Goal: Task Accomplishment & Management: Manage account settings

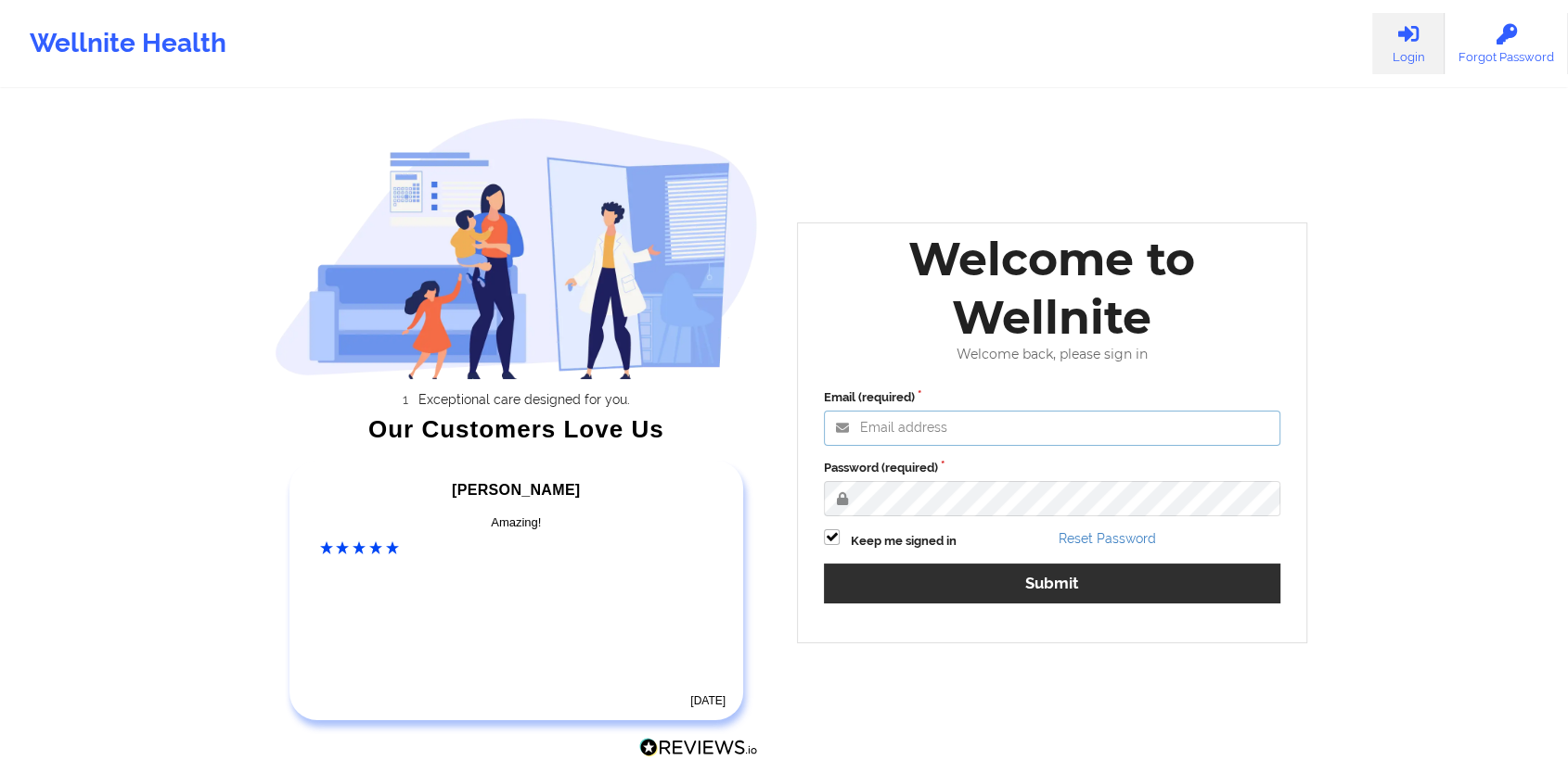
type input "khushbu@wellnite.com"
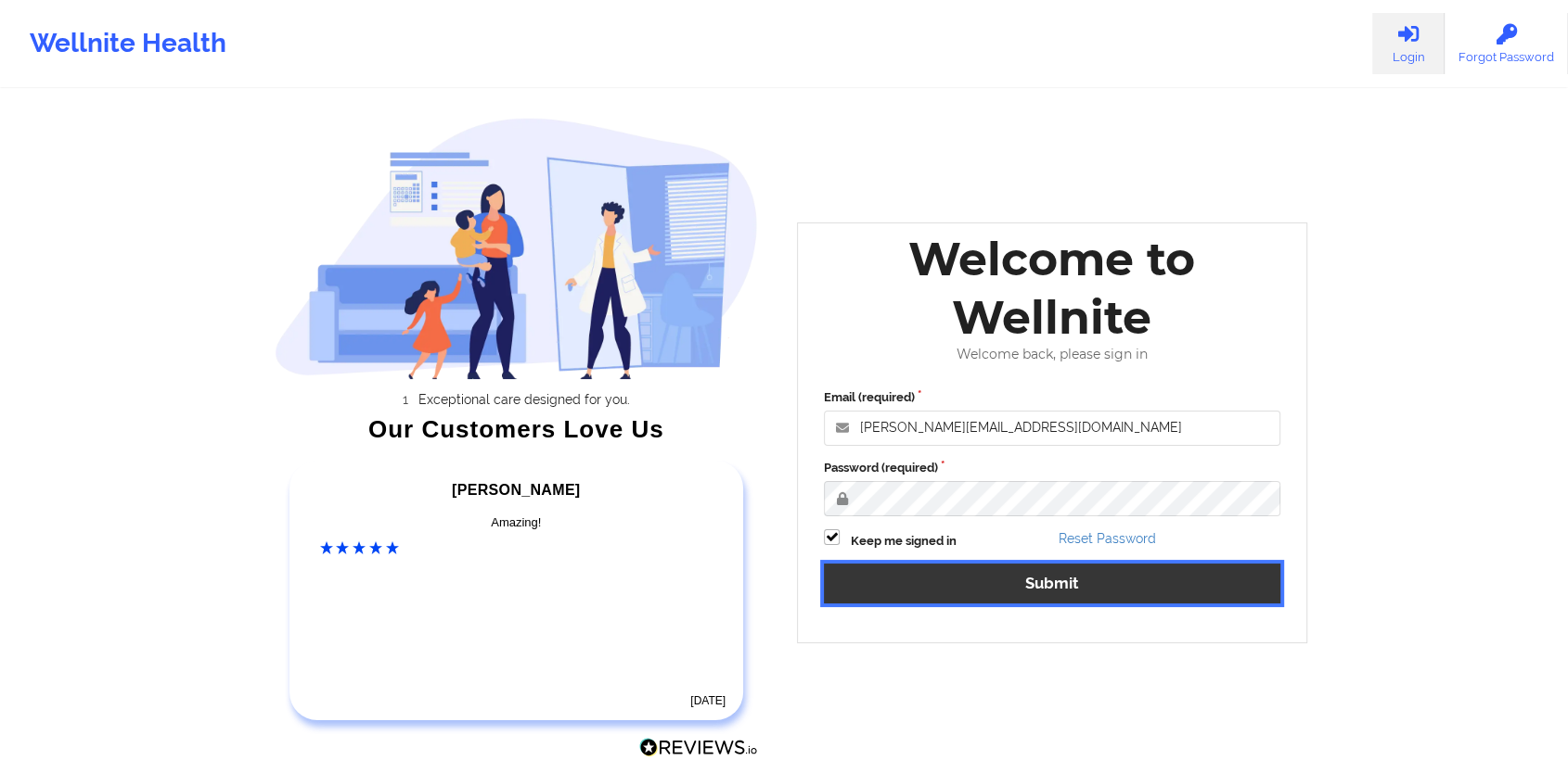
click at [967, 582] on button "Submit" at bounding box center [1051, 583] width 456 height 40
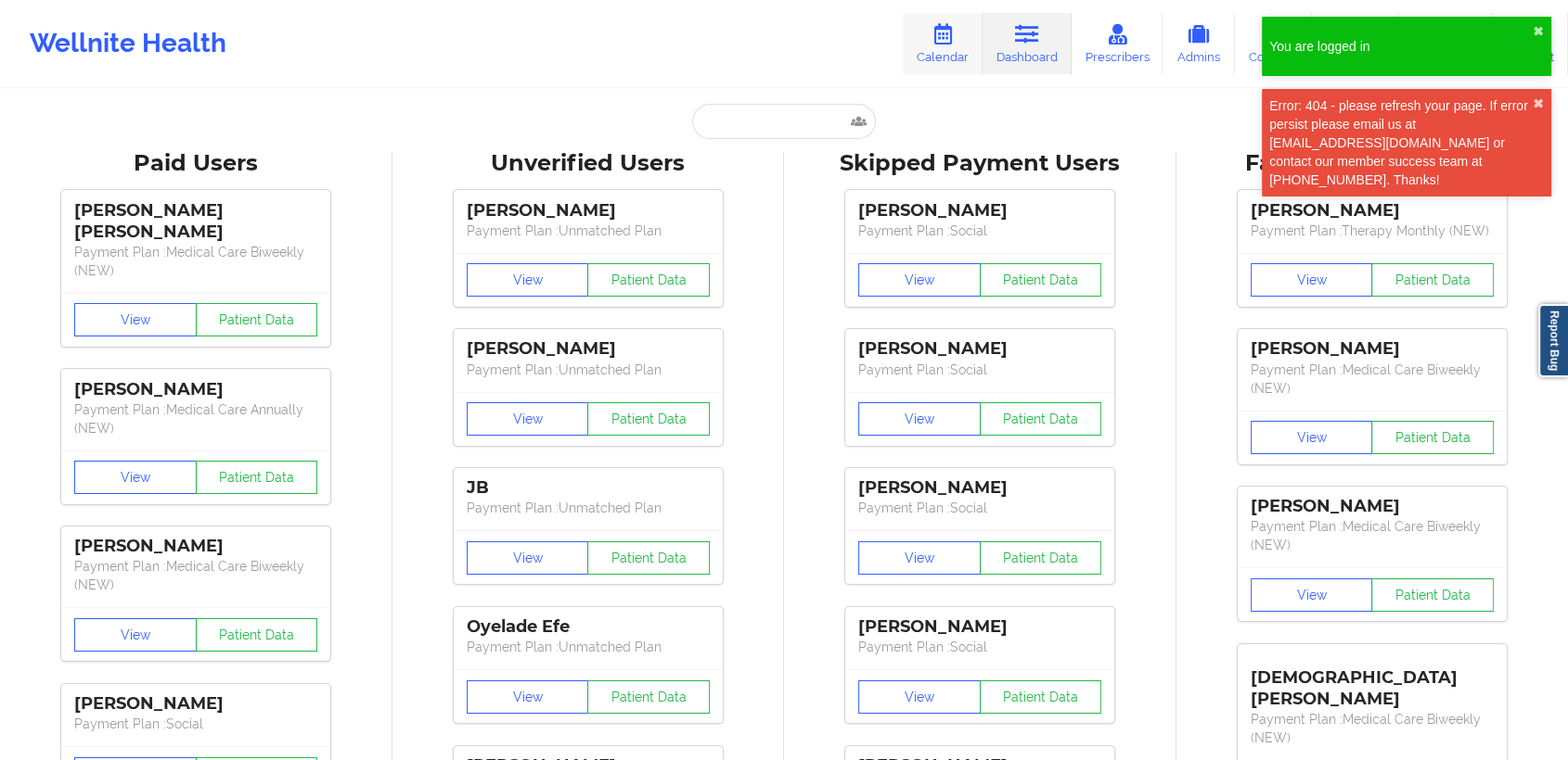
click at [979, 50] on link "Calendar" at bounding box center [943, 43] width 79 height 61
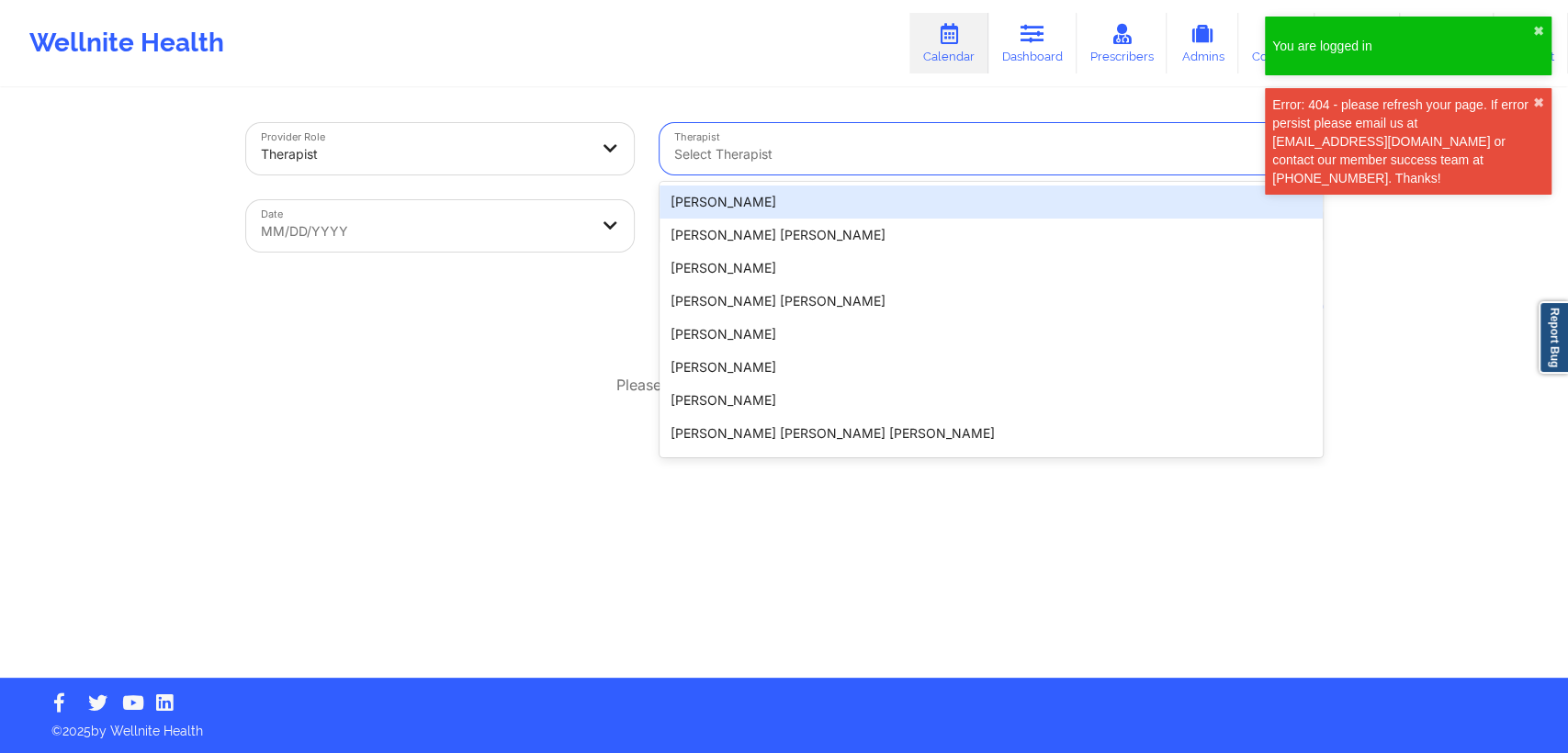
click at [782, 137] on div "Select Therapist" at bounding box center [969, 149] width 619 height 51
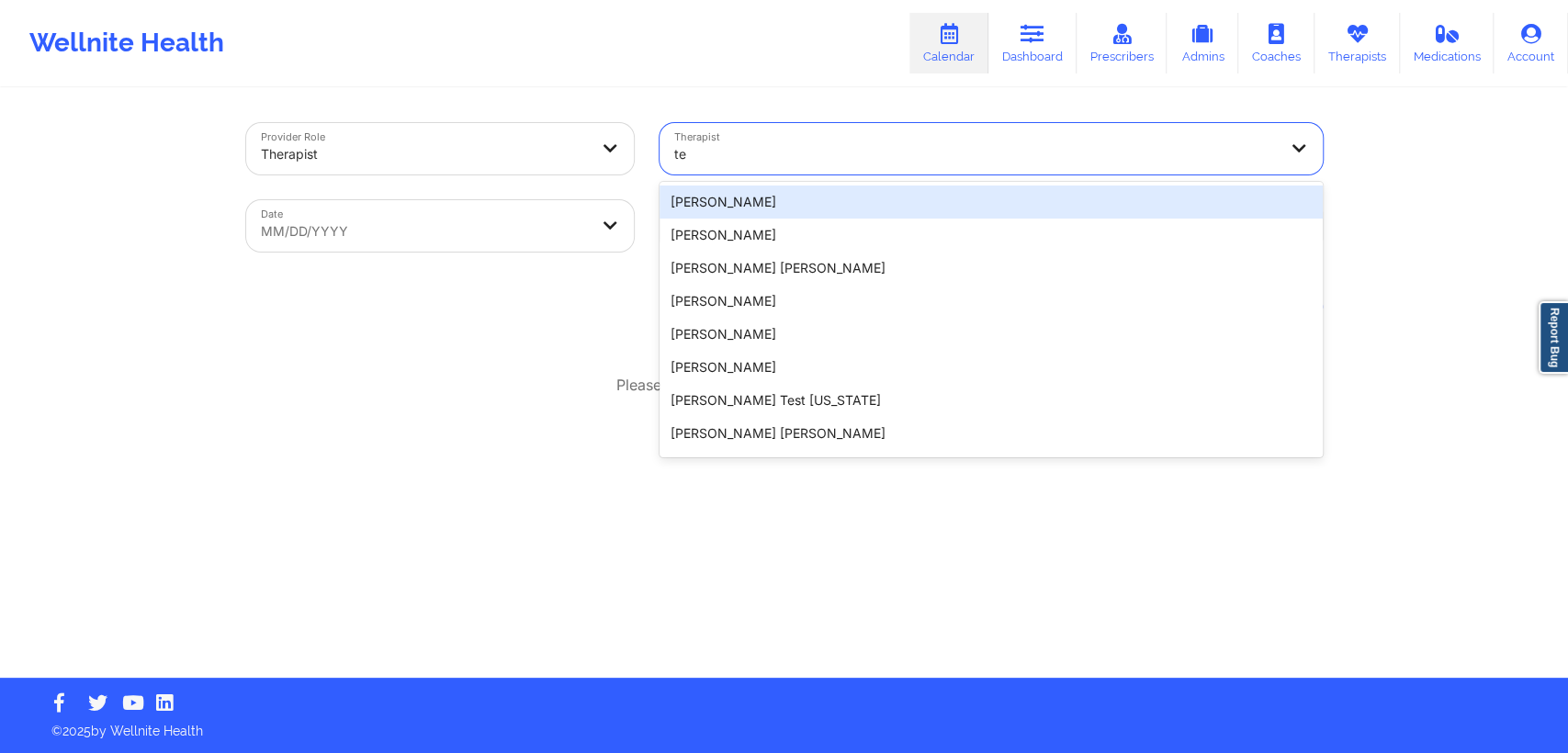
type input "t"
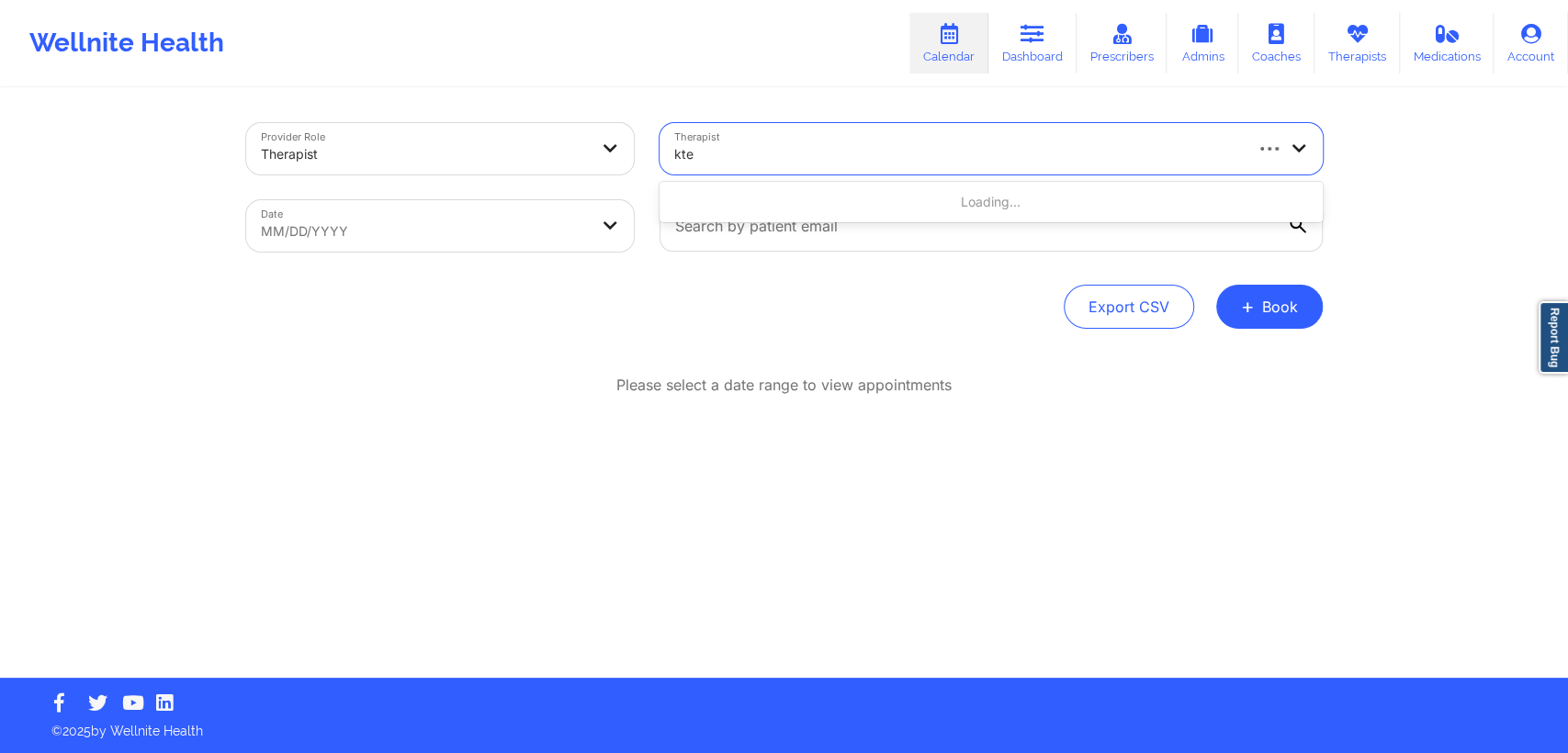
type input "ktes"
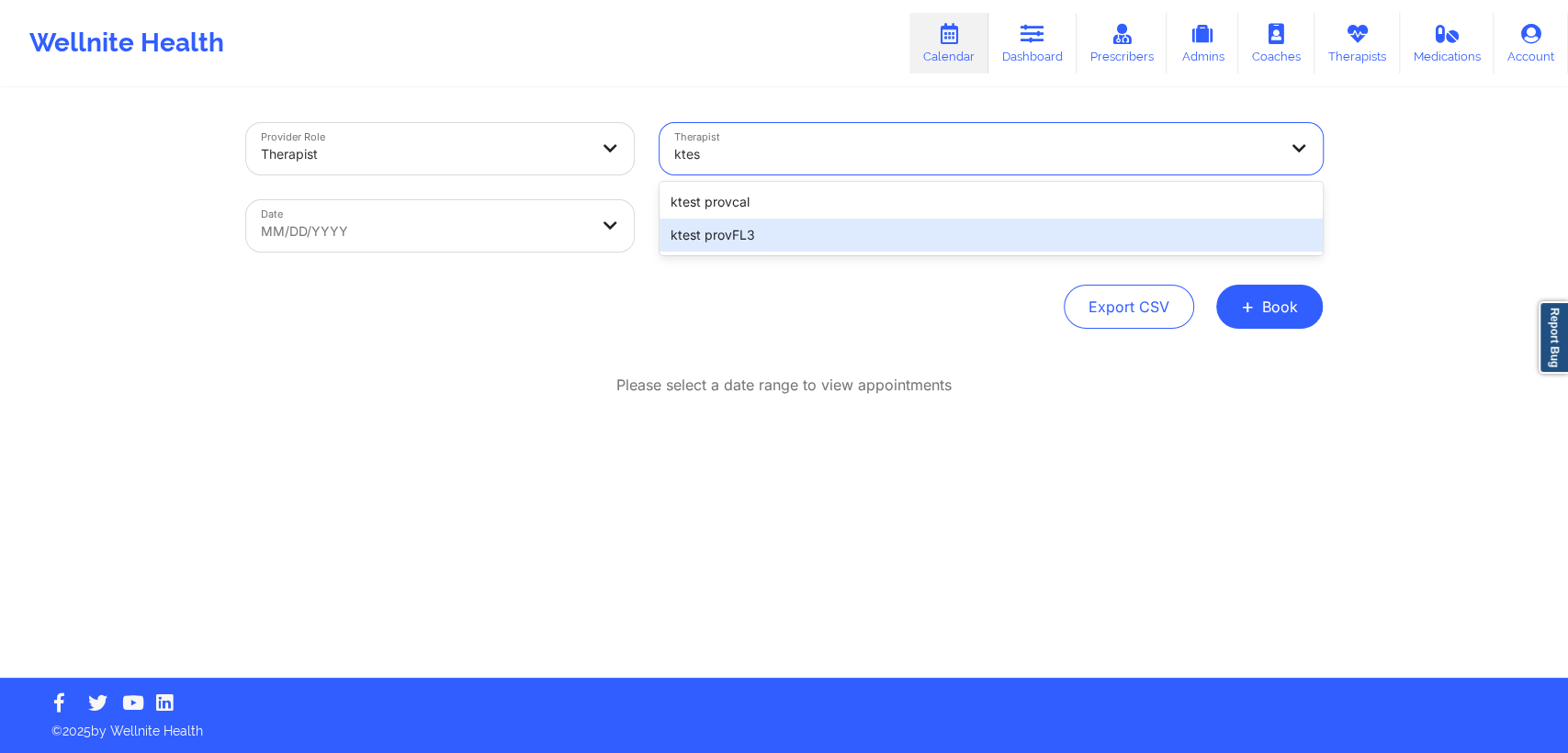
click at [793, 227] on div "ktest provFL3" at bounding box center [990, 235] width 663 height 33
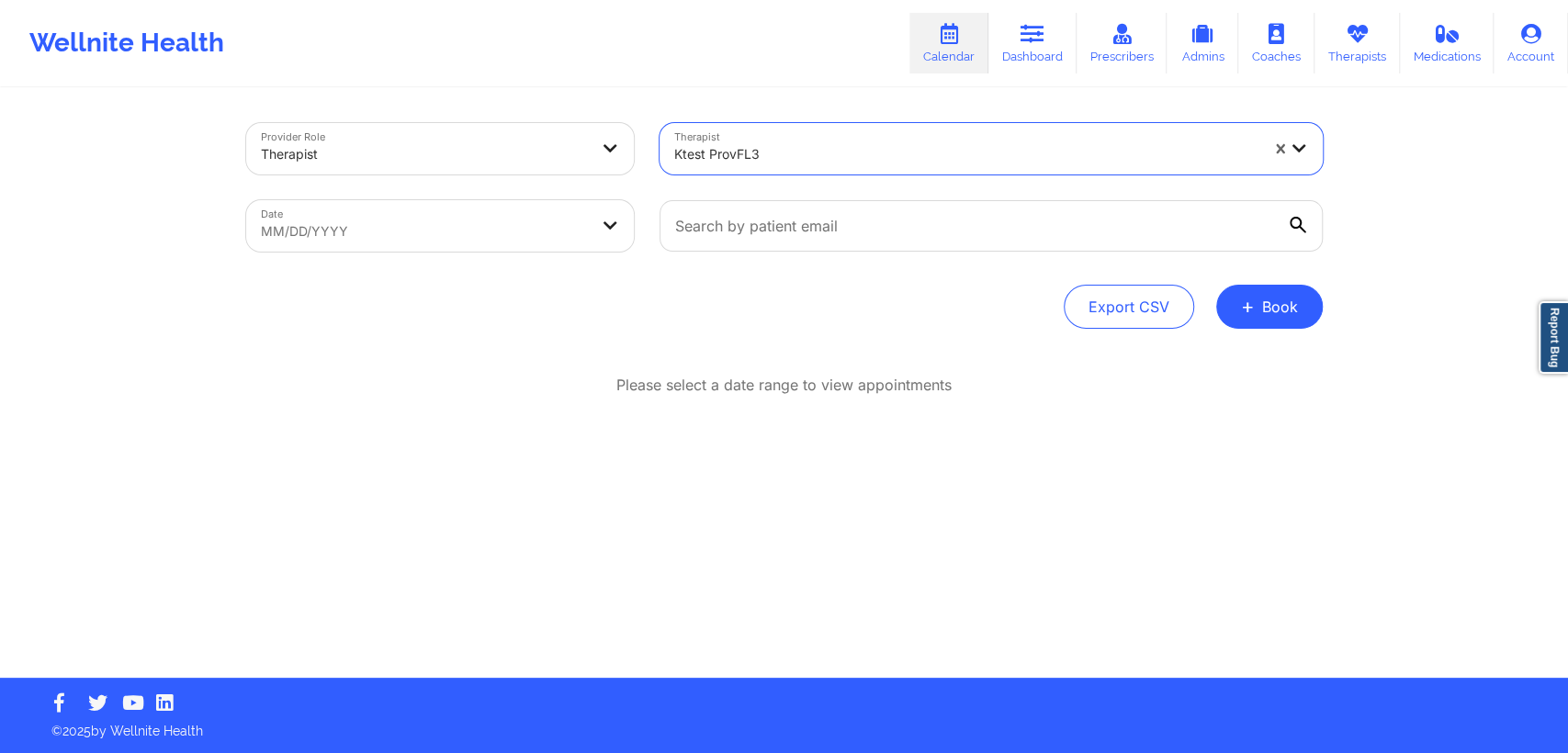
select select "2025-8"
select select "2025-9"
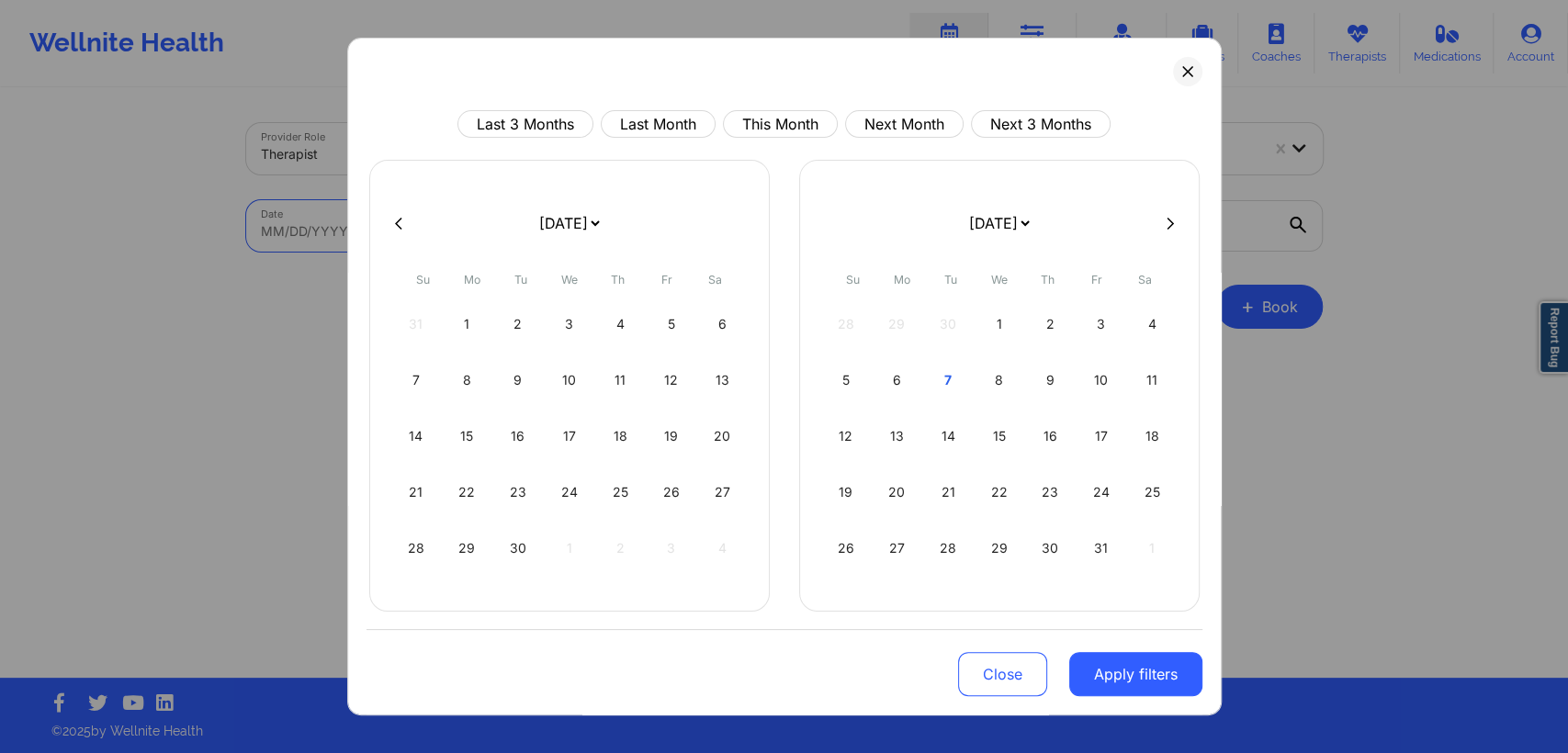
click at [525, 210] on body "Wellnite Health Calendar Dashboard Prescribers Admins Coaches Therapists Medica…" at bounding box center [784, 376] width 1568 height 753
click at [568, 431] on div "17" at bounding box center [568, 436] width 47 height 51
select select "2025-8"
select select "2025-9"
select select "2025-8"
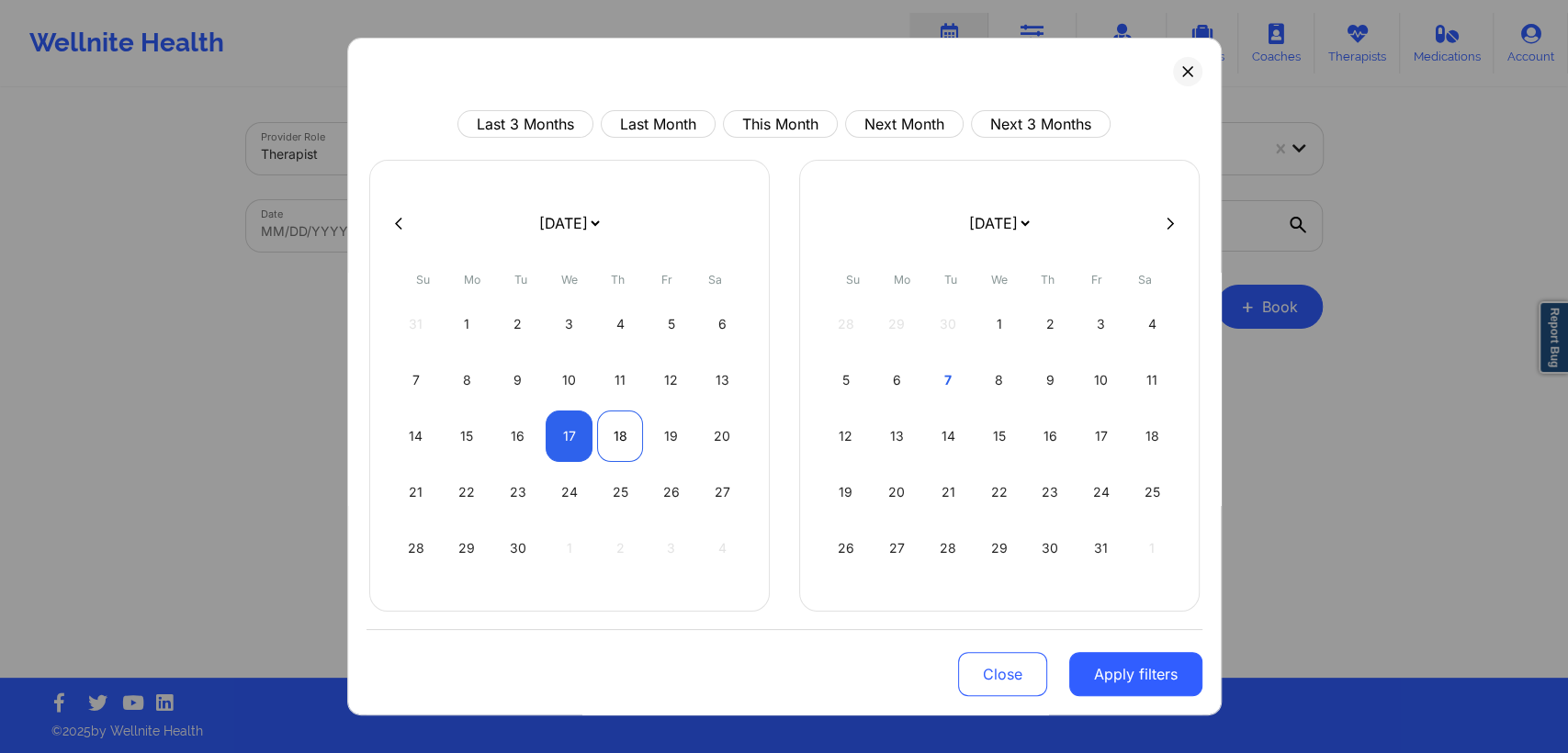
select select "2025-9"
select select "2025-8"
select select "2025-9"
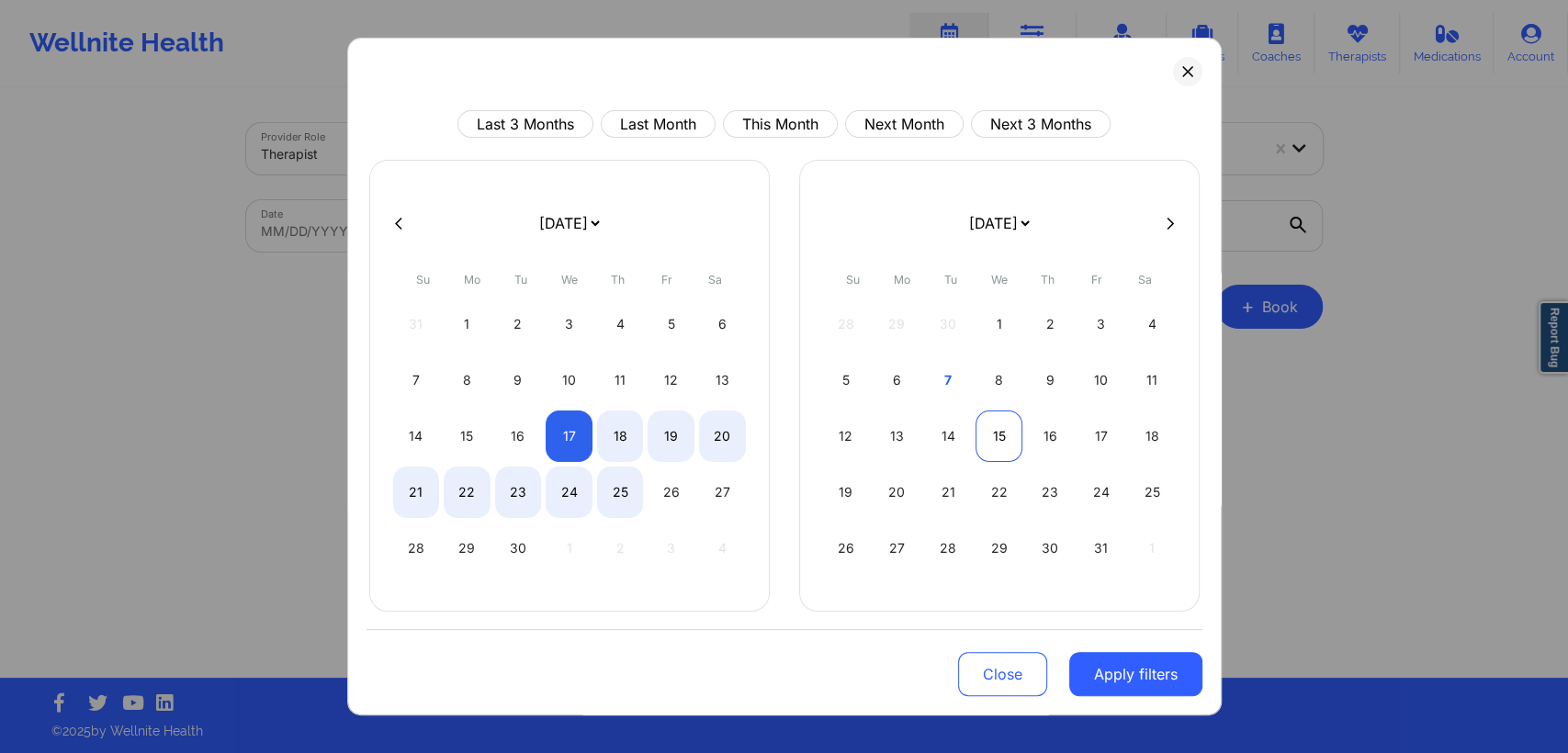
select select "2025-8"
select select "2025-9"
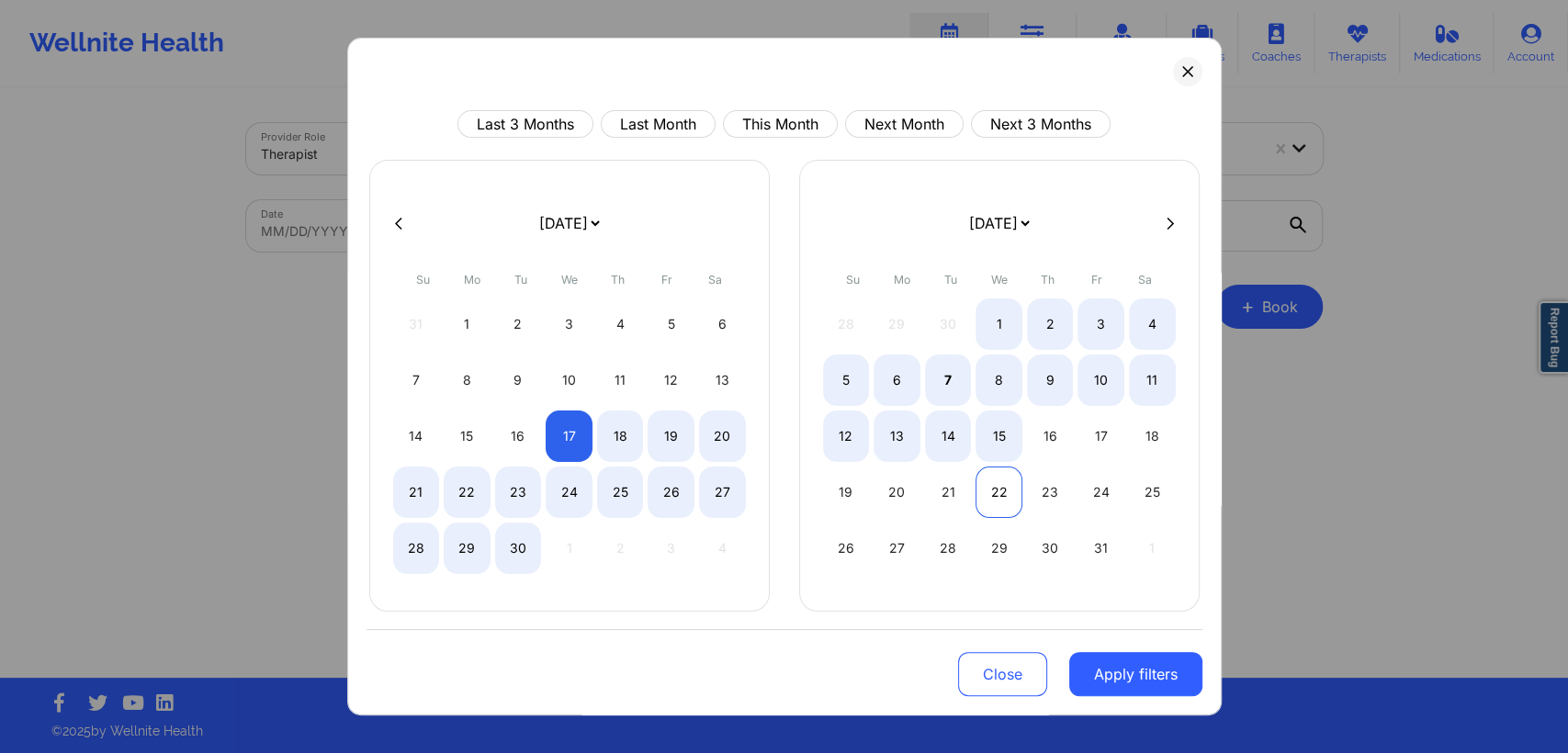
select select "2025-8"
select select "2025-9"
select select "2025-8"
select select "2025-9"
select select "2025-8"
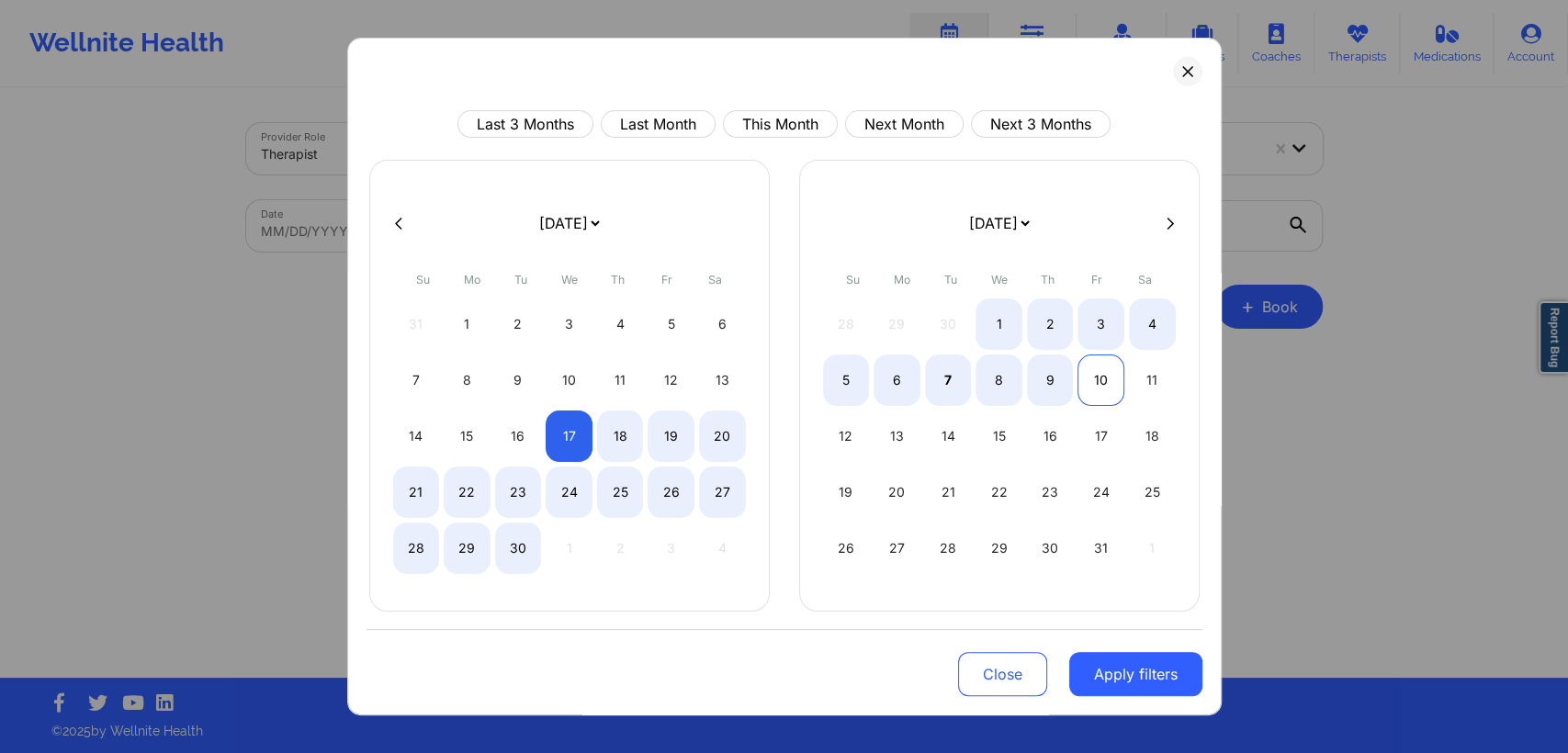
select select "2025-9"
select select "2025-8"
select select "2025-9"
select select "2025-8"
select select "2025-9"
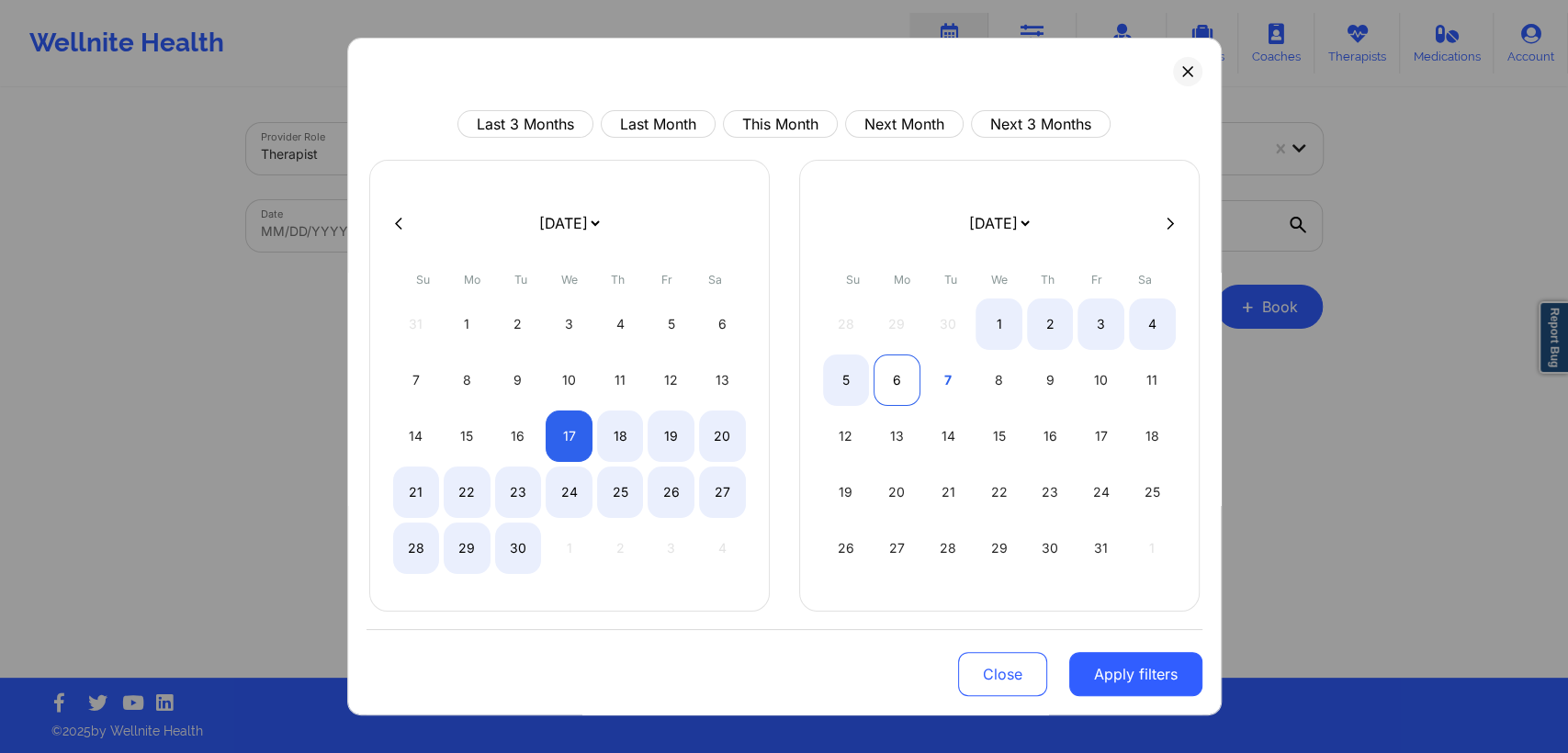
click at [903, 382] on div "6" at bounding box center [897, 380] width 47 height 51
select select "2025-8"
select select "2025-9"
click at [572, 435] on div "17" at bounding box center [568, 436] width 47 height 51
select select "2025-8"
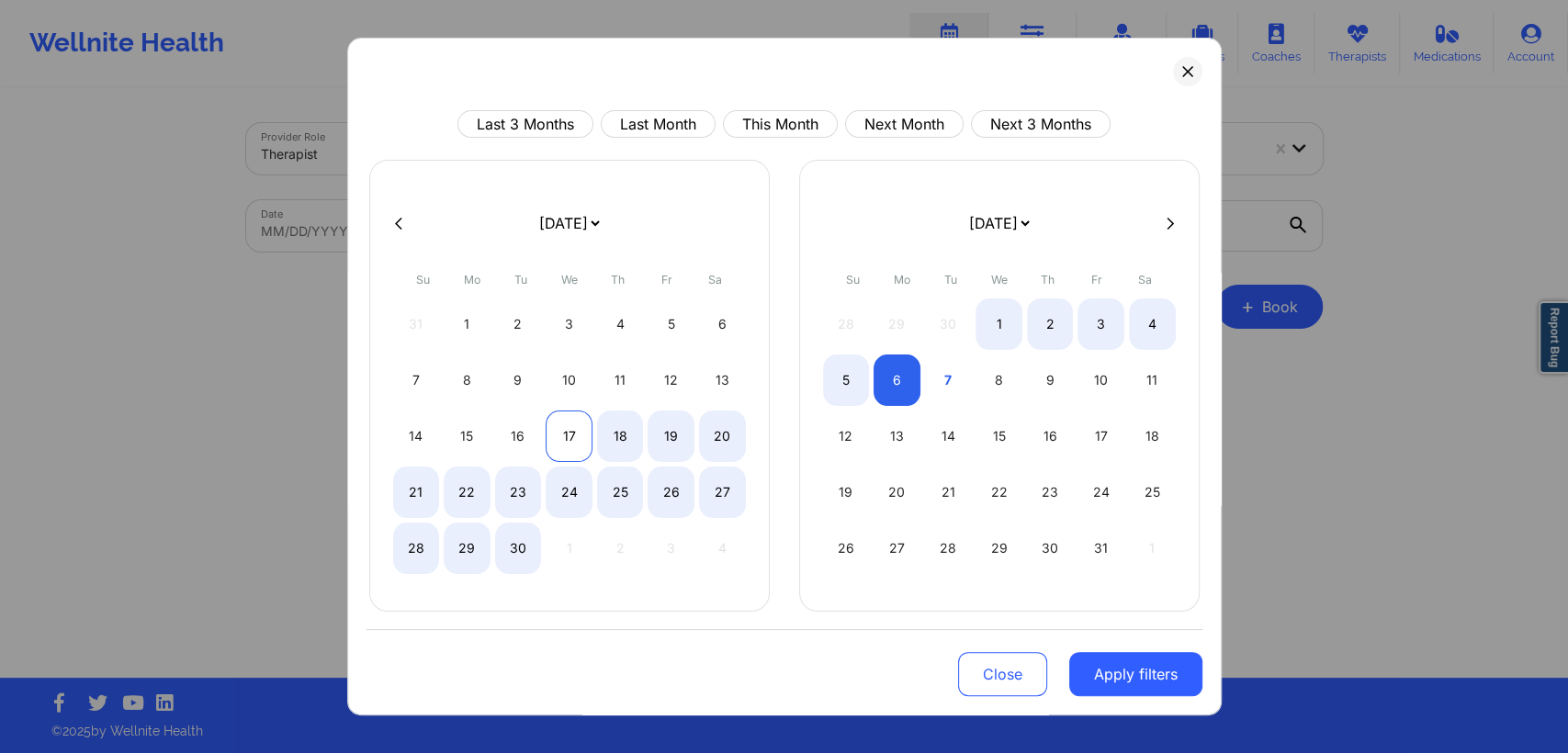
select select "2025-9"
select select "2025-8"
select select "2025-9"
click at [894, 379] on div "6" at bounding box center [897, 380] width 47 height 51
select select "2025-8"
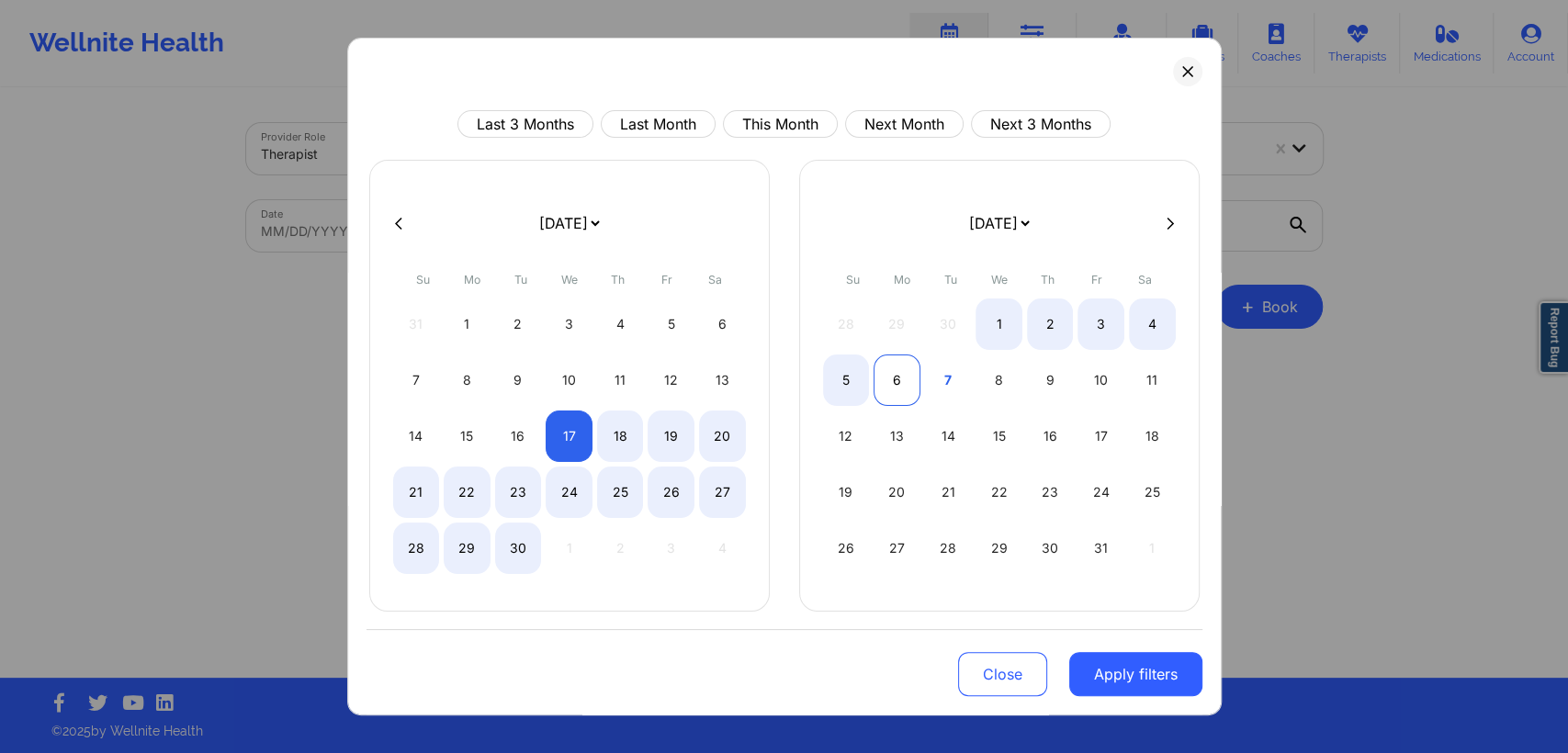
select select "2025-9"
click at [572, 442] on div "17" at bounding box center [568, 436] width 47 height 51
select select "2025-8"
select select "2025-9"
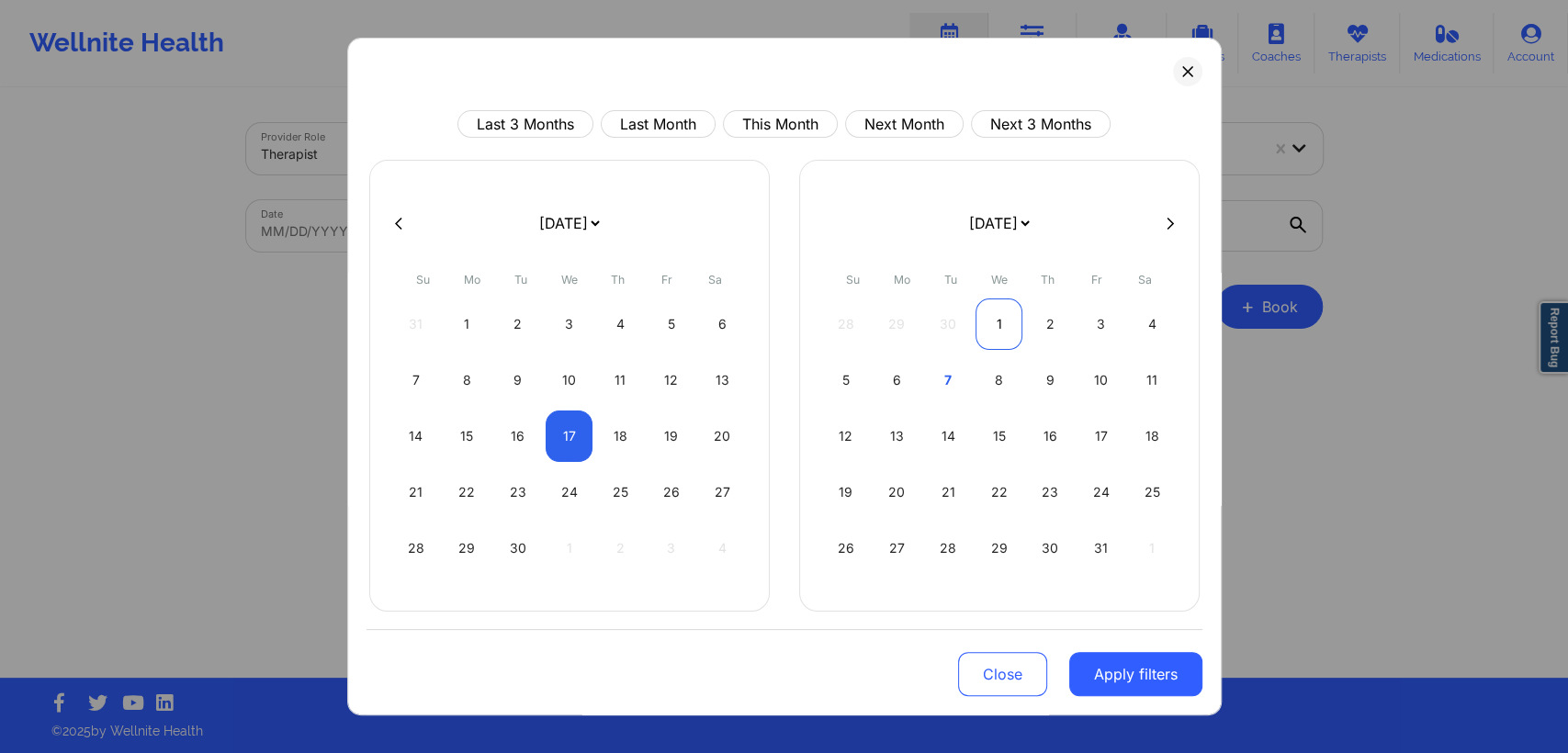
select select "2025-8"
select select "2025-9"
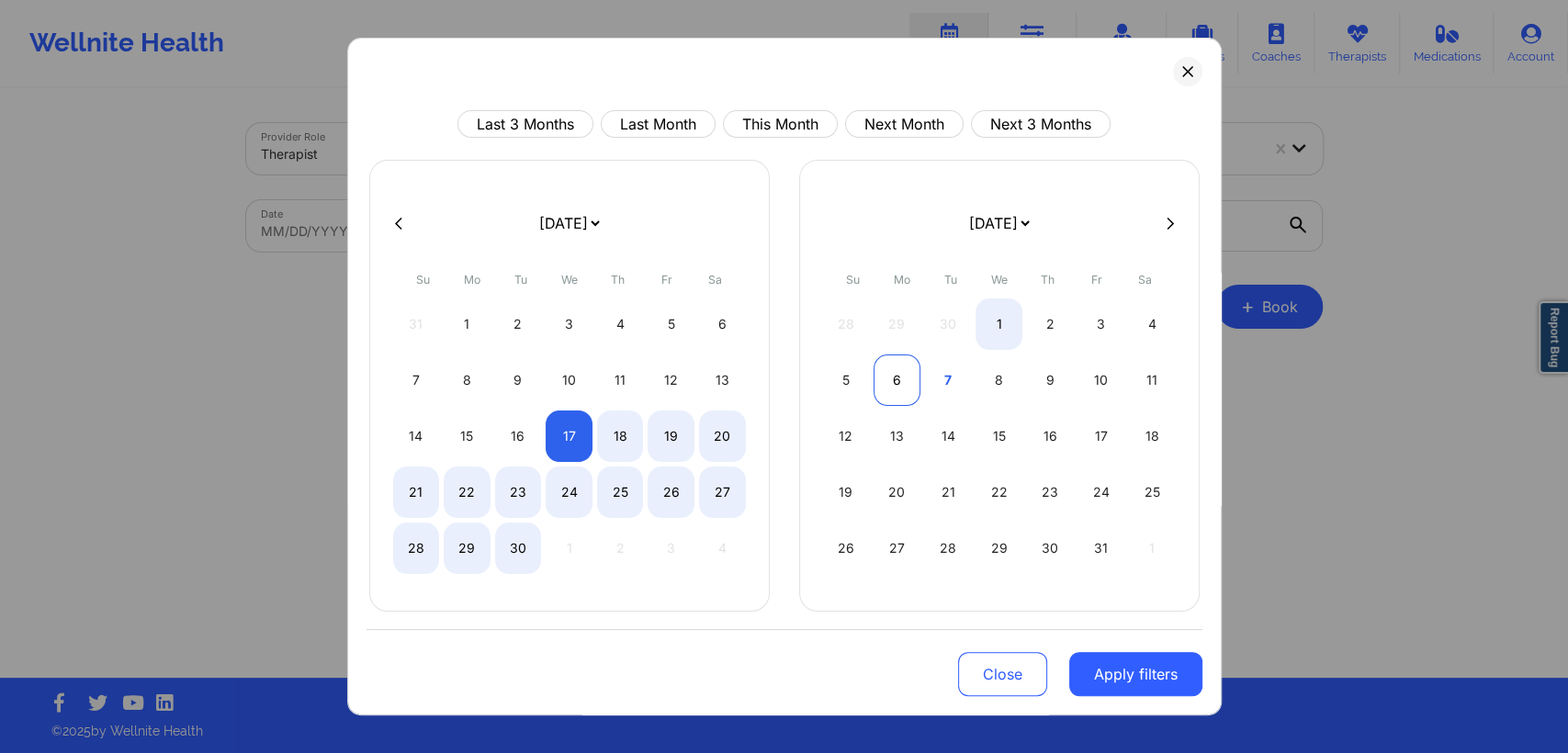
select select "2025-8"
select select "2025-9"
click at [889, 374] on div "6" at bounding box center [897, 380] width 47 height 51
select select "2025-8"
select select "2025-9"
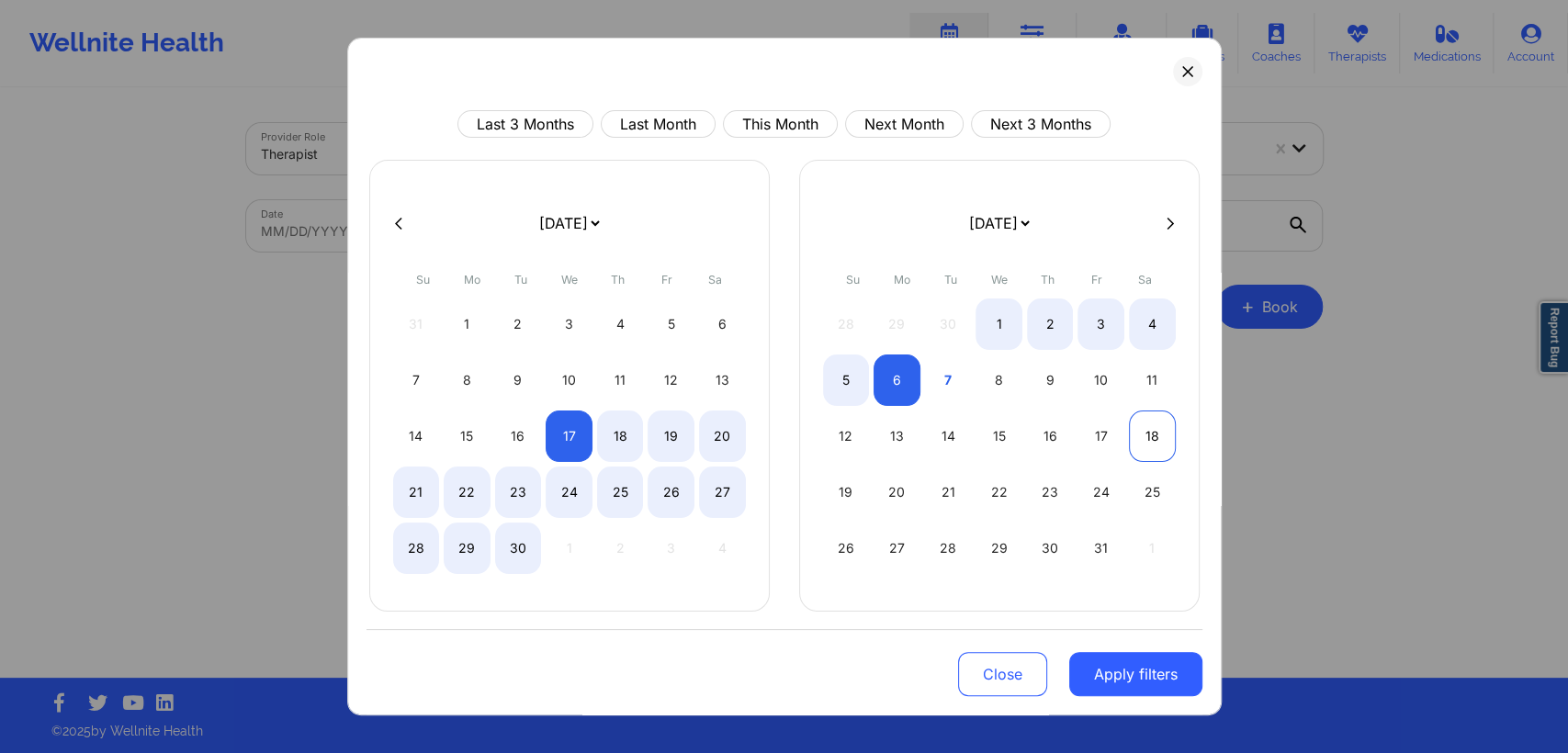
click at [1138, 439] on div "18" at bounding box center [1152, 436] width 47 height 51
select select "2025-9"
select select "2025-10"
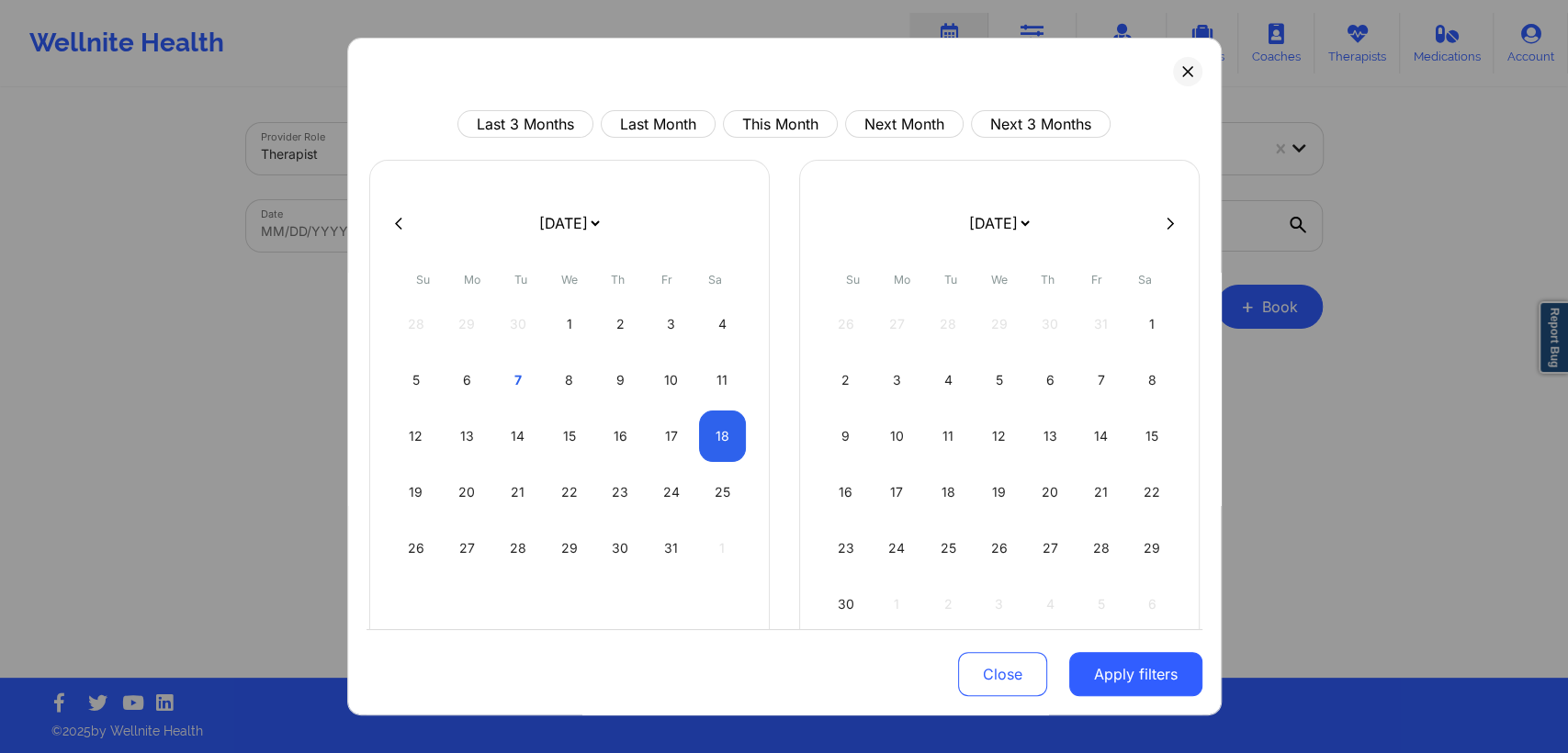
select select "2025-9"
select select "2025-10"
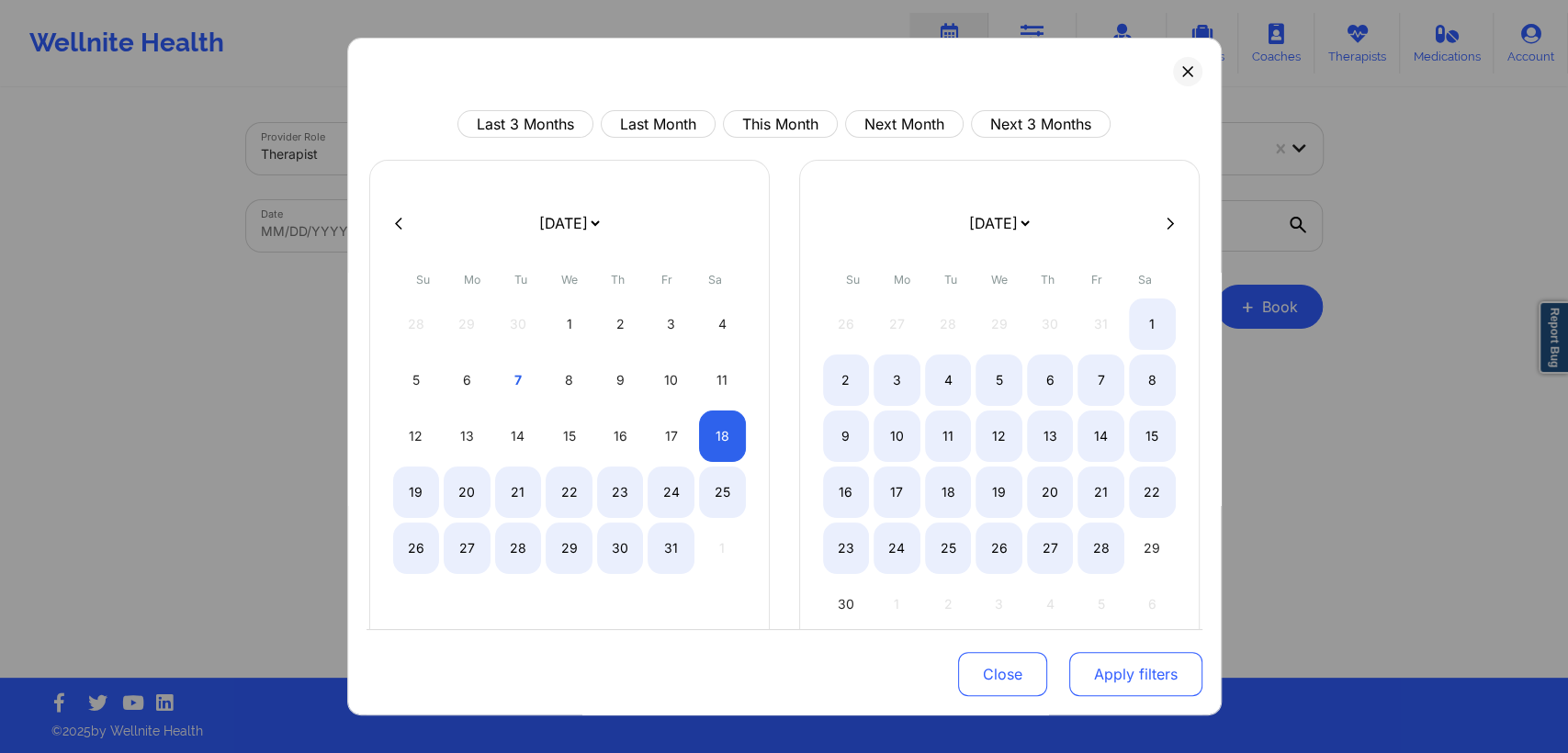
click at [1104, 662] on button "Apply filters" at bounding box center [1135, 673] width 133 height 44
select select "2025-9"
select select "2025-10"
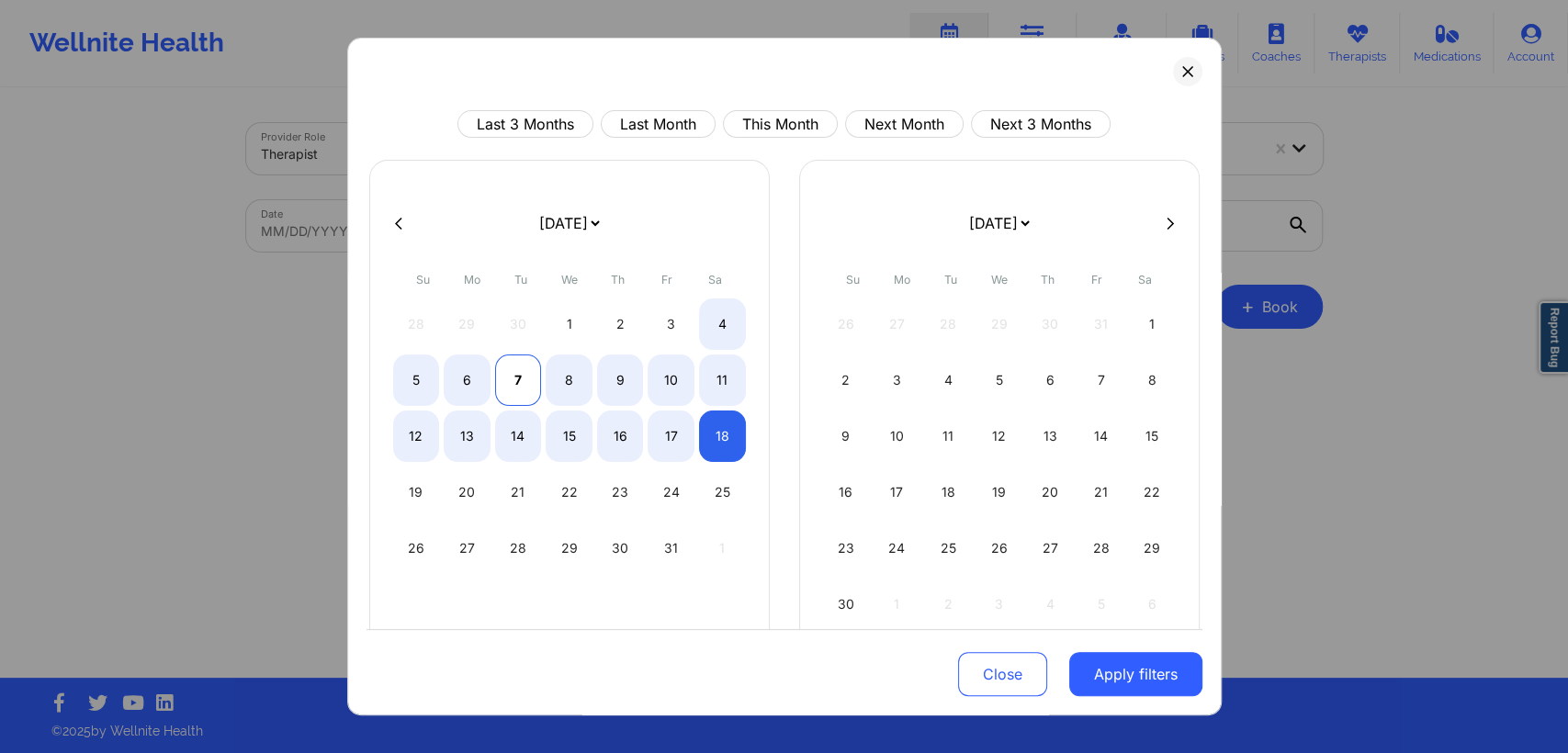
select select "2025-9"
select select "2025-10"
click at [522, 390] on div "7" at bounding box center [518, 380] width 47 height 51
select select "2025-9"
select select "2025-10"
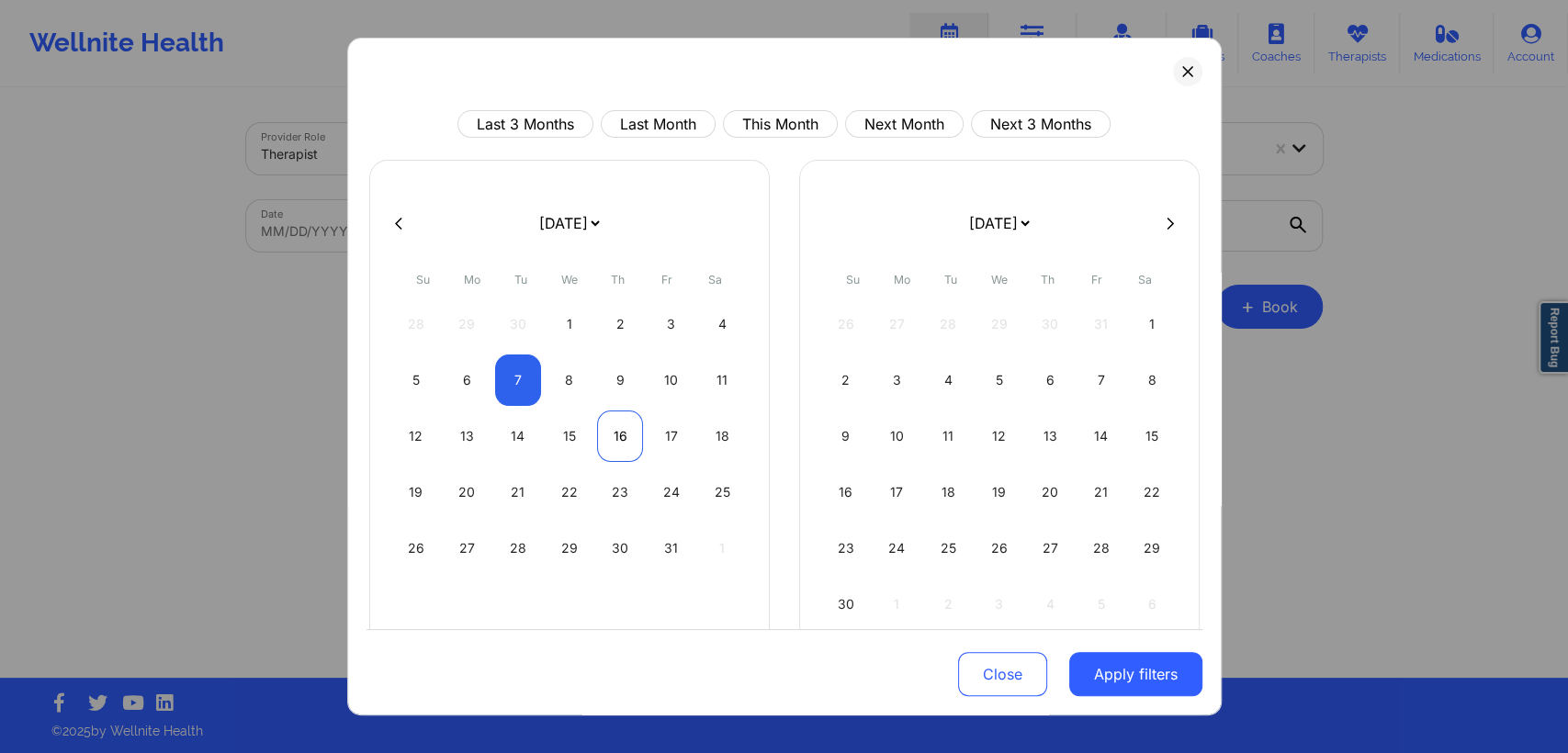
select select "2025-9"
select select "2025-10"
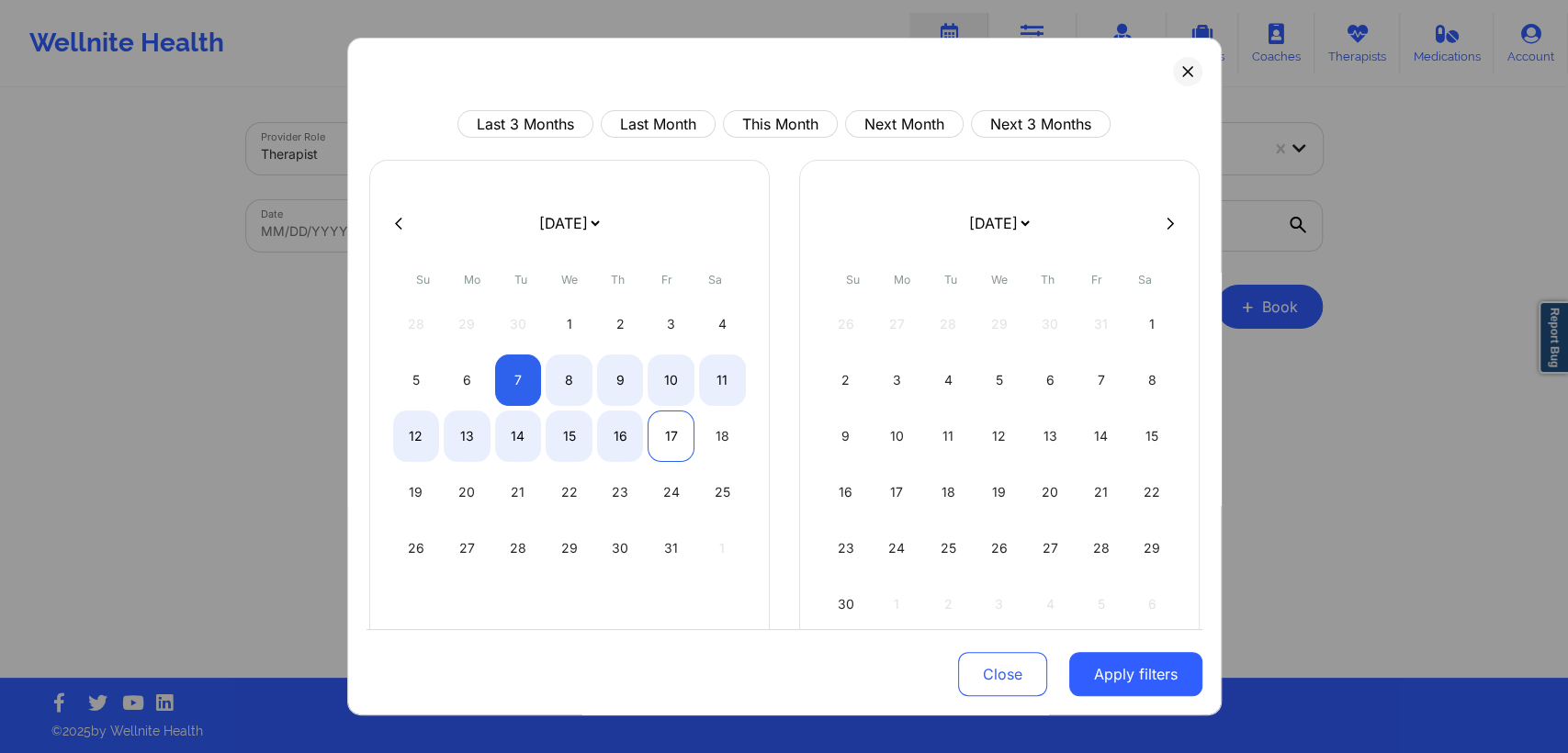
select select "2025-9"
select select "2025-10"
select select "2025-9"
select select "2025-10"
click at [706, 444] on div "18" at bounding box center [722, 436] width 47 height 51
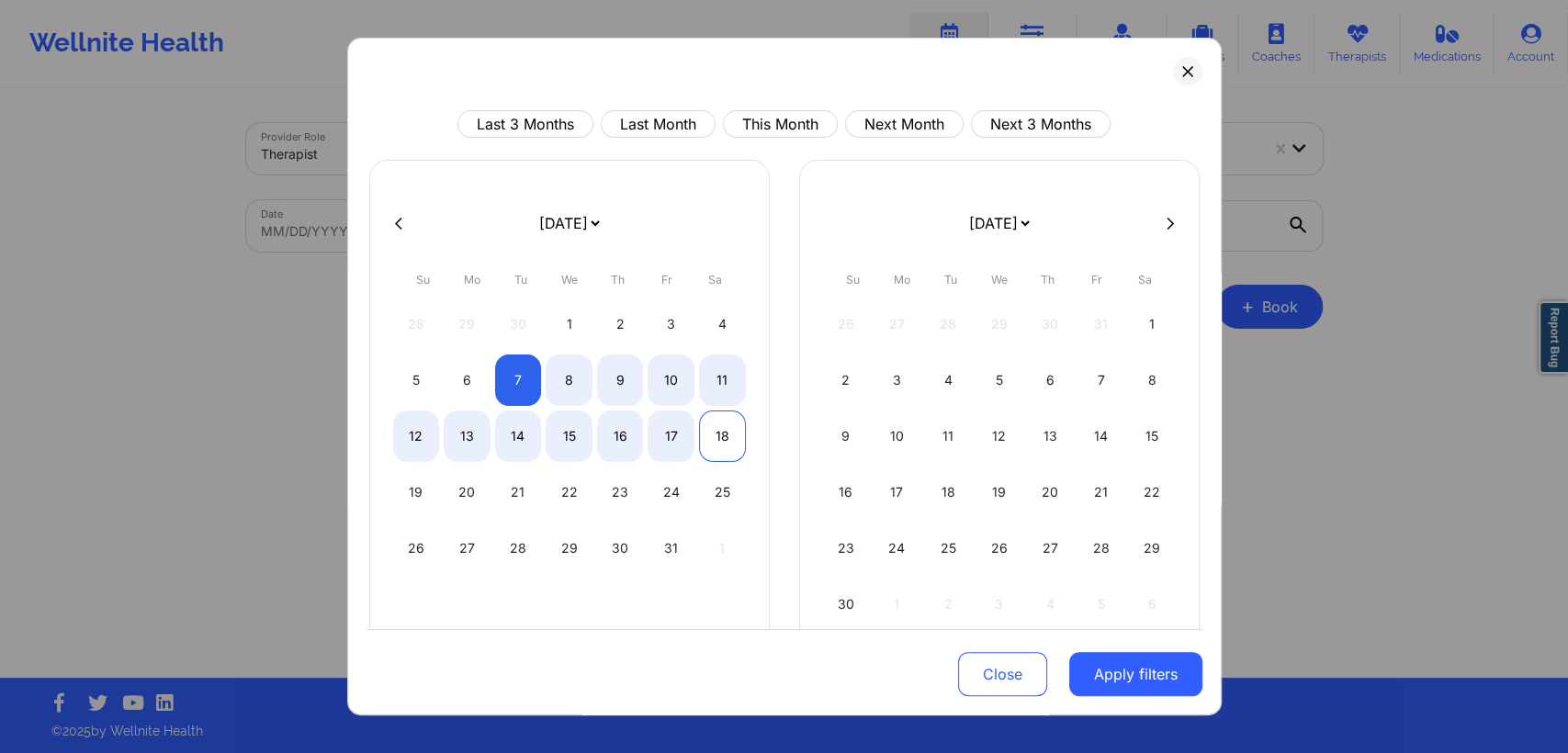
select select "2025-9"
select select "2025-10"
click at [1100, 669] on button "Apply filters" at bounding box center [1135, 673] width 133 height 44
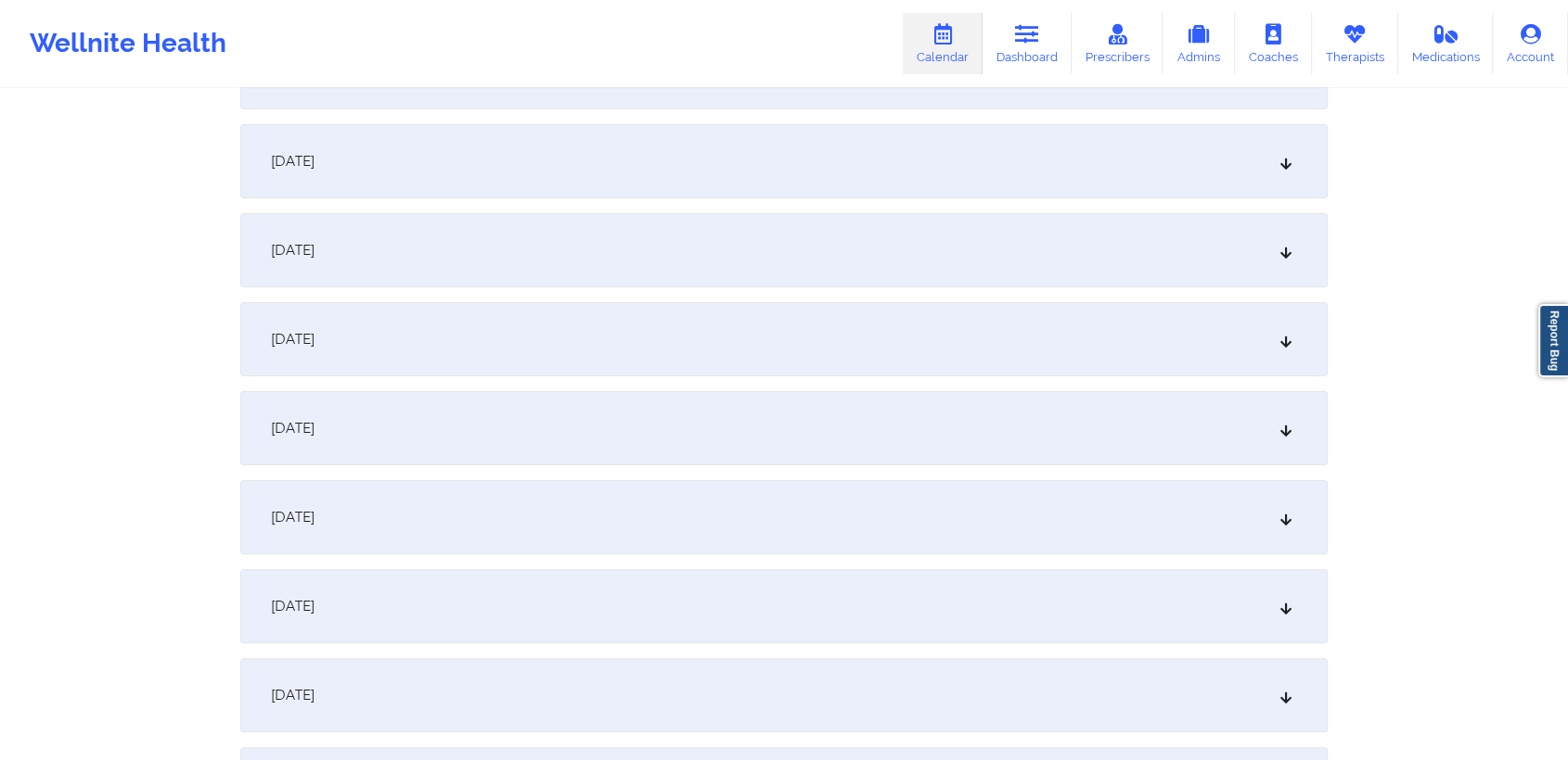
scroll to position [466, 0]
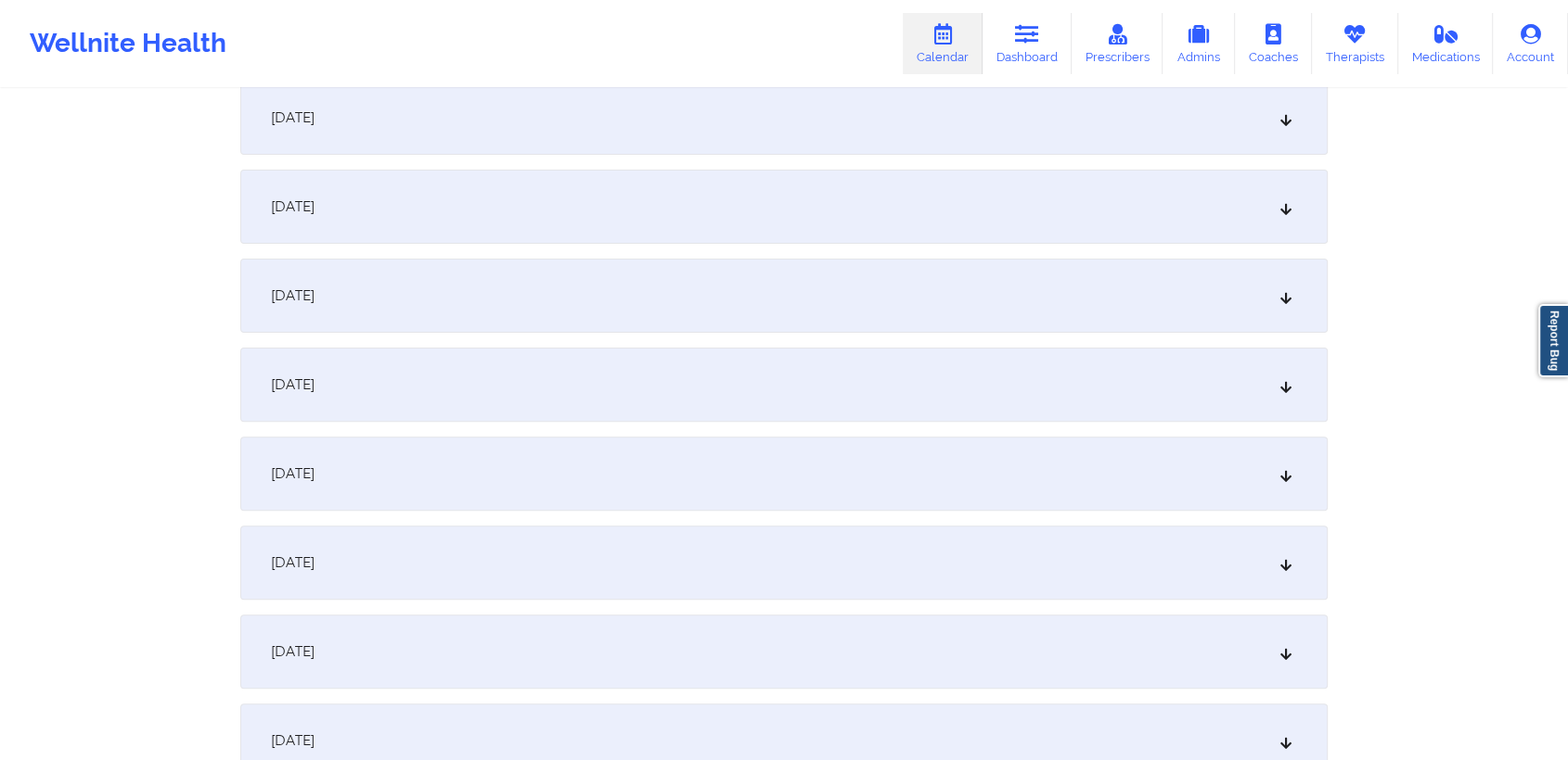
click at [1275, 382] on div "October 12, 2025" at bounding box center [783, 384] width 1087 height 75
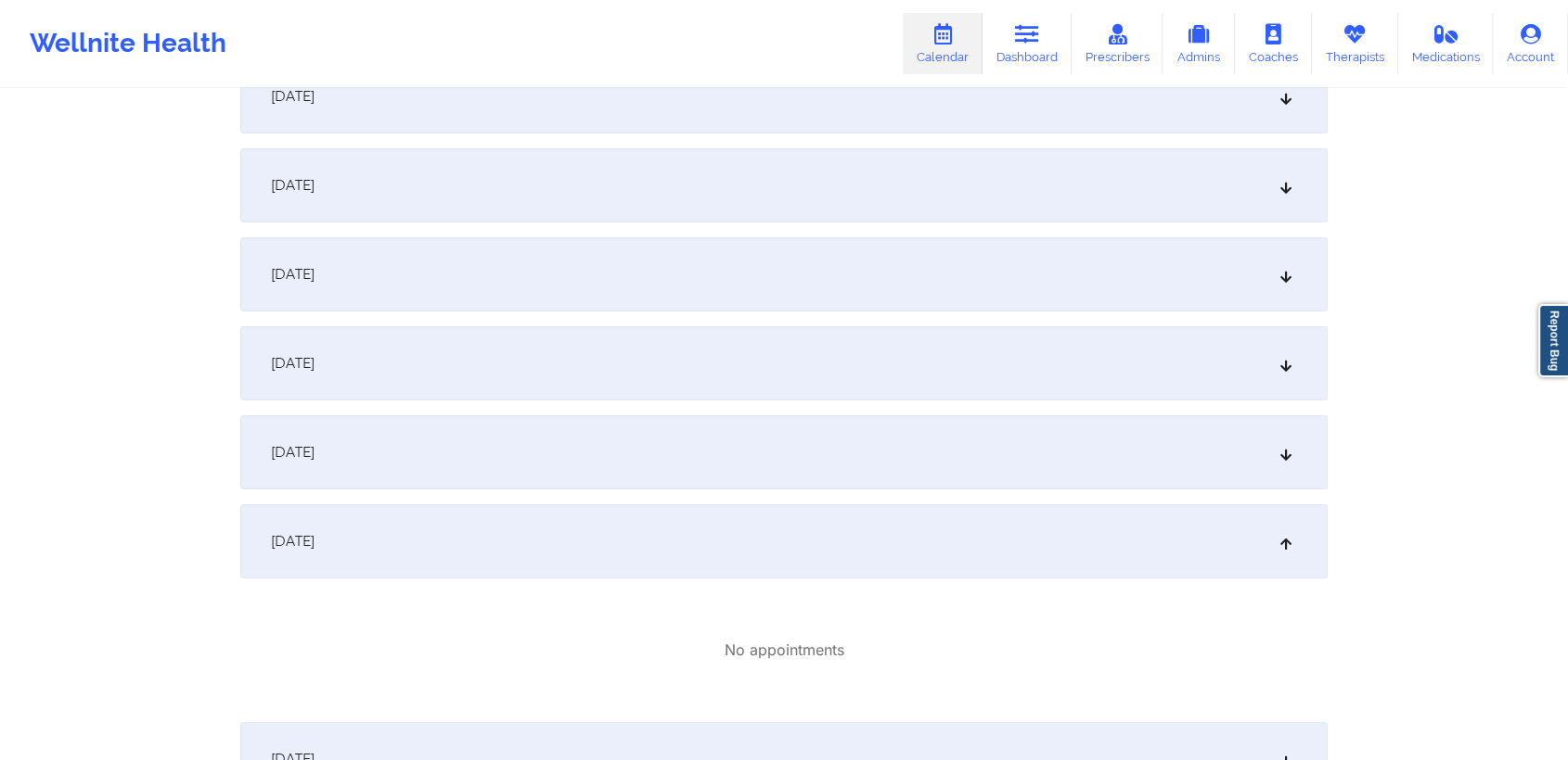
scroll to position [0, 0]
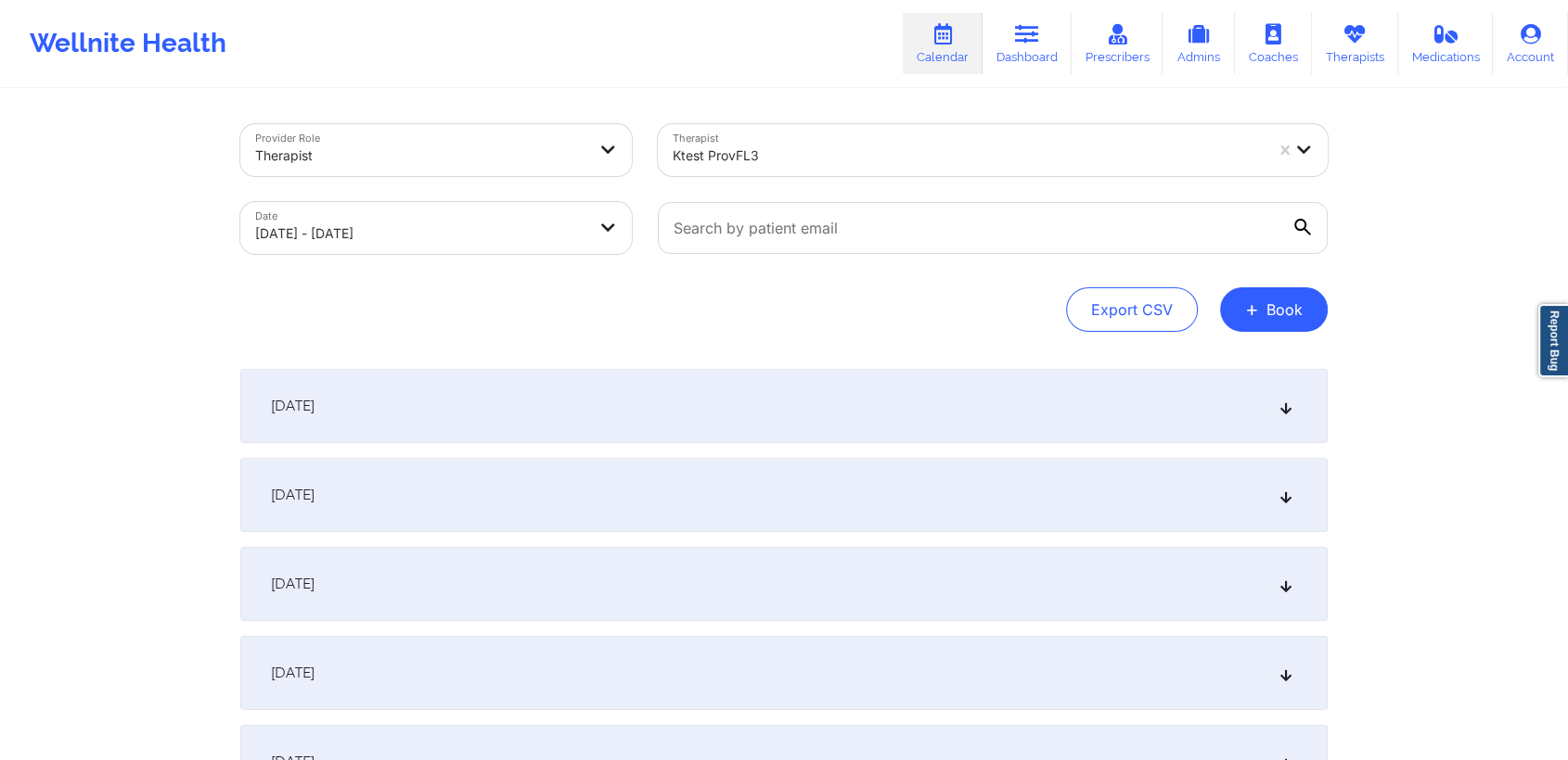
select select "2025-9"
select select "2025-10"
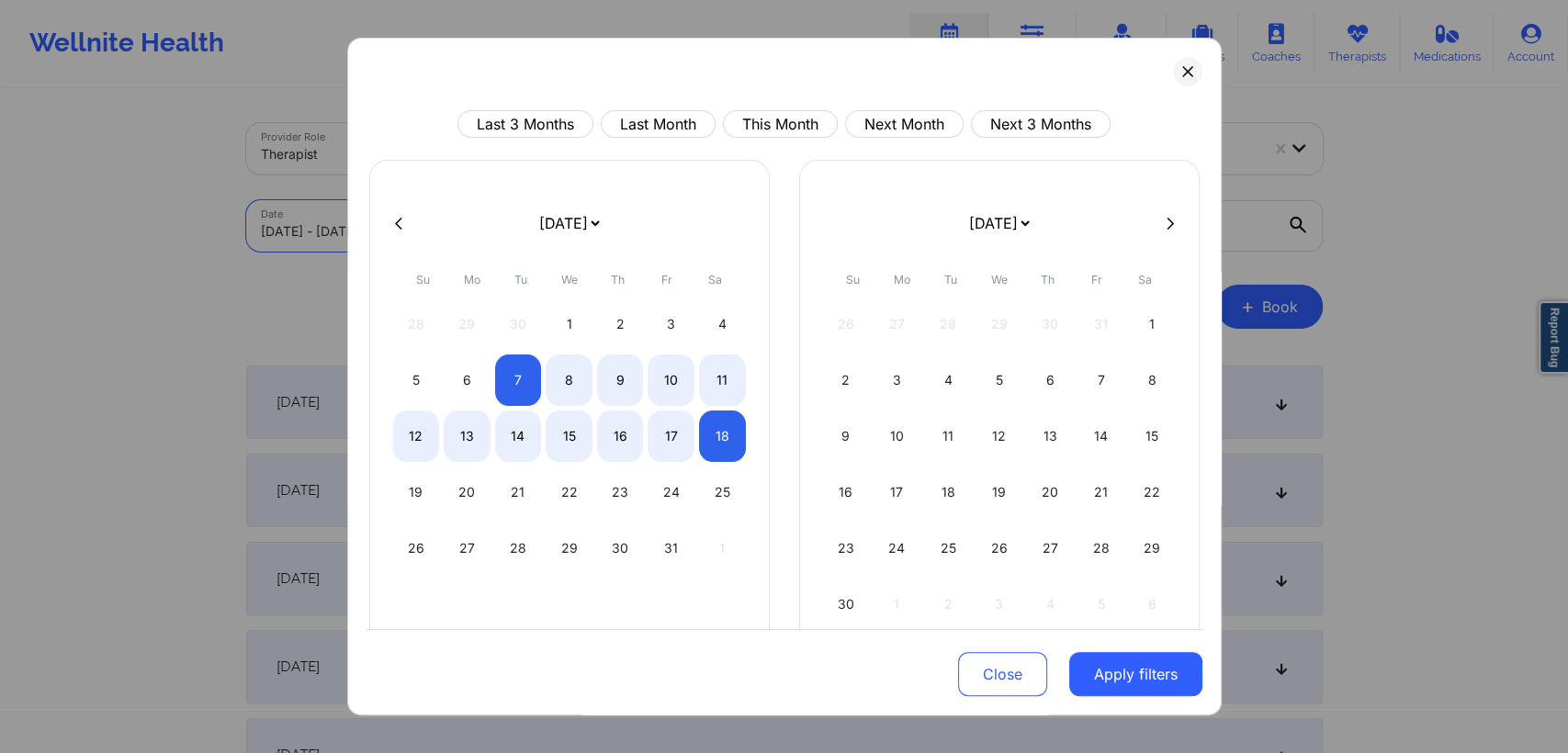
click at [520, 230] on body "Wellnite Health Calendar Dashboard Prescribers Admins Coaches Therapists Medica…" at bounding box center [784, 376] width 1568 height 753
click at [661, 550] on div "31" at bounding box center [670, 548] width 47 height 51
select select "2025-9"
select select "2025-10"
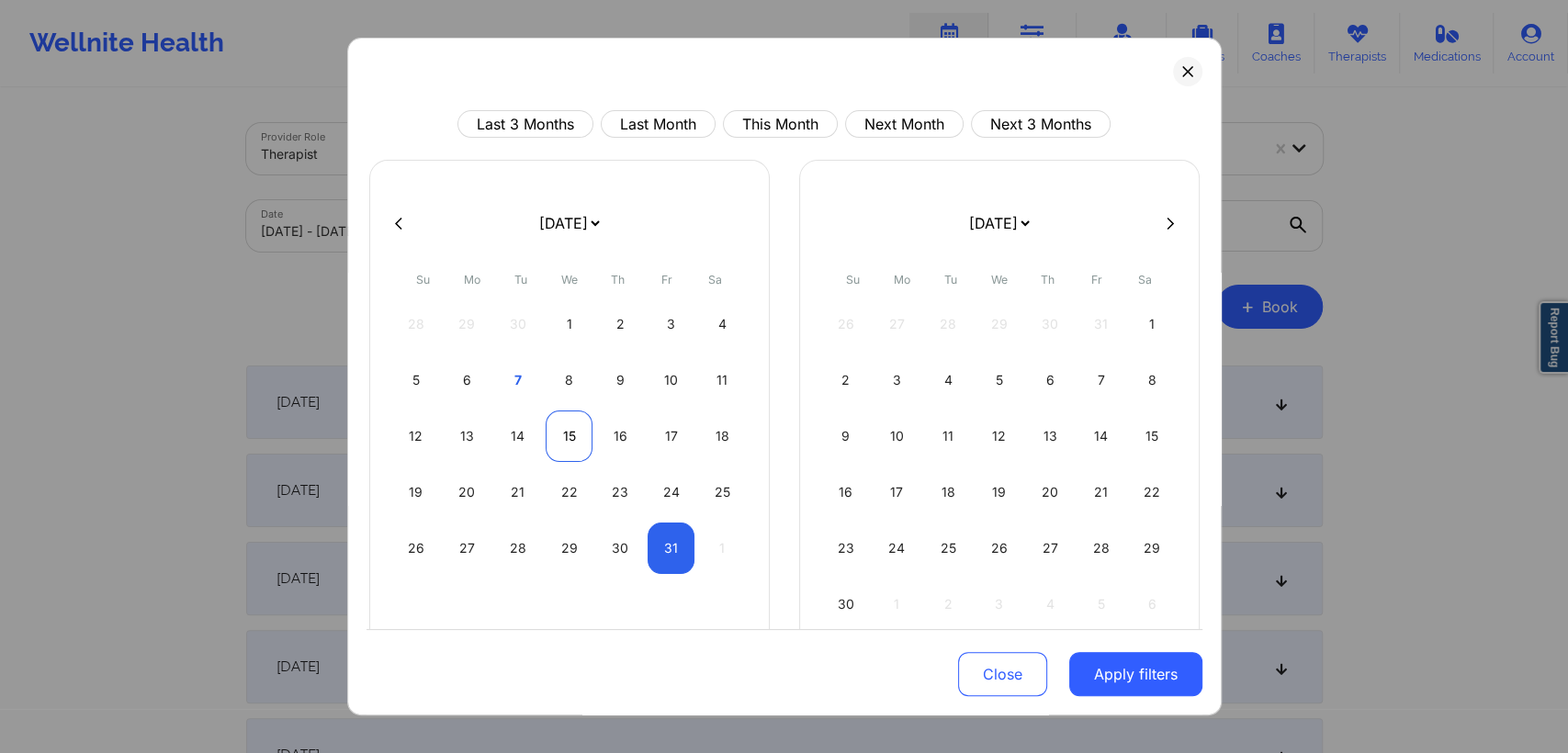
select select "2025-9"
select select "2025-10"
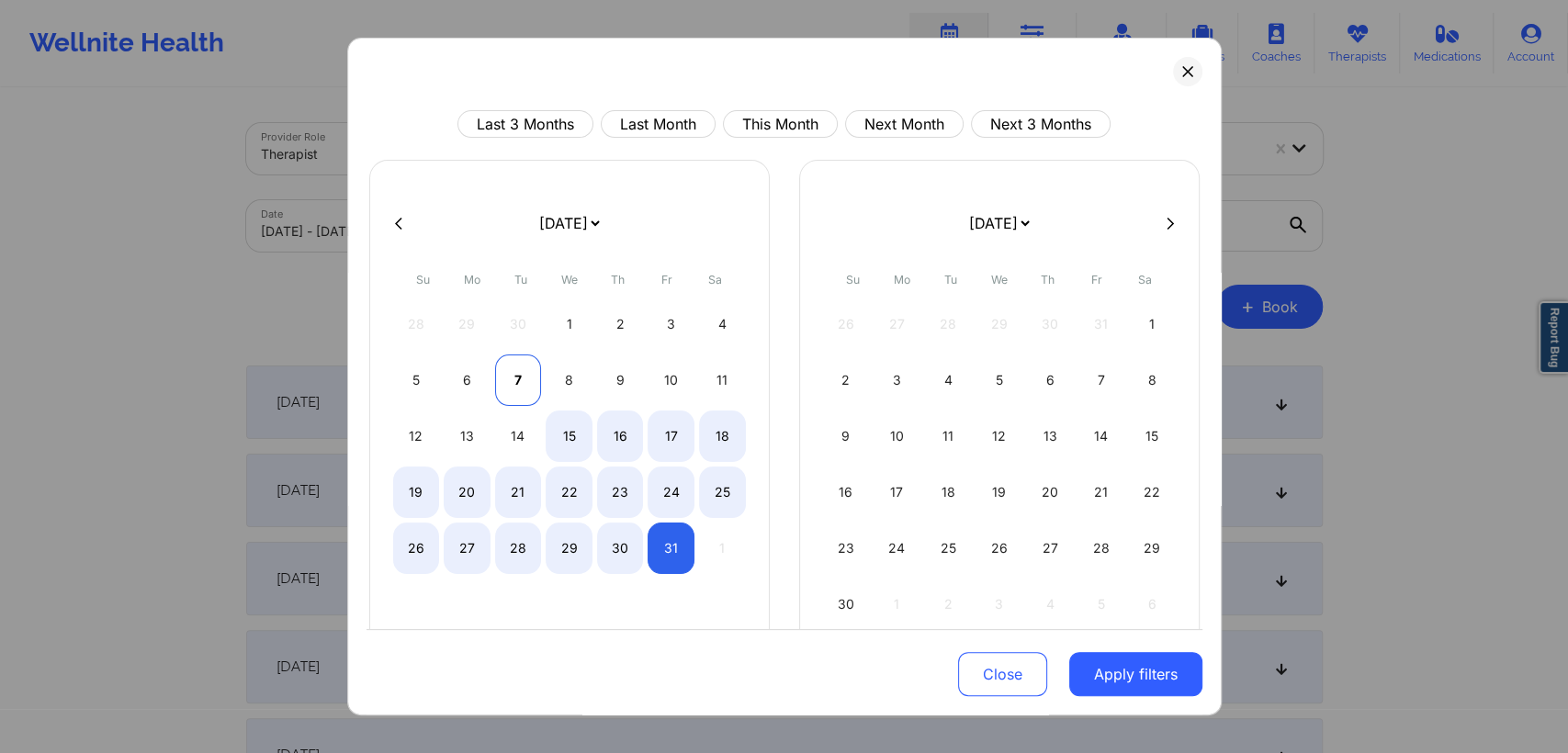
select select "2025-9"
select select "2025-10"
click at [514, 371] on div "7" at bounding box center [518, 380] width 47 height 51
select select "2025-9"
select select "2025-10"
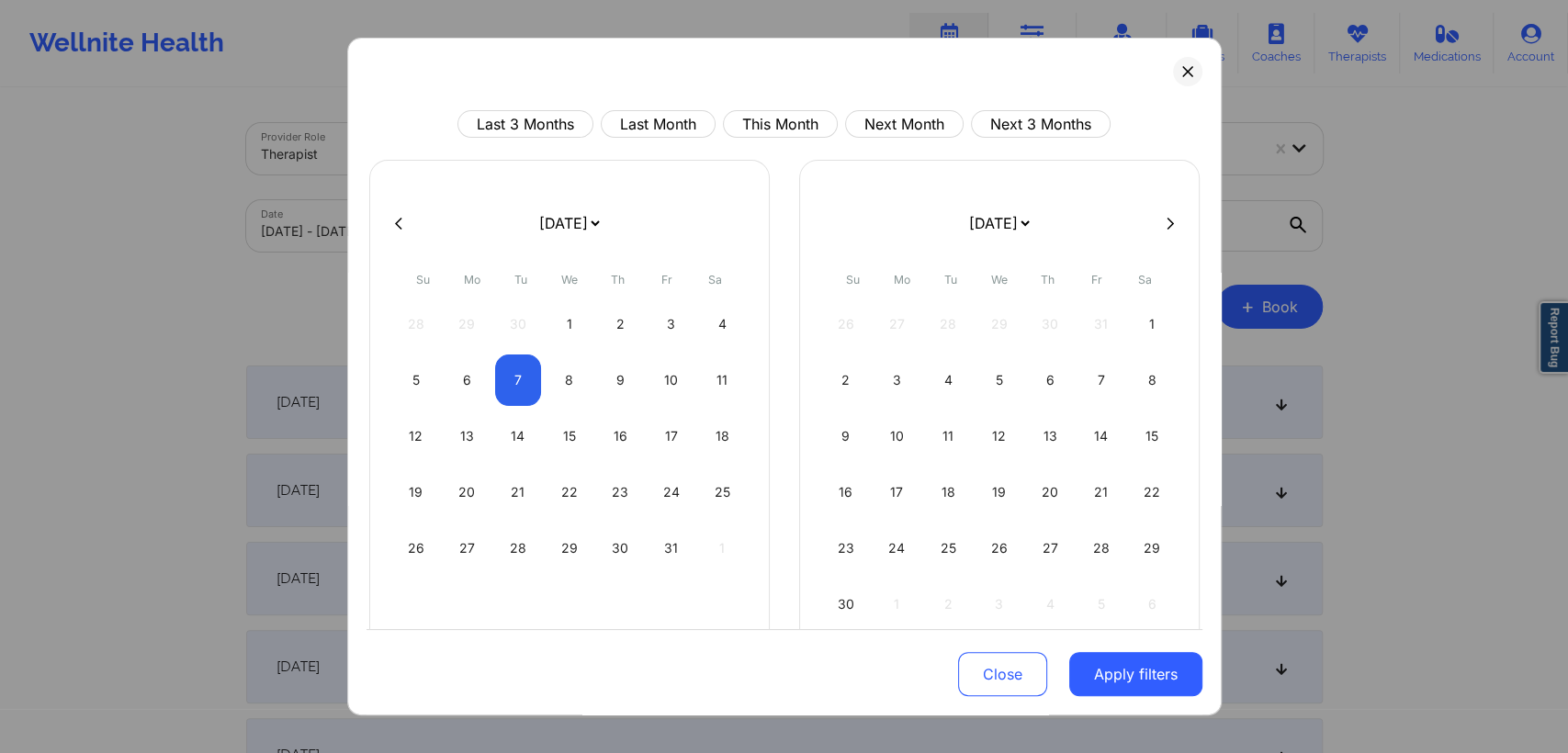
select select "2025-9"
select select "2025-10"
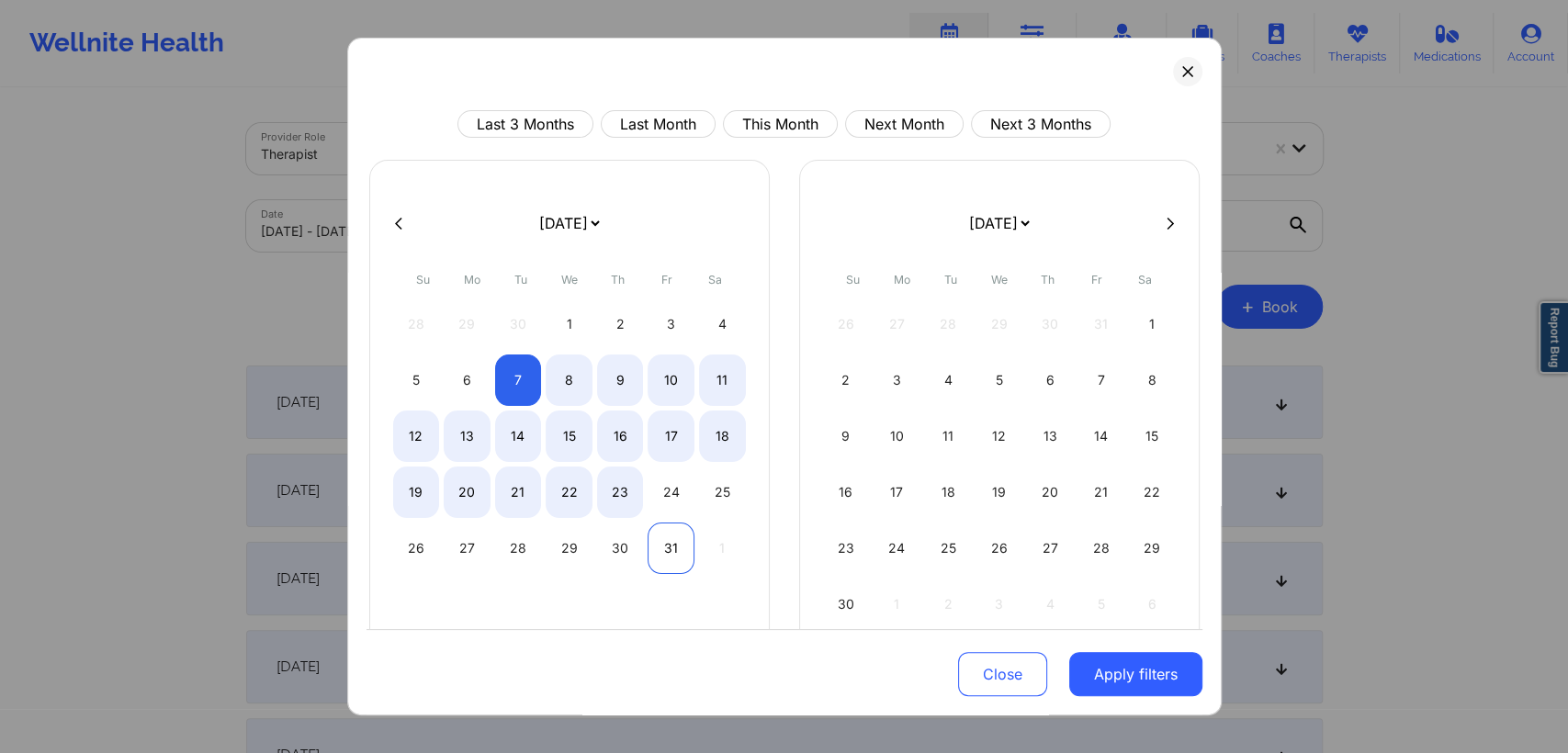
select select "2025-9"
select select "2025-10"
click at [665, 560] on div "31" at bounding box center [670, 548] width 47 height 51
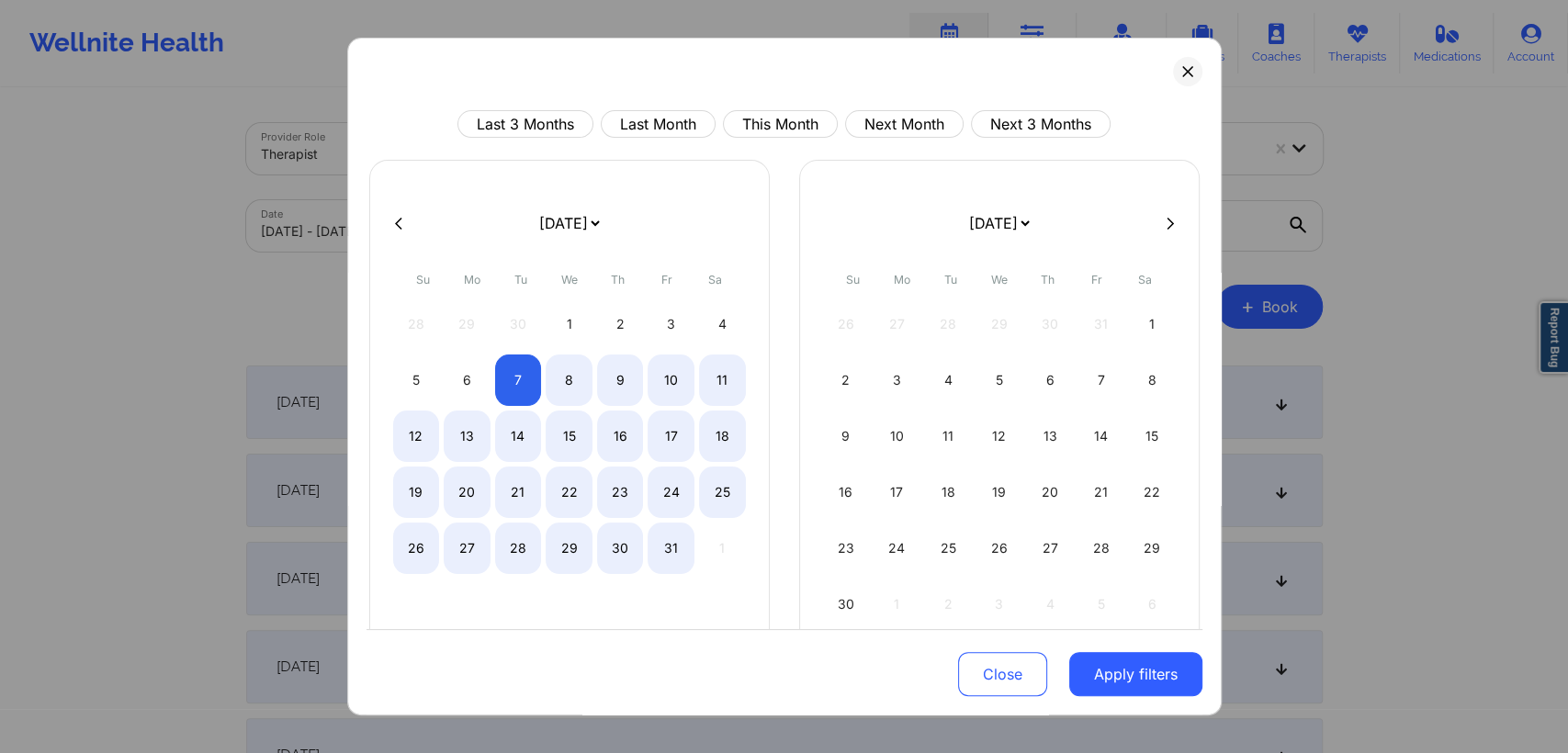
select select "2025-9"
select select "2025-10"
click at [1120, 662] on button "Apply filters" at bounding box center [1135, 673] width 133 height 44
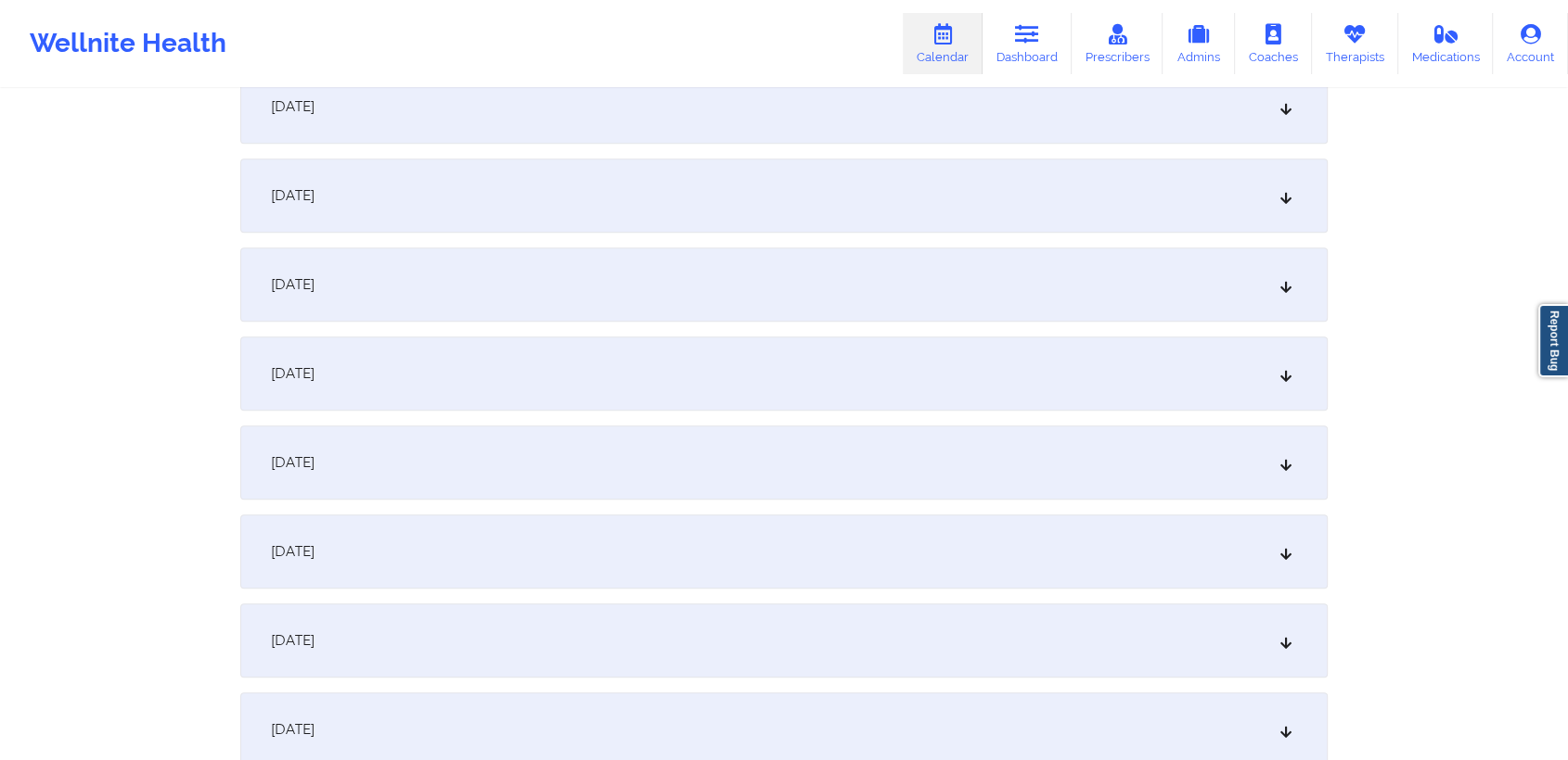
scroll to position [1112, 0]
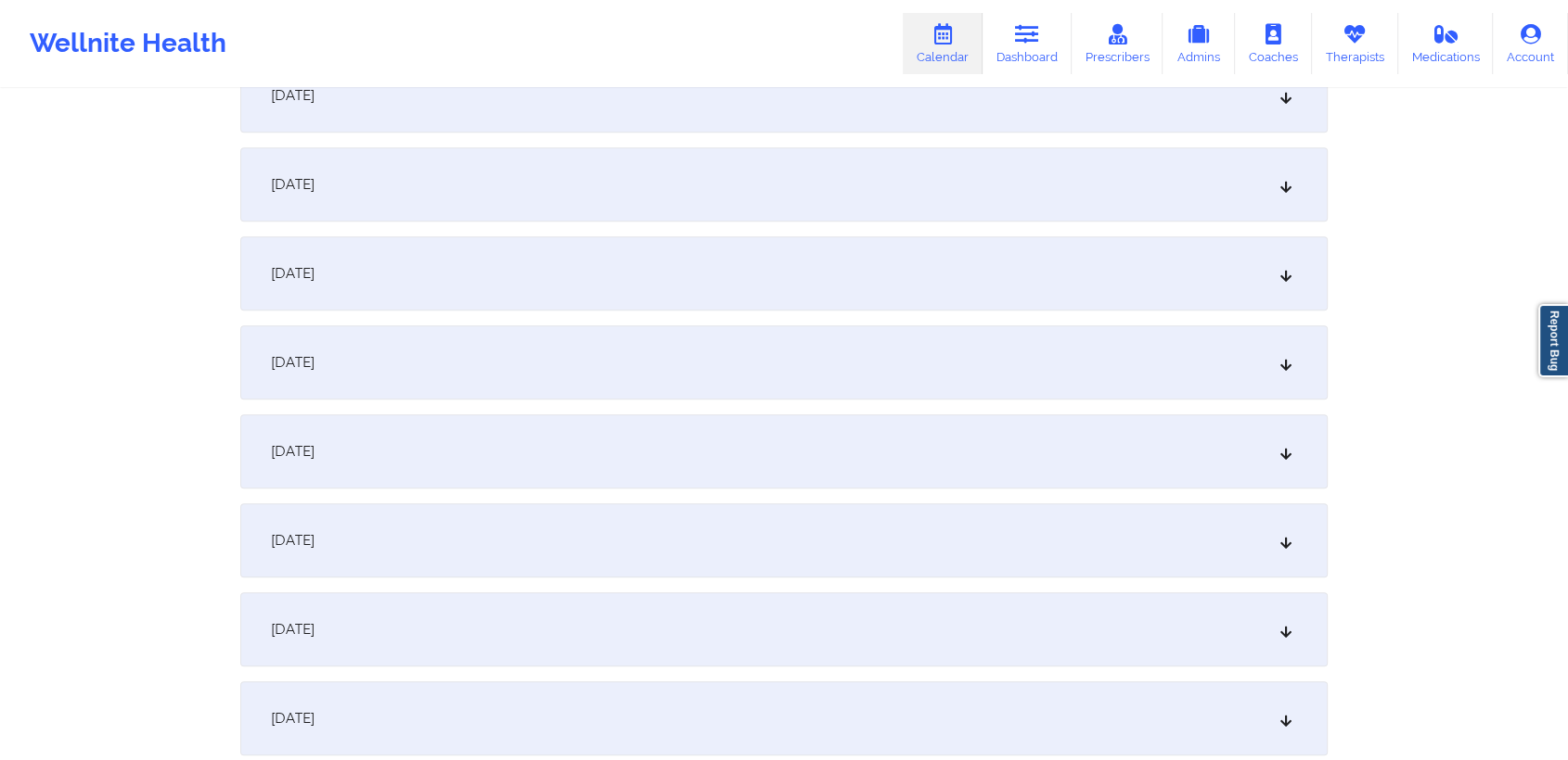
click at [1244, 363] on div "October 19, 2025" at bounding box center [783, 363] width 1087 height 75
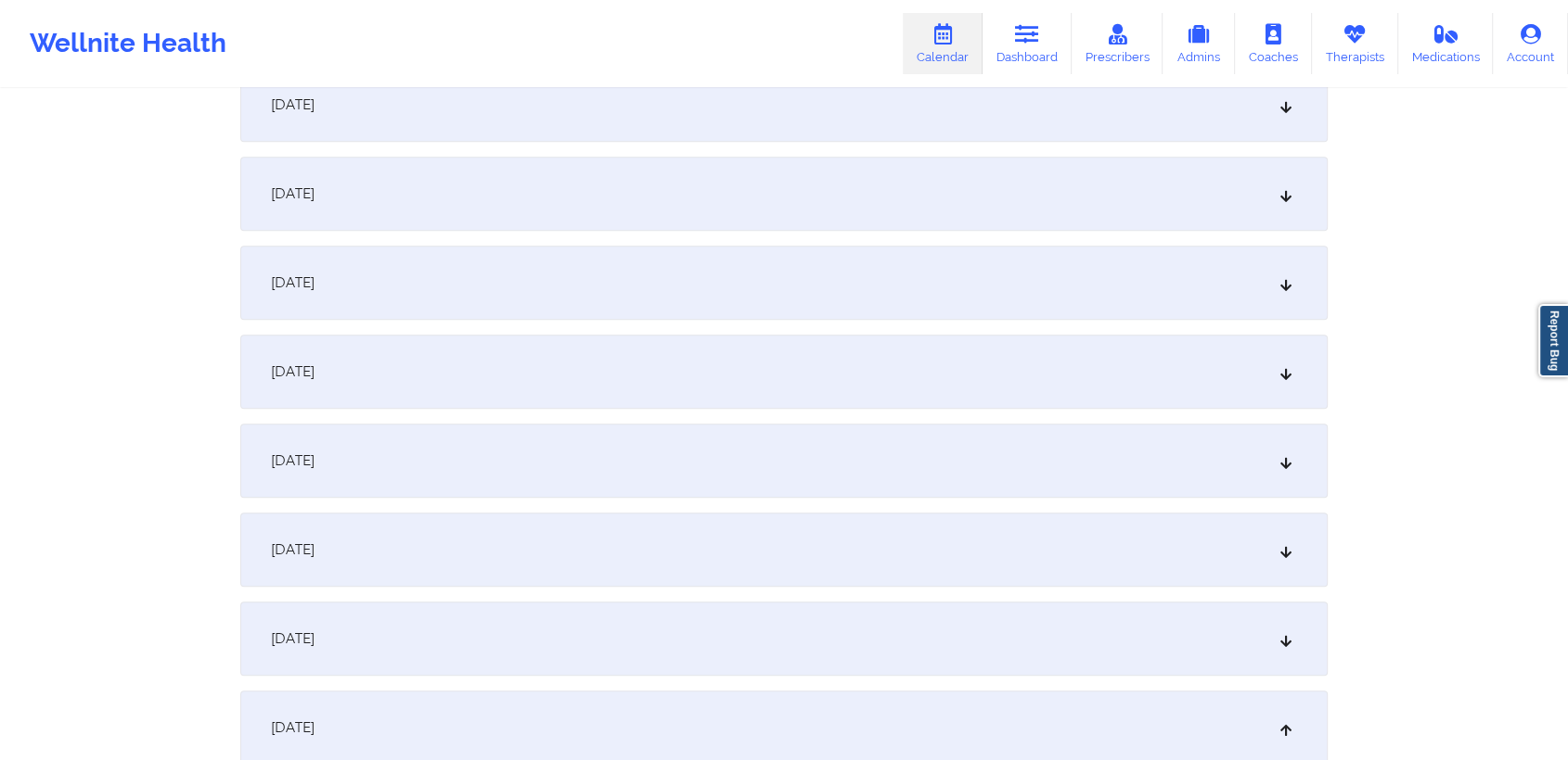
click at [958, 213] on div "October 13, 2025" at bounding box center [783, 194] width 1087 height 75
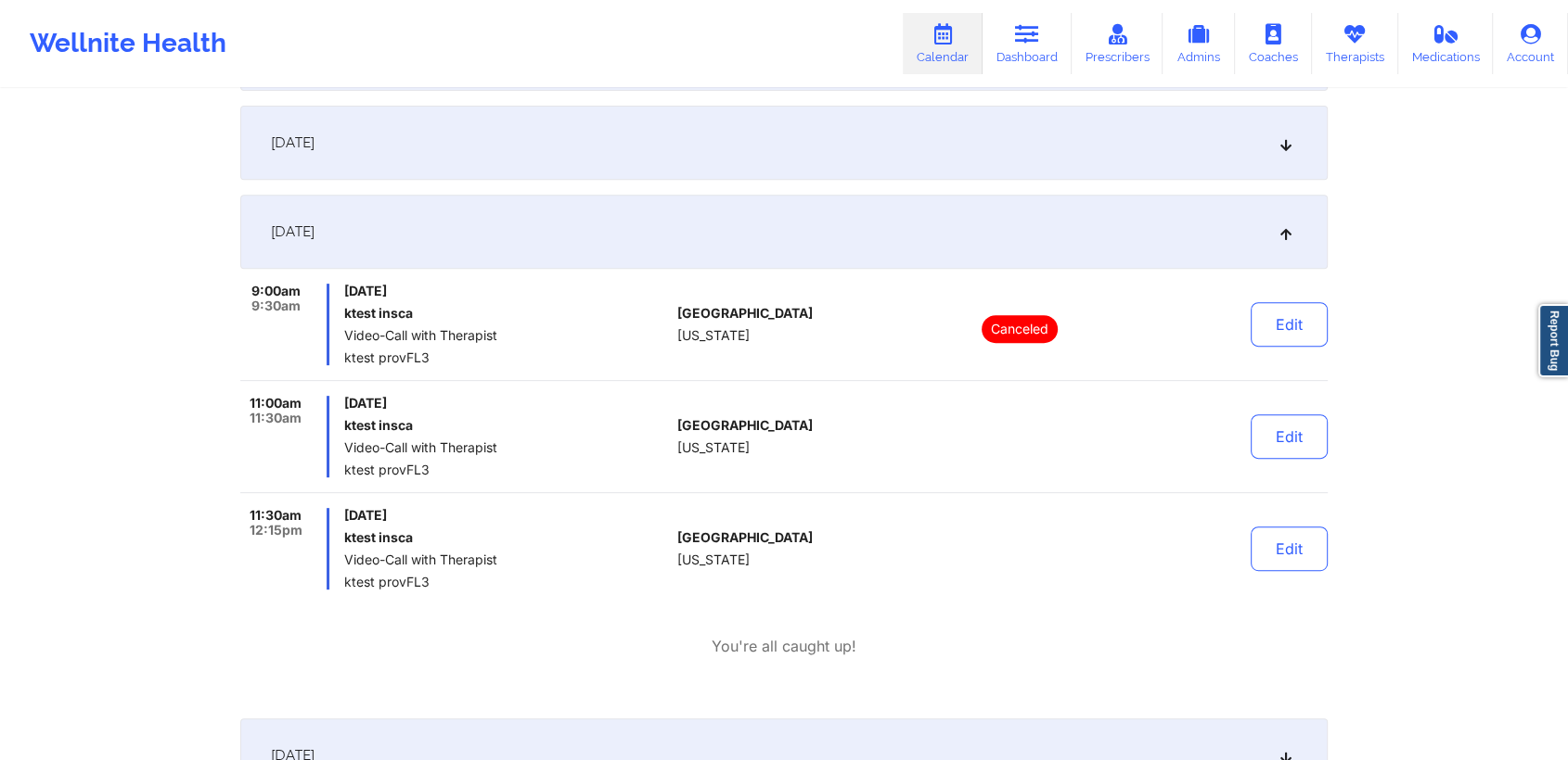
scroll to position [707, 0]
click at [1300, 439] on button "Edit" at bounding box center [1289, 437] width 77 height 44
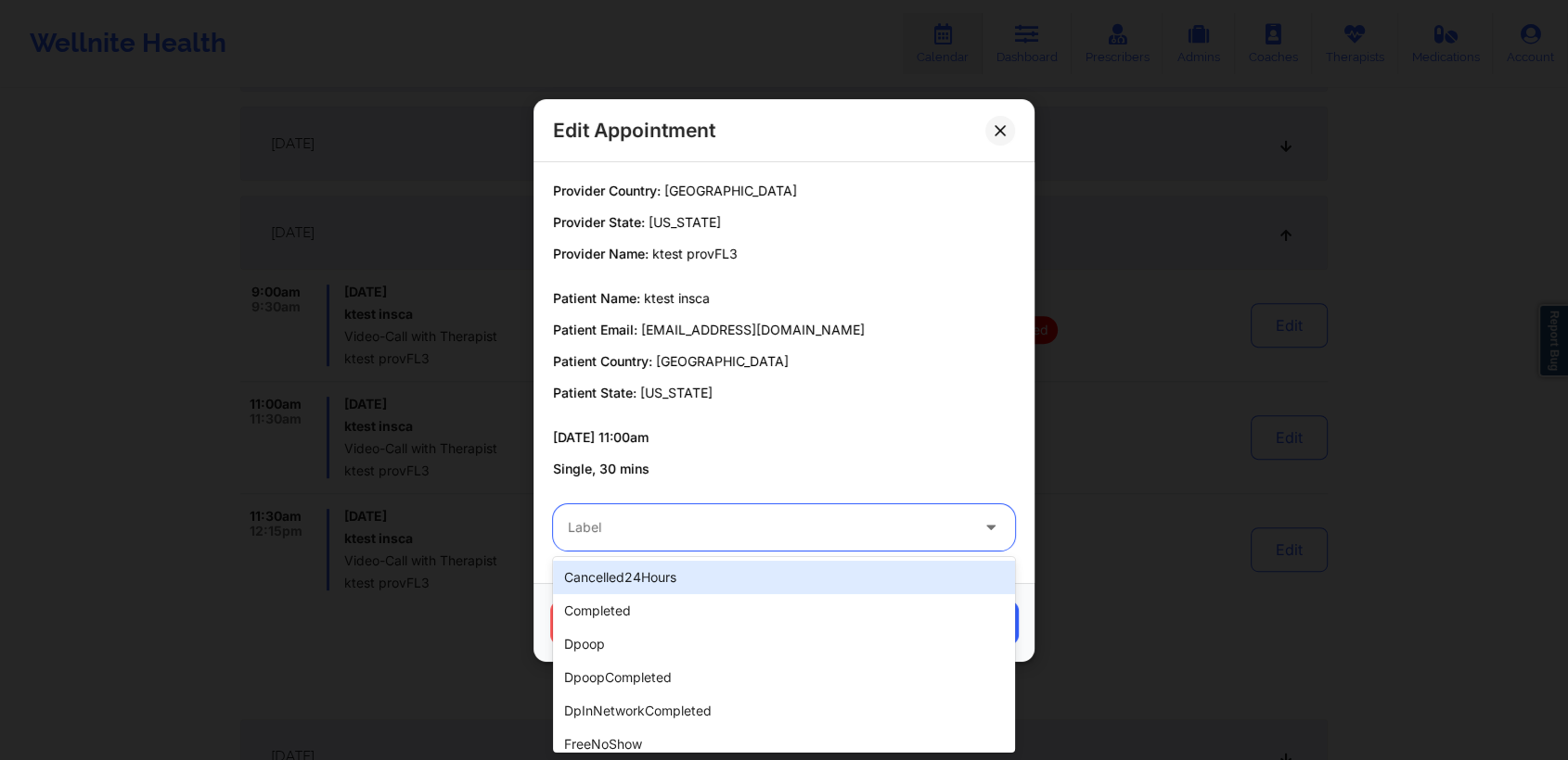
click at [720, 527] on div at bounding box center [768, 528] width 401 height 23
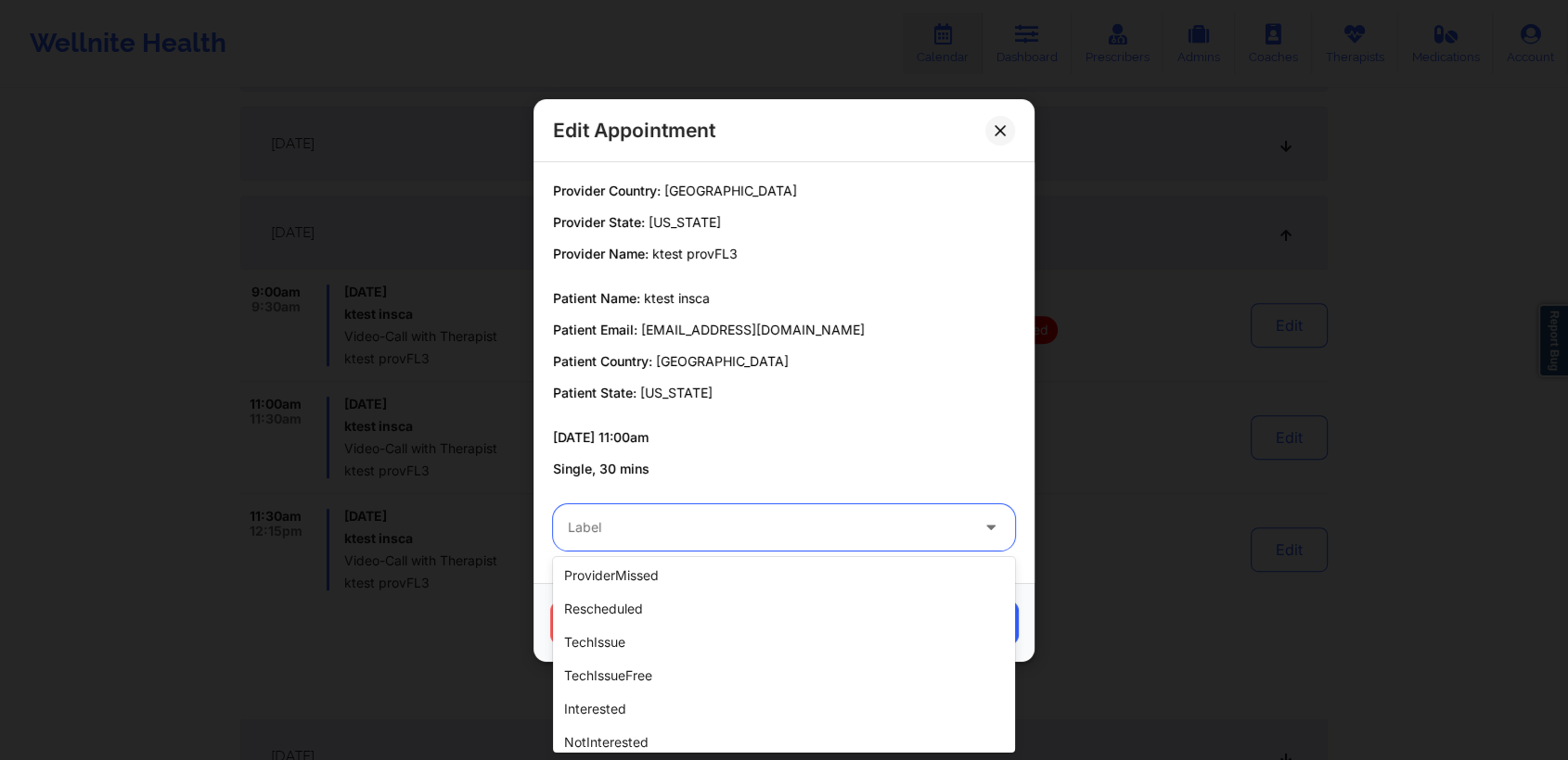
scroll to position [444, 0]
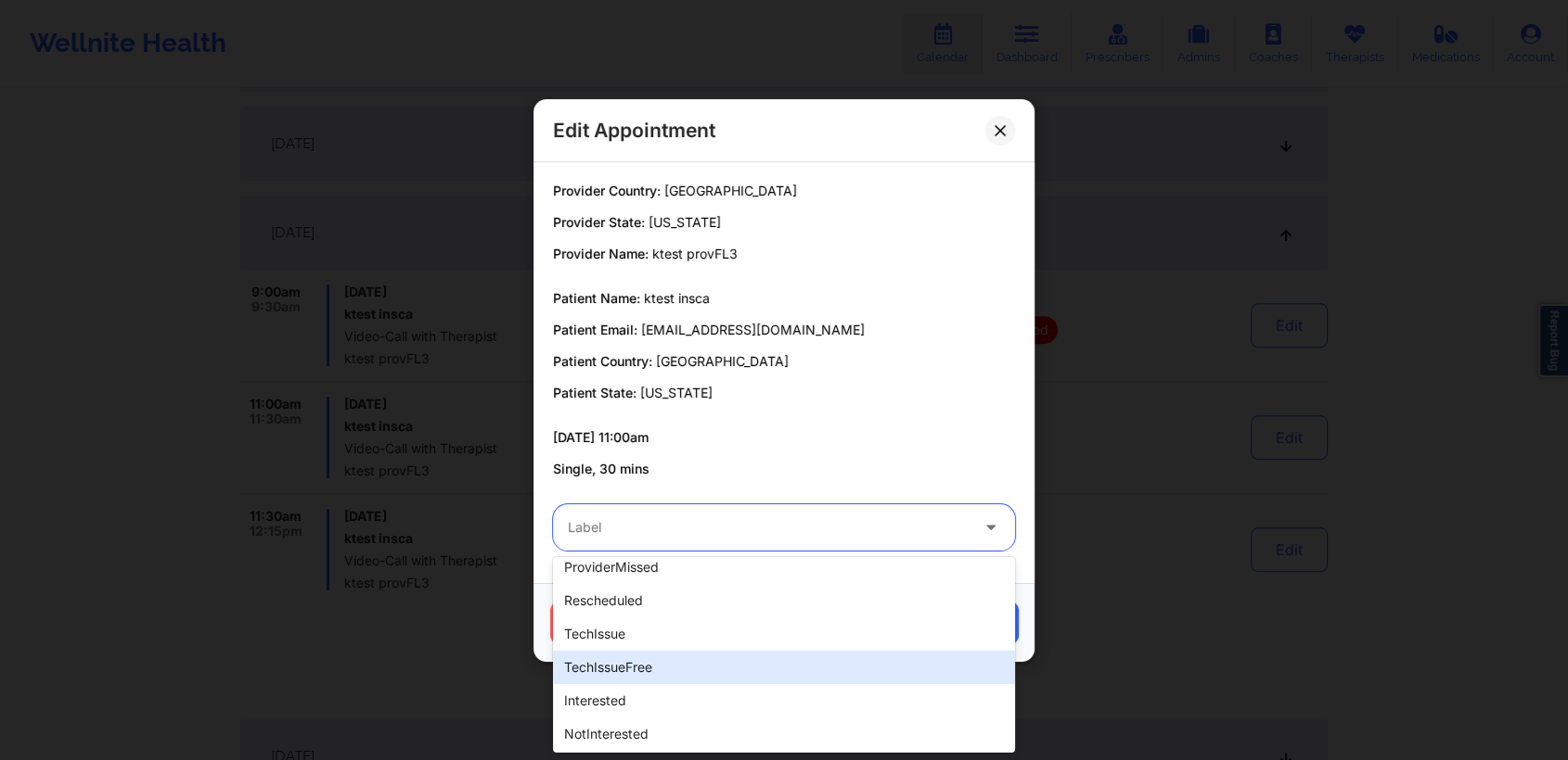
click at [651, 670] on div "techIssueFree" at bounding box center [783, 667] width 462 height 33
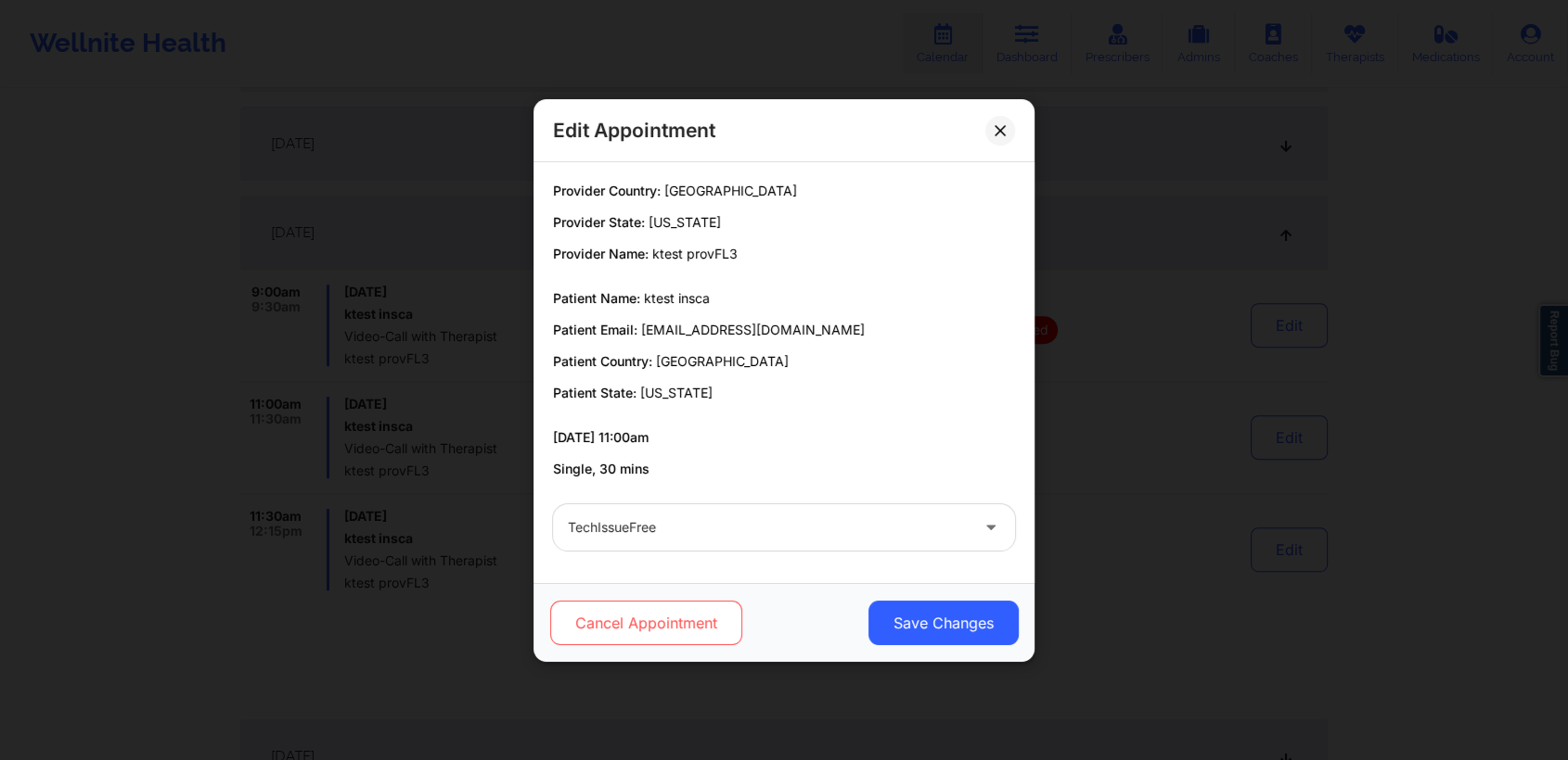
click at [639, 623] on button "Cancel Appointment" at bounding box center [645, 622] width 192 height 44
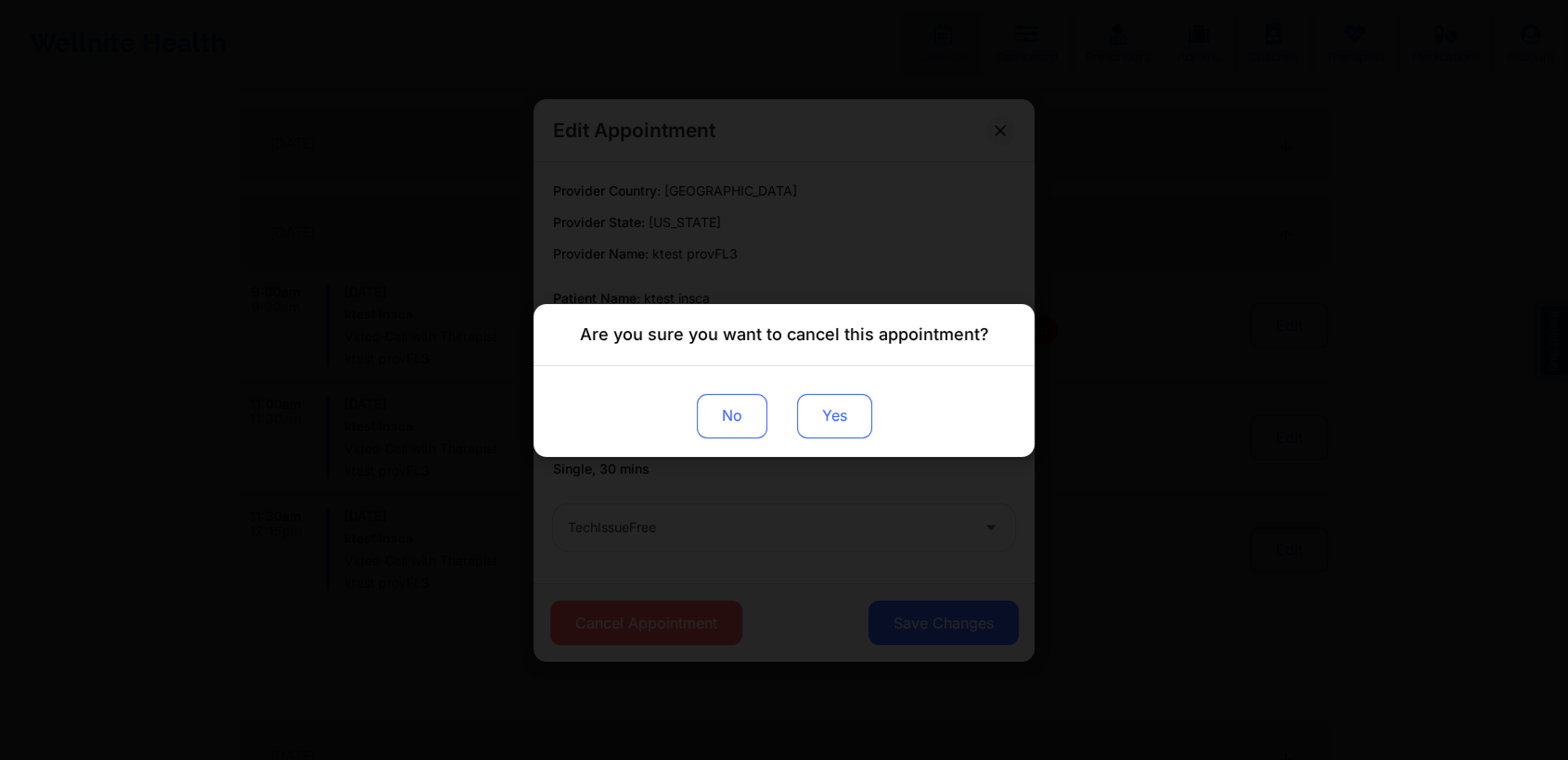
click at [833, 423] on button "Yes" at bounding box center [835, 414] width 76 height 44
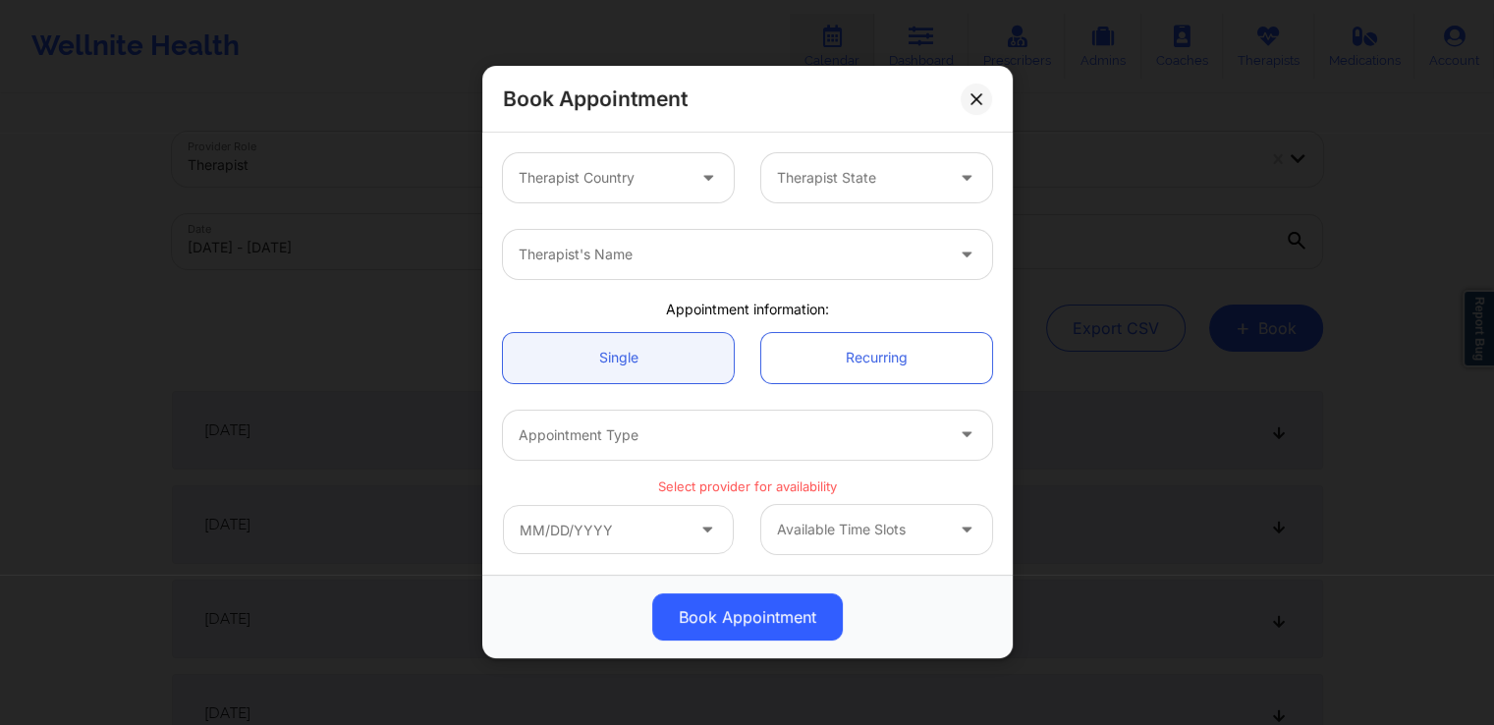
scroll to position [89, 0]
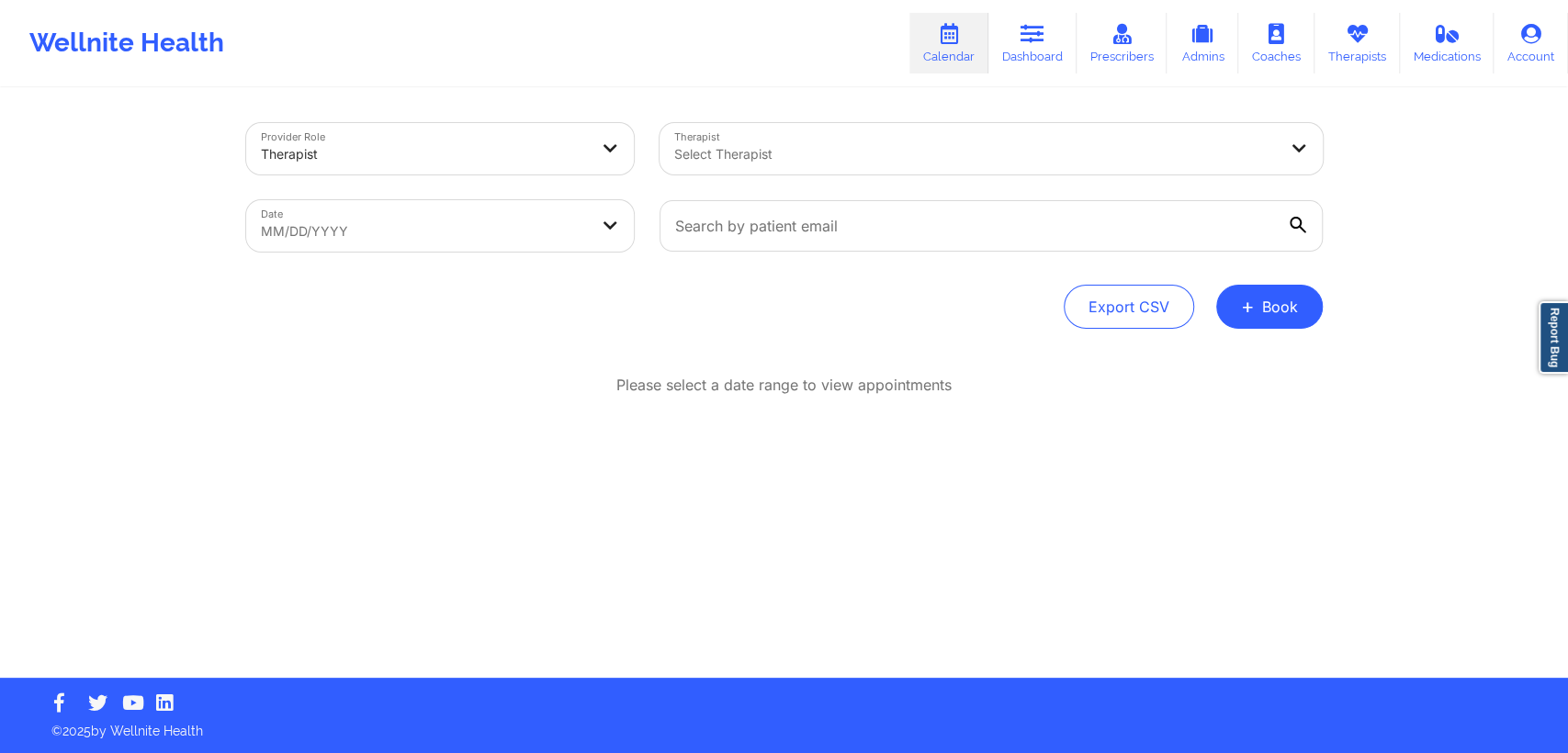
select select "2025-8"
select select "2025-9"
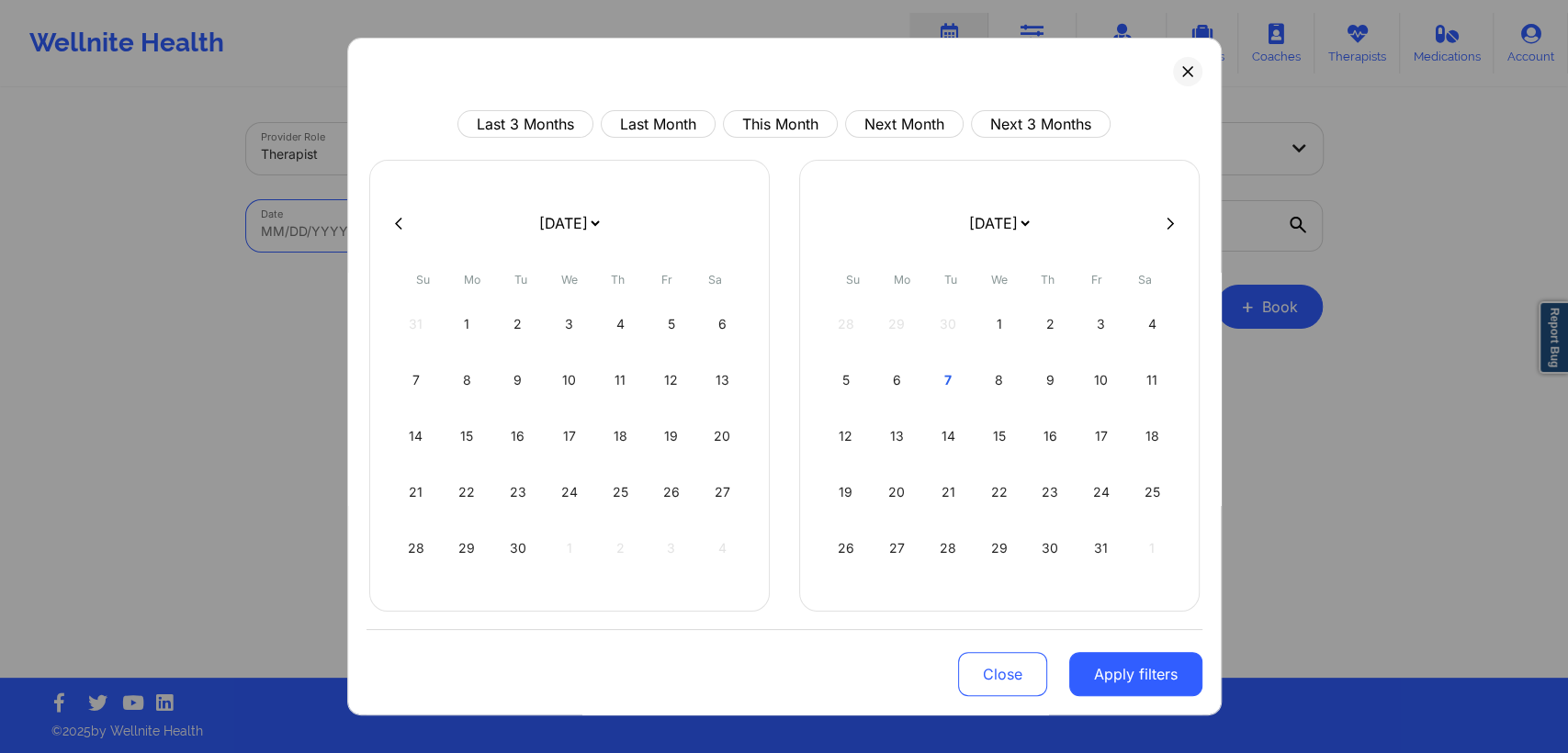
click at [467, 222] on body "Wellnite Health Calendar Dashboard Prescribers Admins Coaches Therapists Medica…" at bounding box center [784, 376] width 1568 height 753
click at [889, 431] on div "13" at bounding box center [897, 436] width 47 height 51
select select "2025-9"
select select "2025-10"
select select "2025-9"
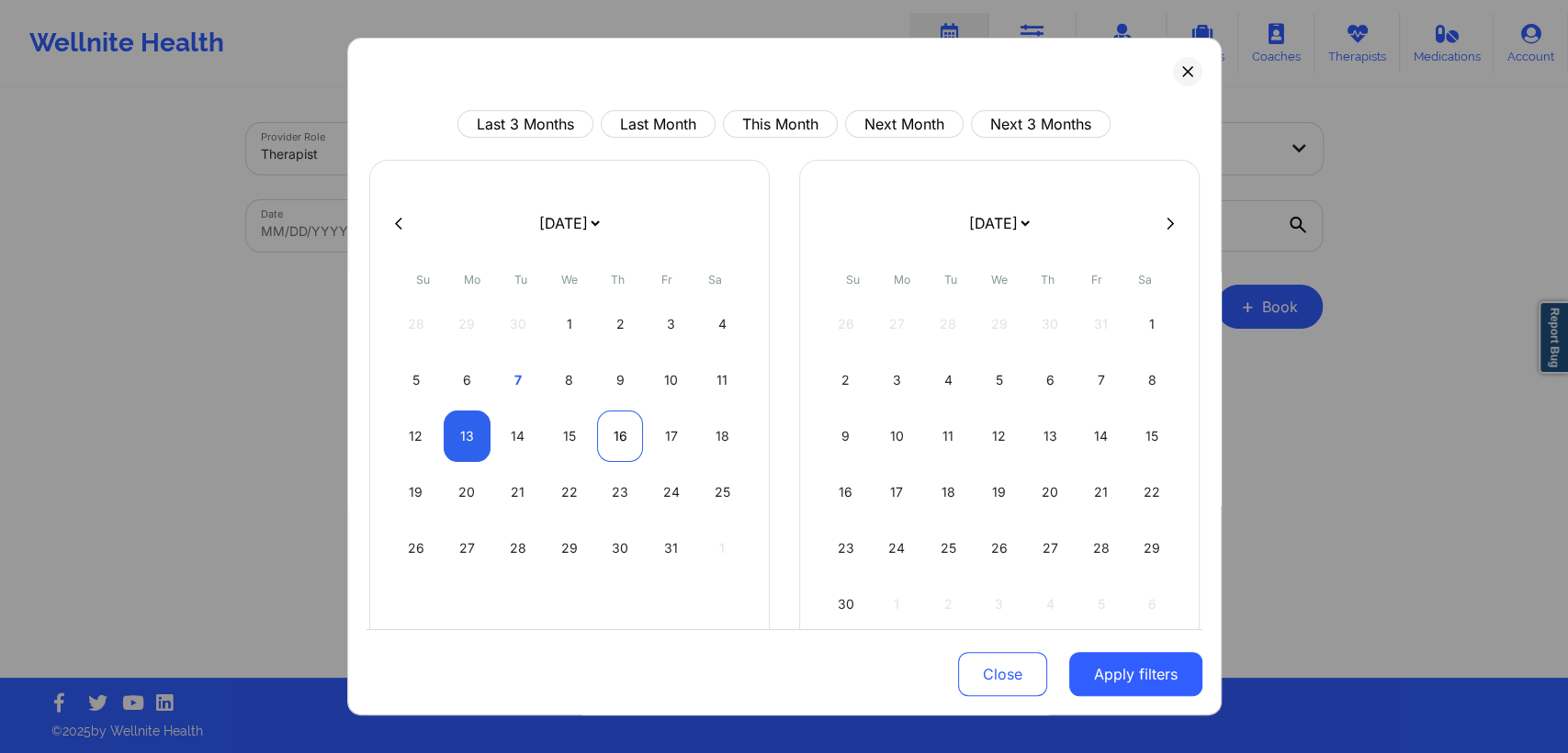
select select "2025-10"
select select "2025-9"
select select "2025-10"
select select "2025-9"
select select "2025-10"
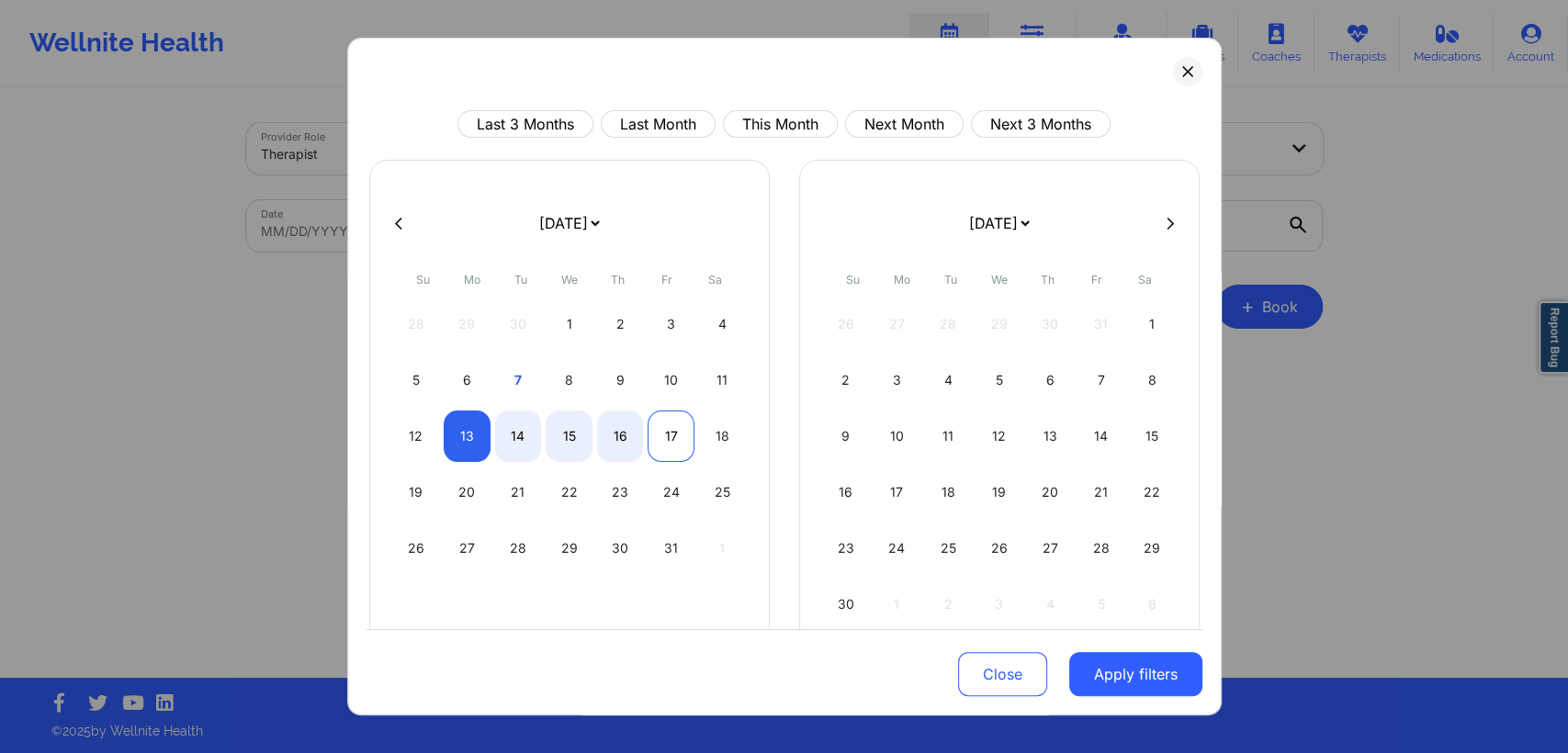
click at [683, 429] on div "17" at bounding box center [670, 436] width 47 height 51
select select "2025-9"
select select "2025-10"
click at [1107, 673] on button "Apply filters" at bounding box center [1135, 673] width 133 height 44
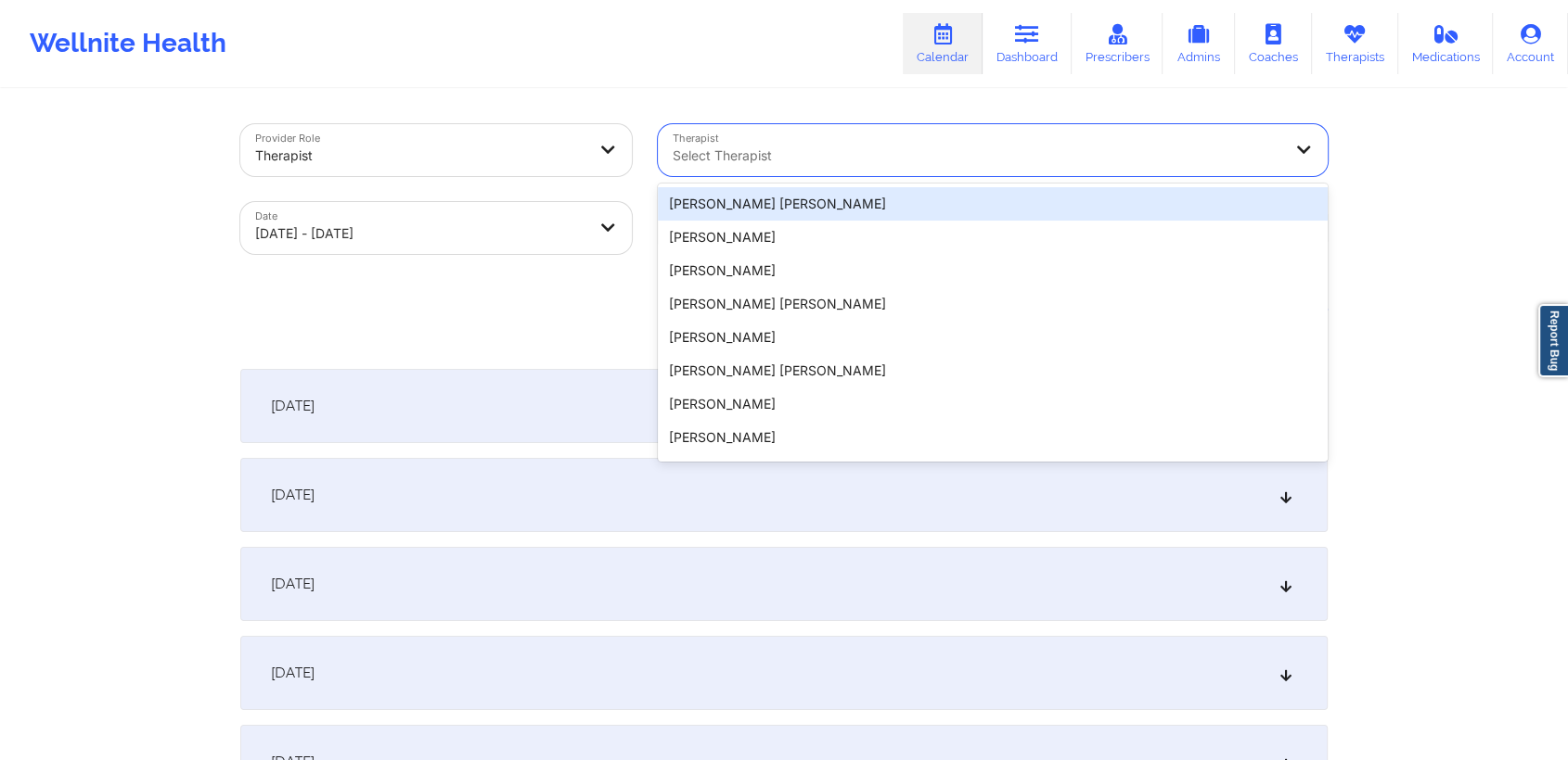
click at [991, 168] on div "Select Therapist" at bounding box center [970, 150] width 625 height 52
type input "r"
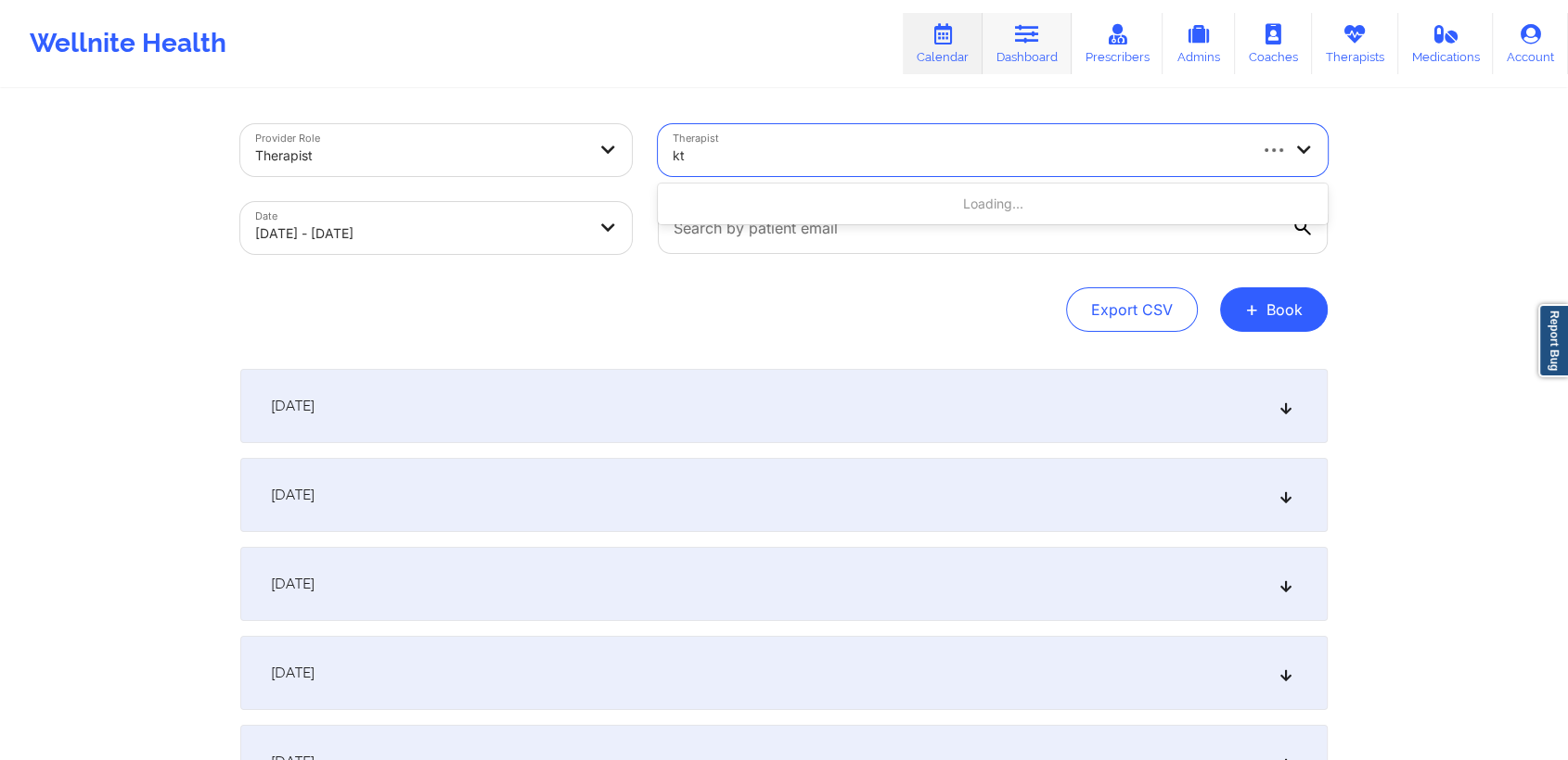
type input "kte"
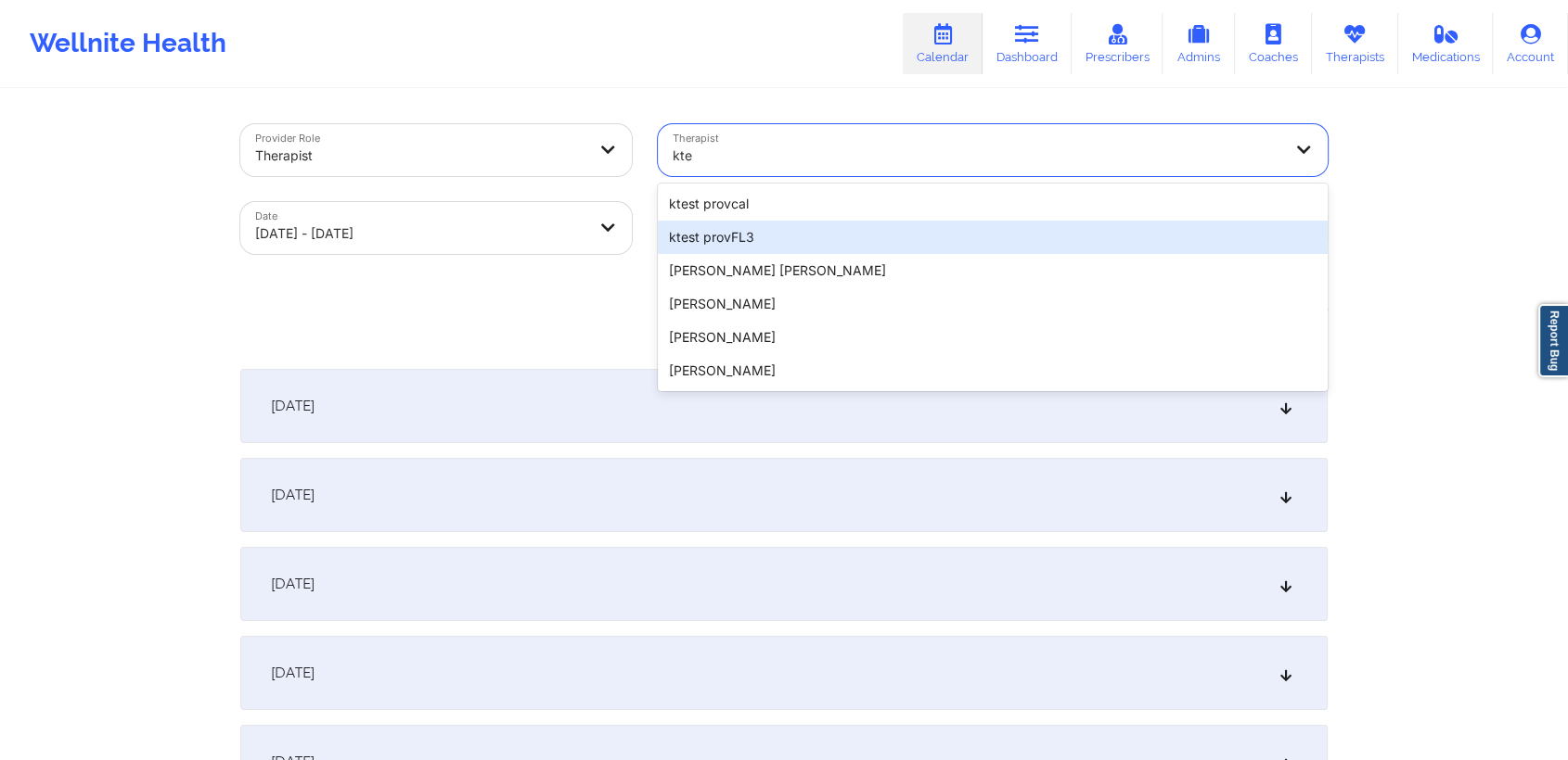
click at [794, 244] on div "ktest provFL3" at bounding box center [992, 237] width 670 height 33
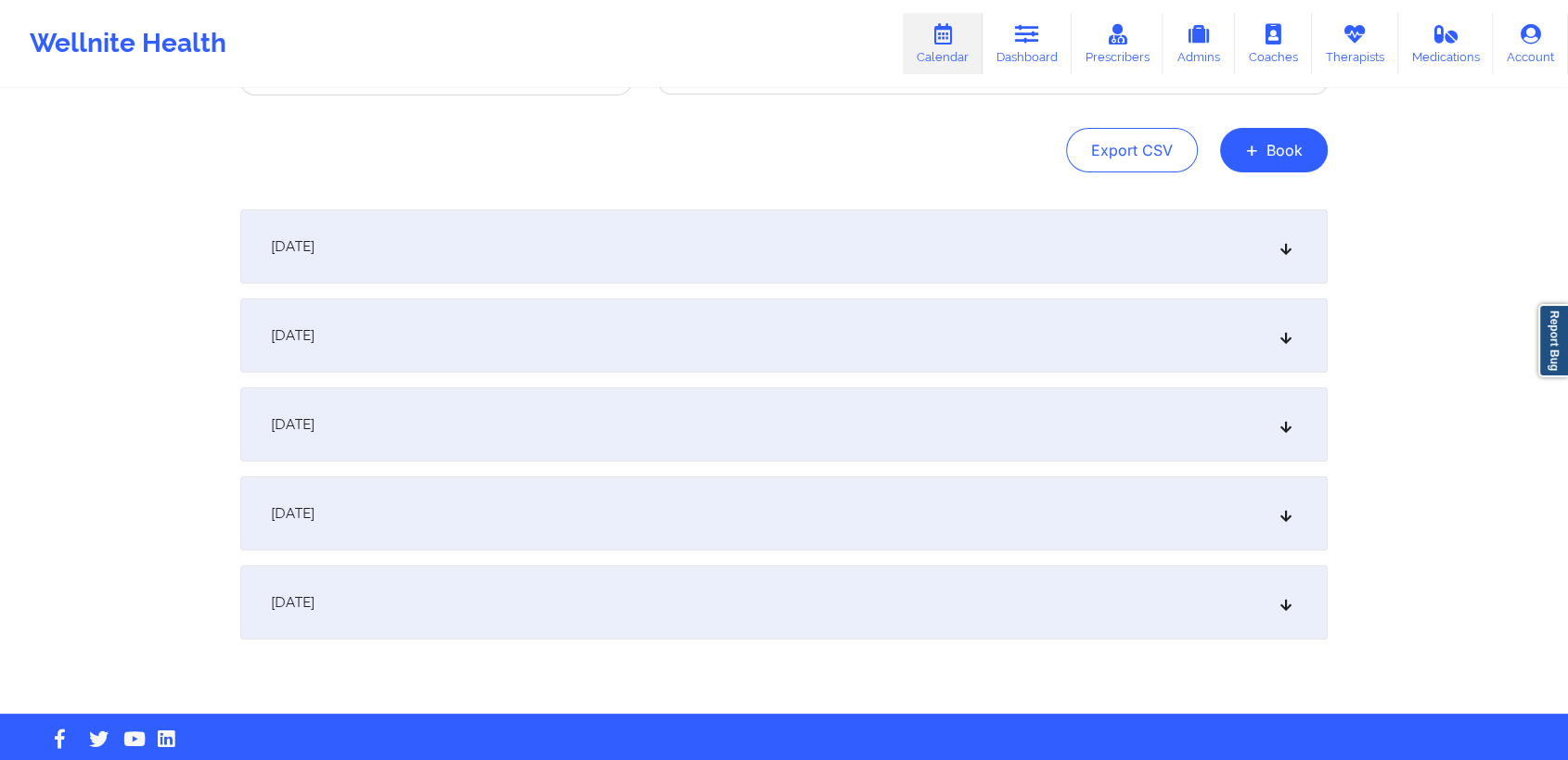
scroll to position [160, 0]
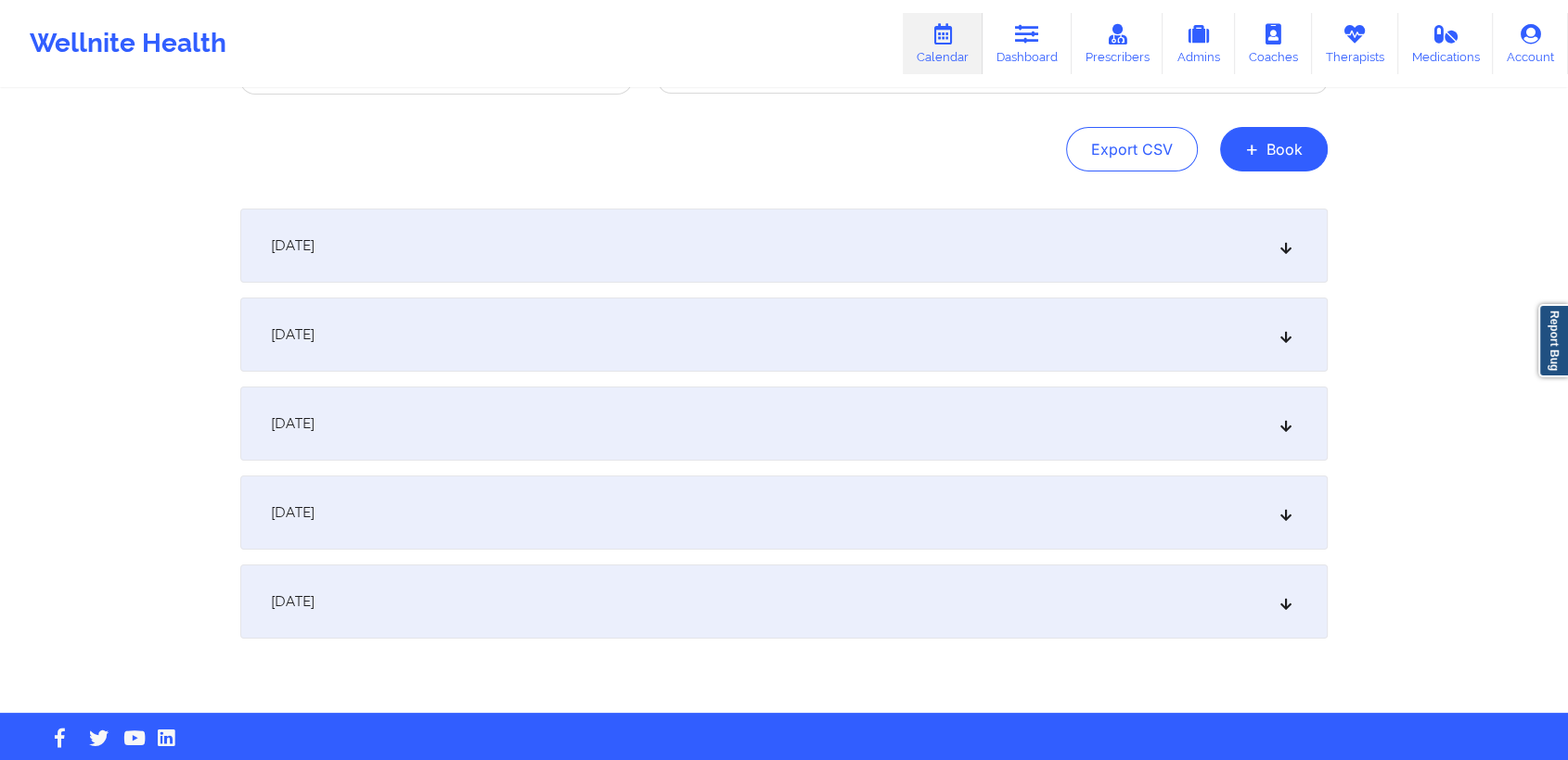
click at [958, 507] on div "October 16, 2025" at bounding box center [783, 513] width 1087 height 75
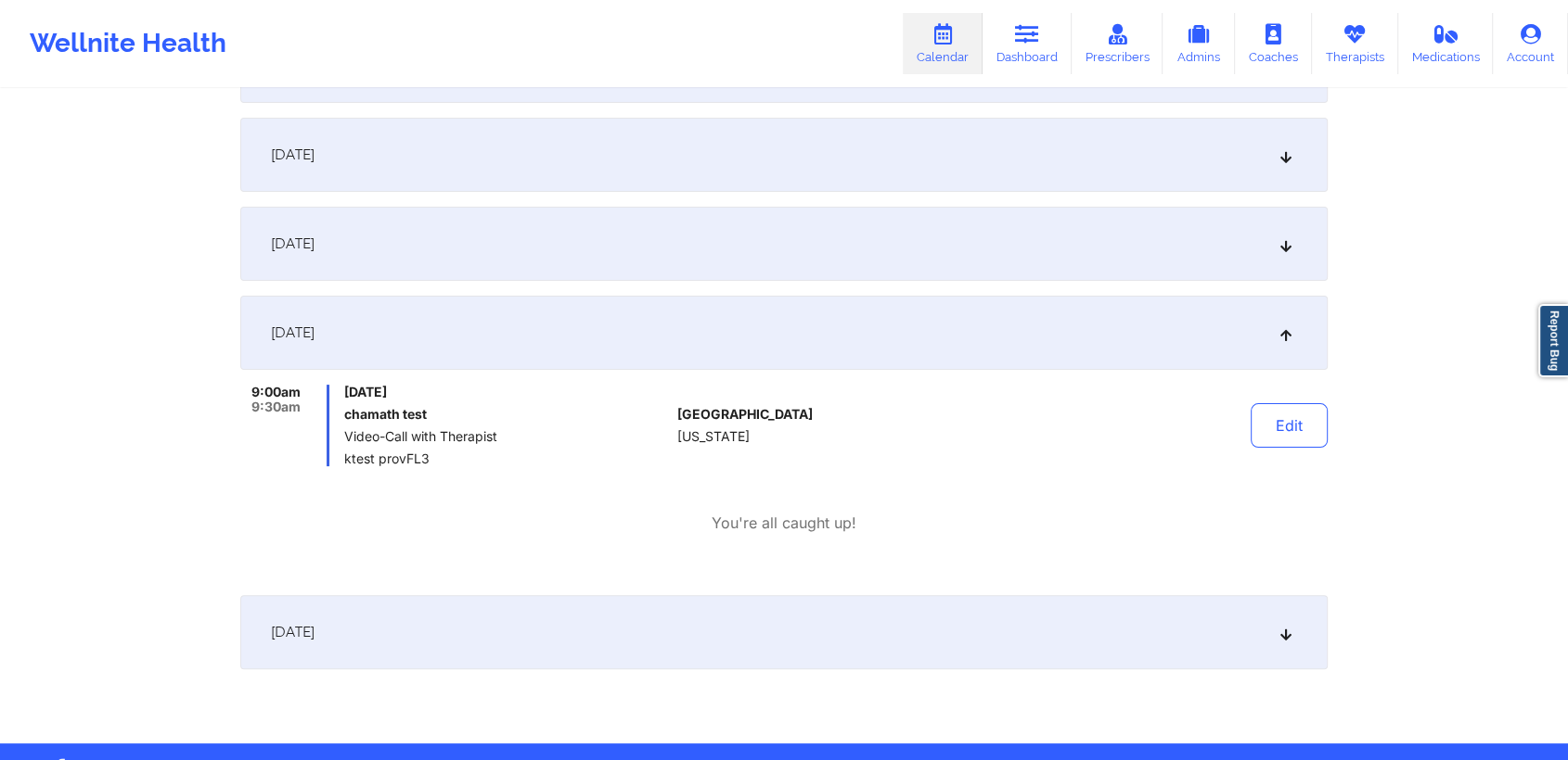
scroll to position [354, 0]
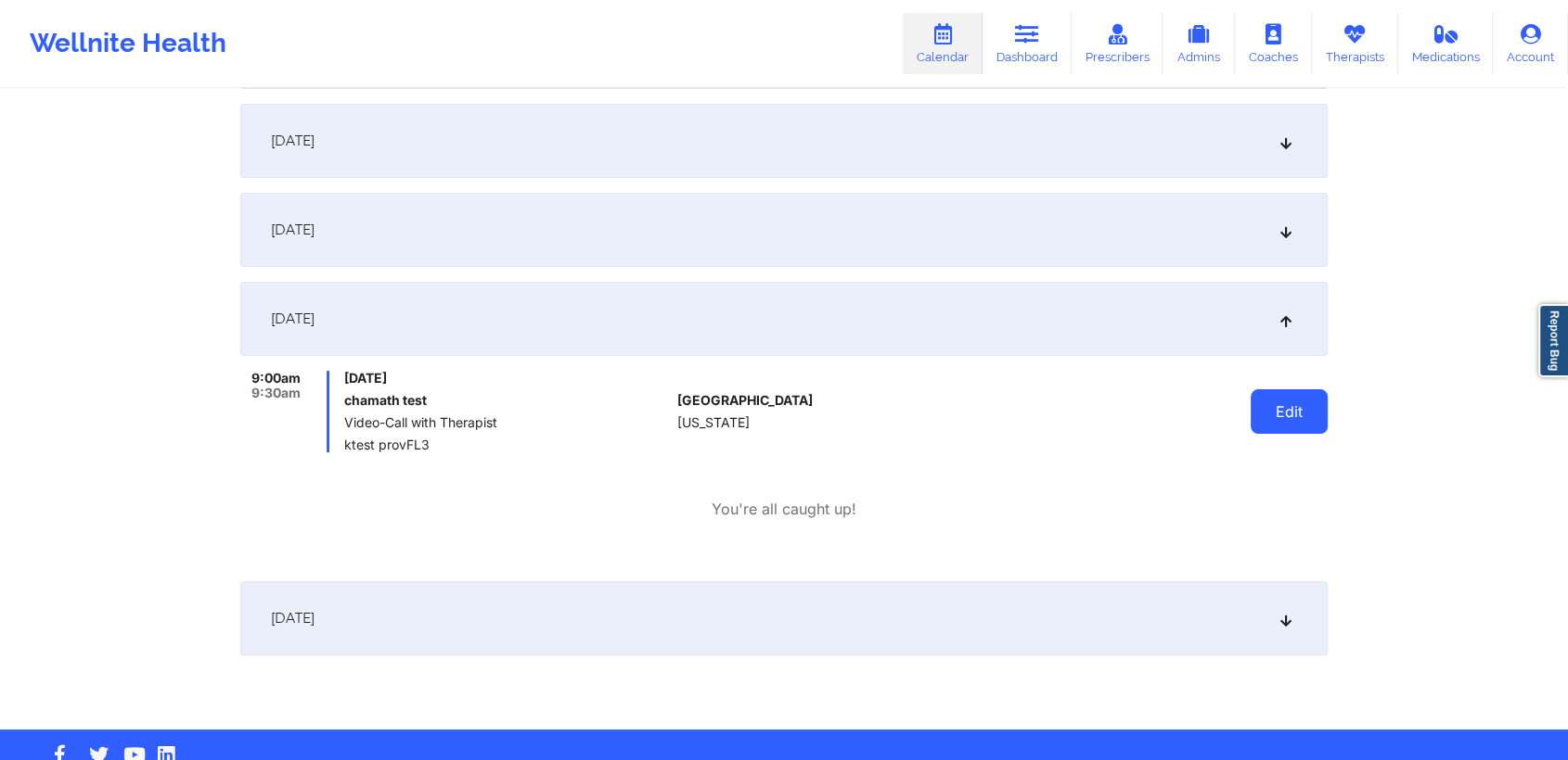
click at [1294, 417] on button "Edit" at bounding box center [1289, 412] width 77 height 44
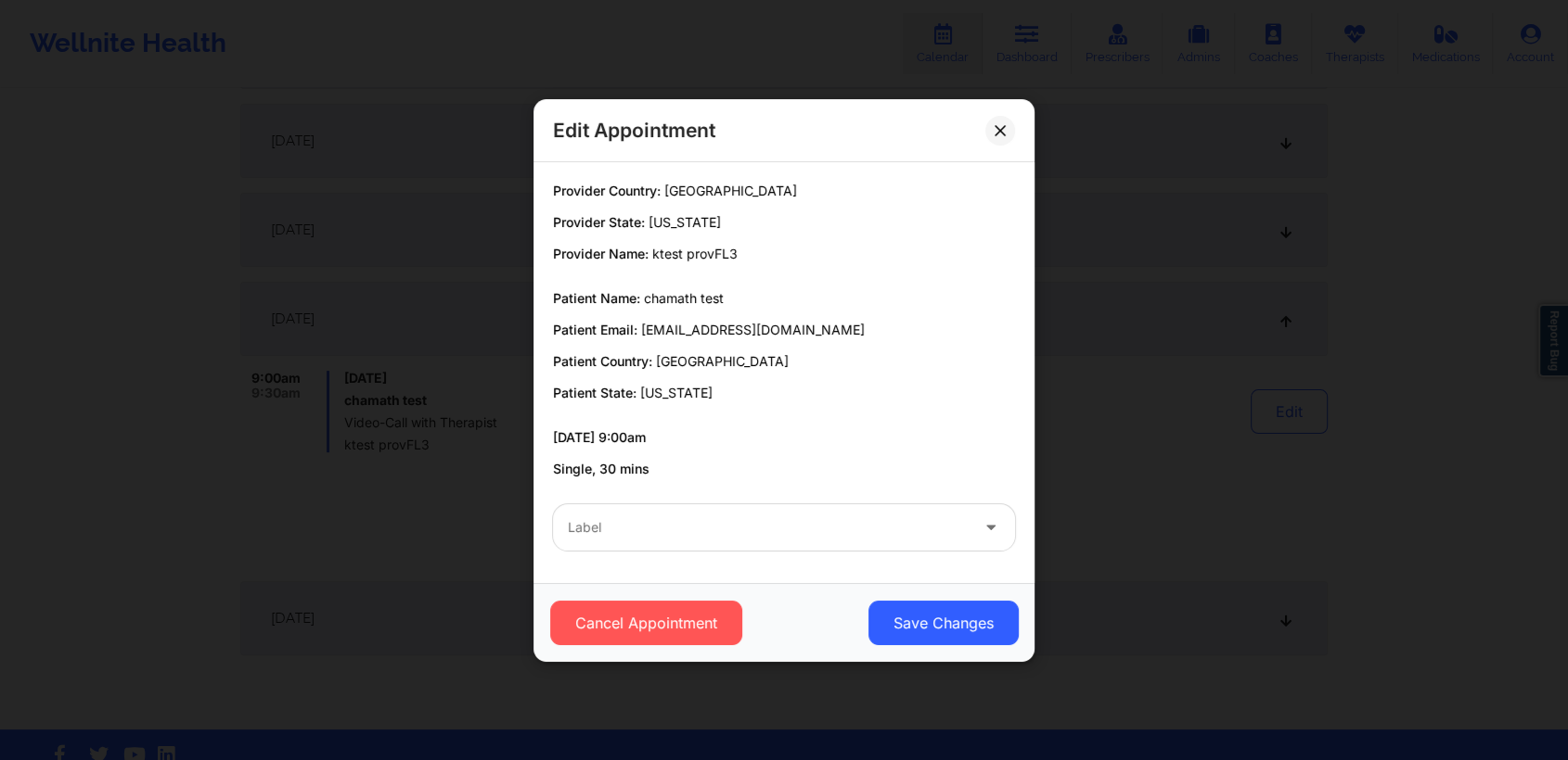
scroll to position [399, 0]
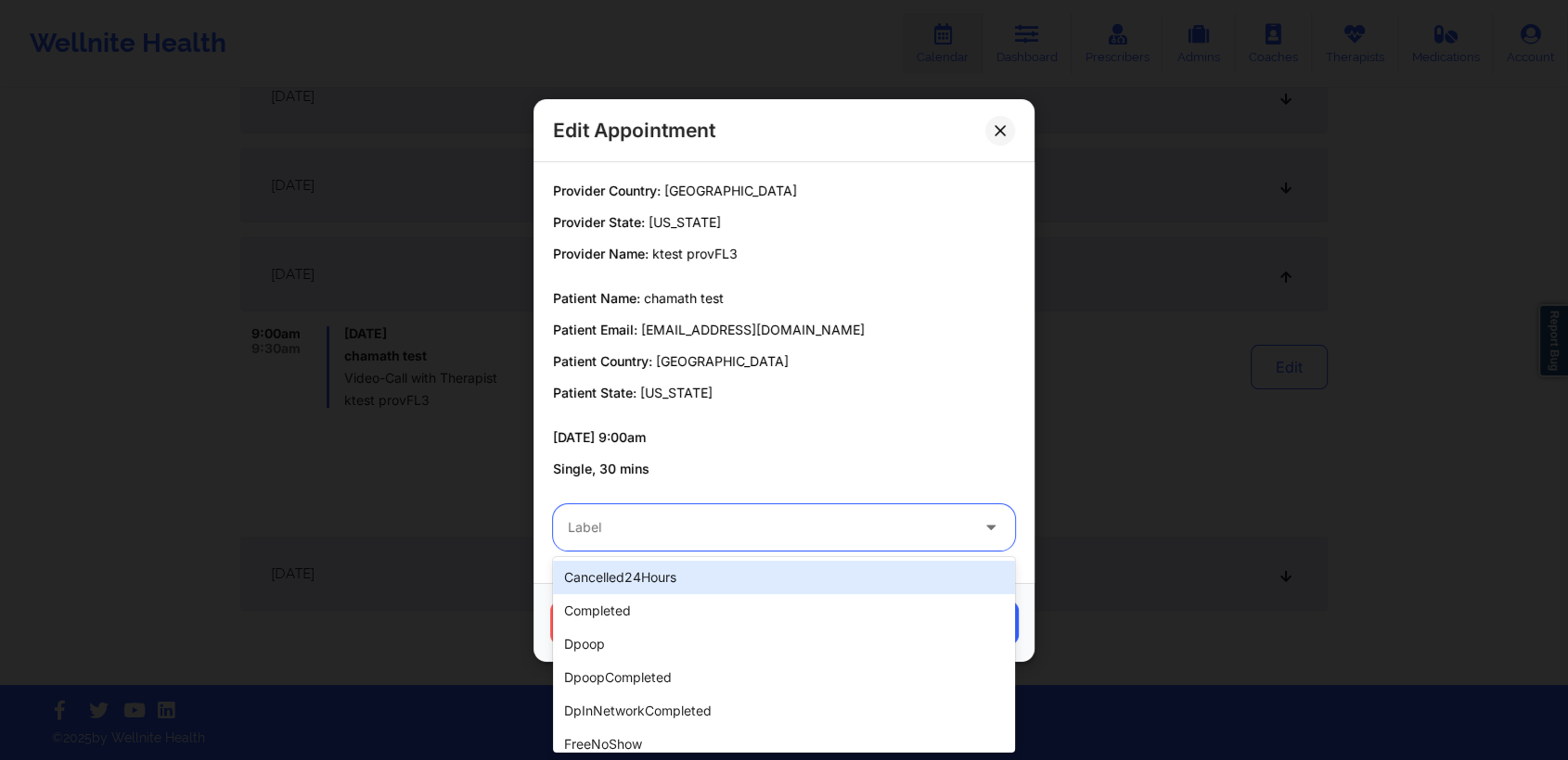
click at [969, 535] on div "Label" at bounding box center [761, 527] width 418 height 46
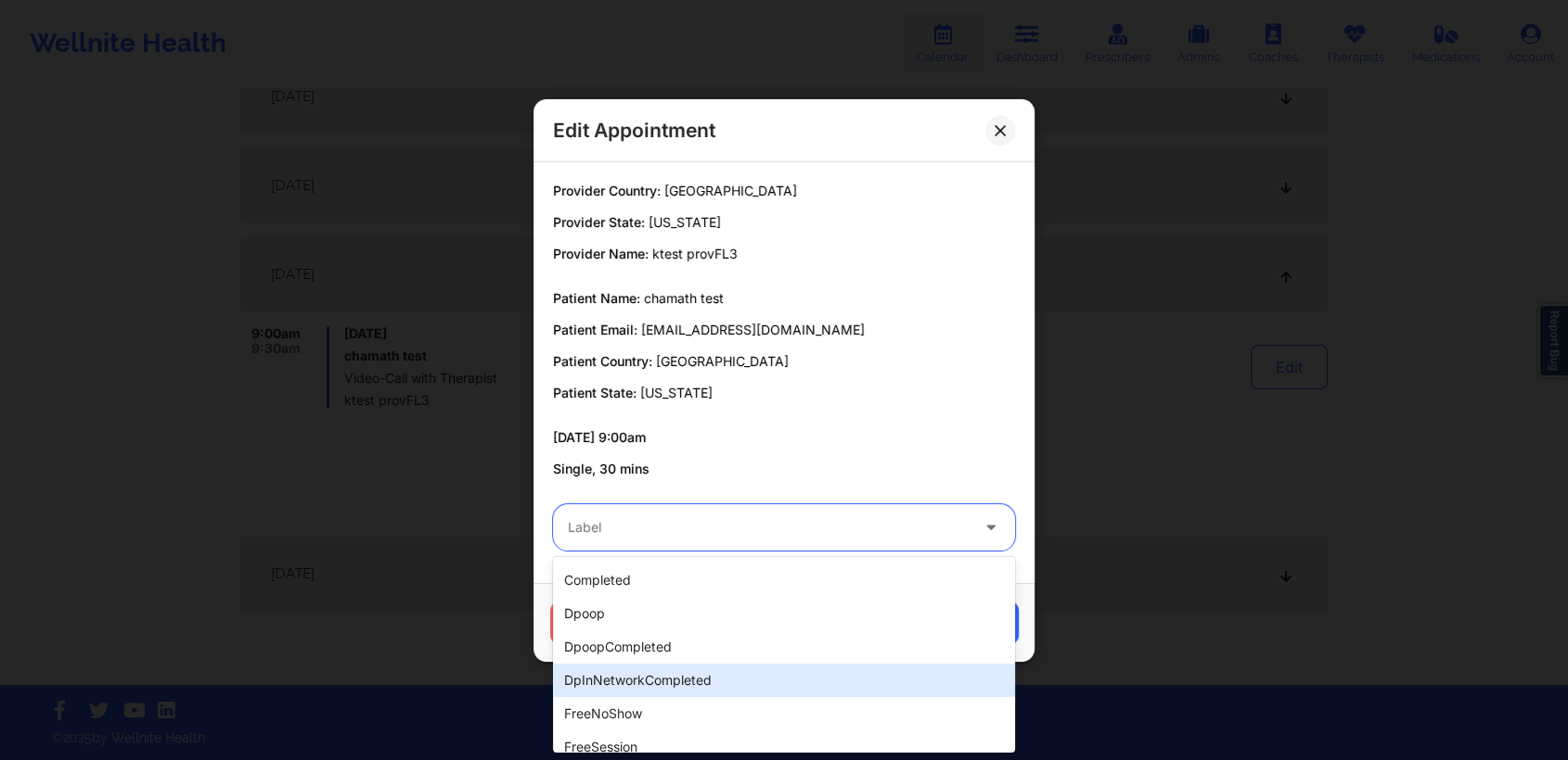
scroll to position [159, 0]
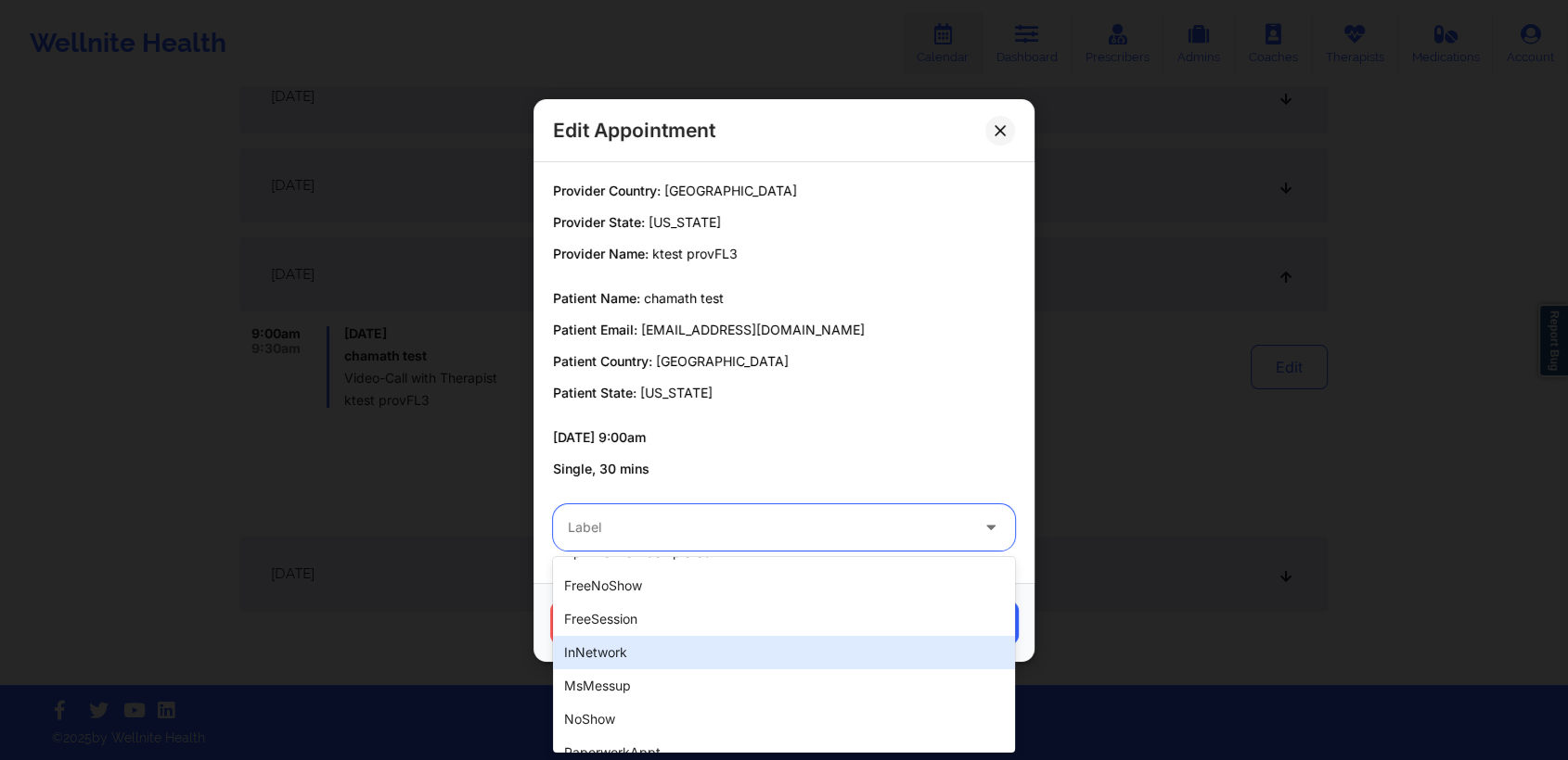
click at [612, 656] on div "inNetwork" at bounding box center [783, 652] width 462 height 33
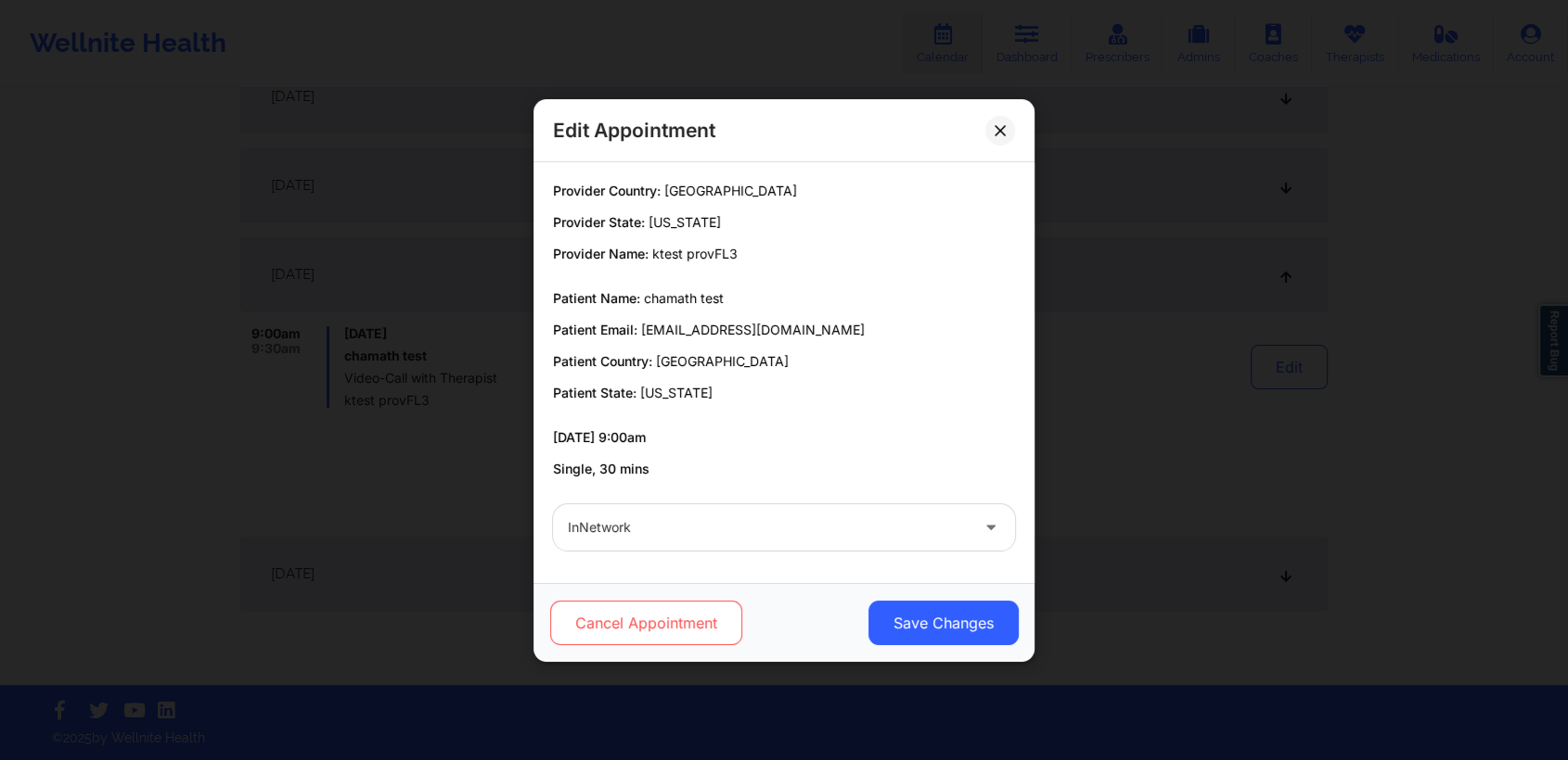
click at [703, 632] on button "Cancel Appointment" at bounding box center [645, 622] width 192 height 44
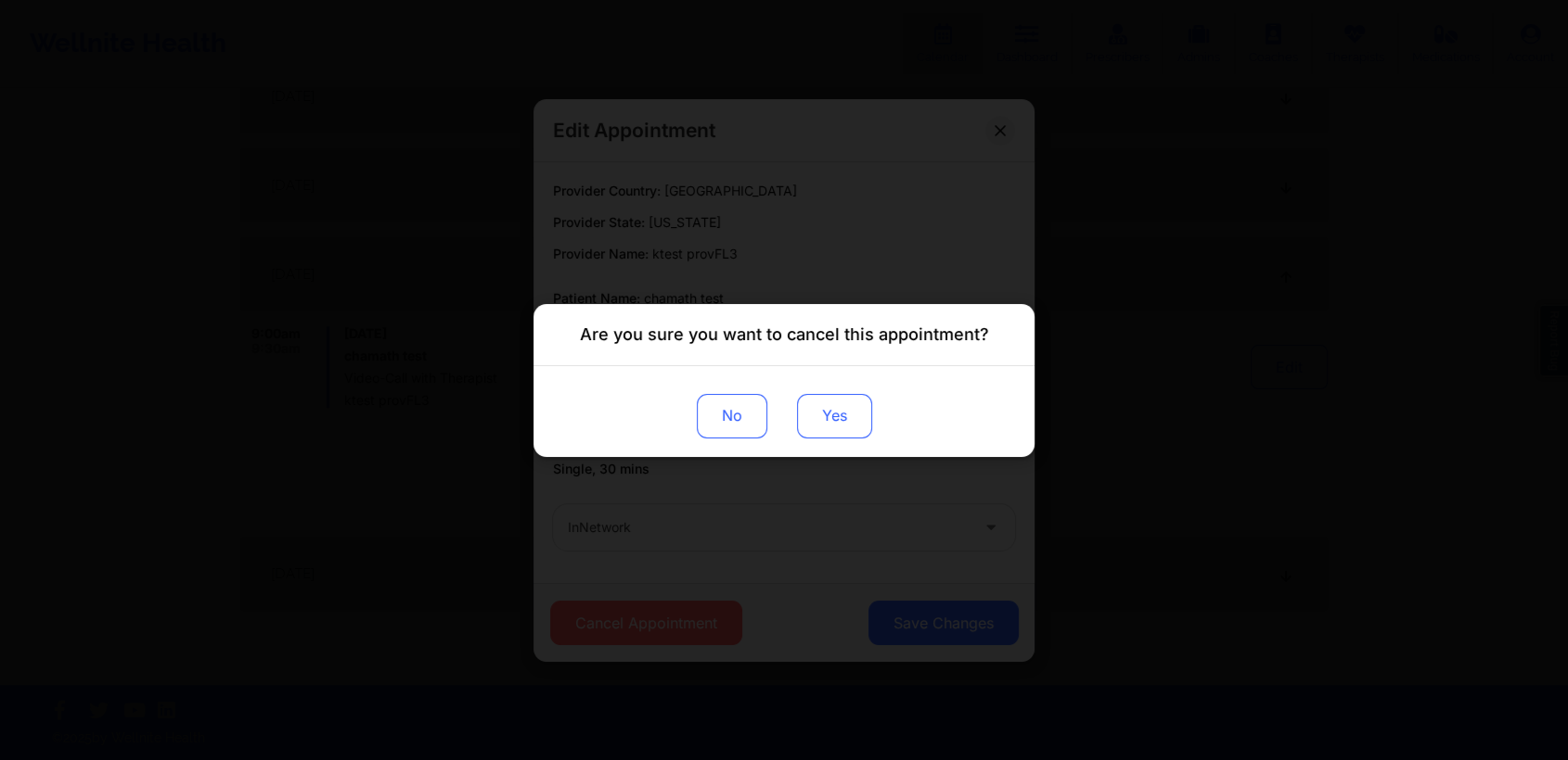
click at [850, 410] on button "Yes" at bounding box center [835, 414] width 76 height 44
